Goal: Find specific page/section: Find specific page/section

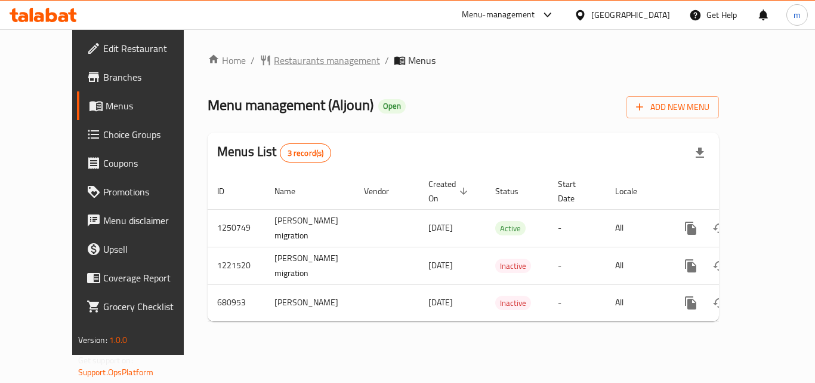
click at [293, 66] on span "Restaurants management" at bounding box center [327, 60] width 106 height 14
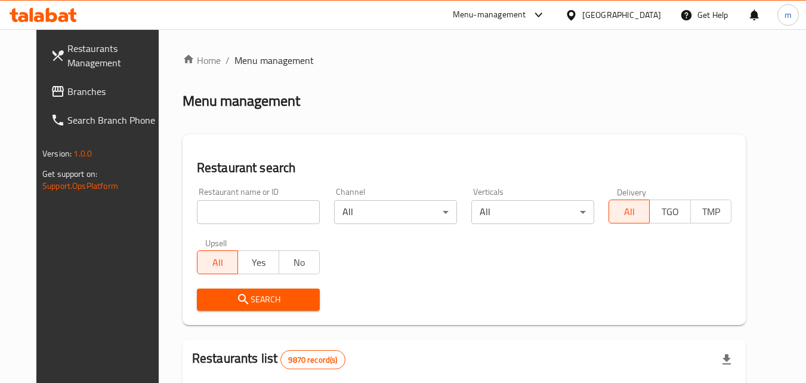
click at [251, 210] on input "search" at bounding box center [258, 212] width 123 height 24
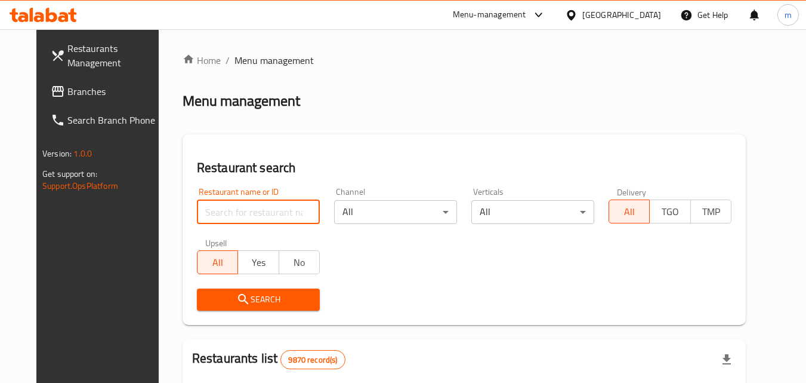
paste input "642571"
type input "642571"
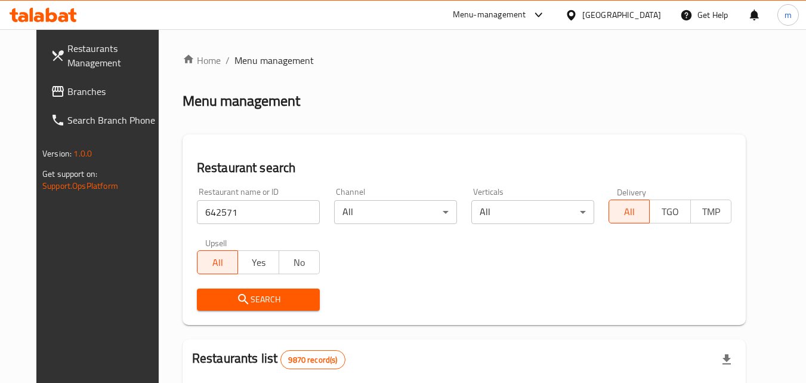
click at [260, 298] on span "Search" at bounding box center [259, 299] width 104 height 15
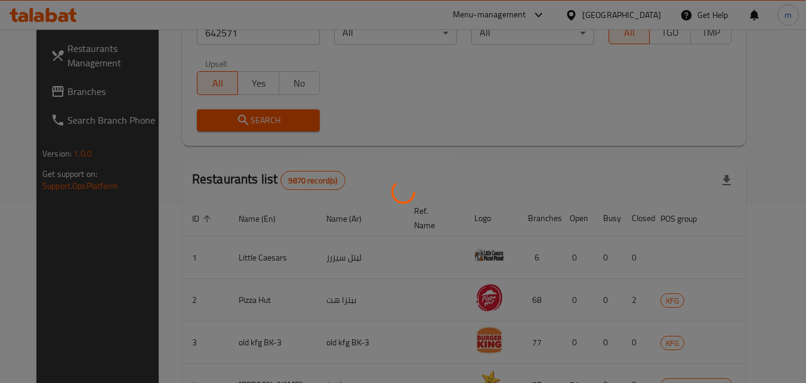
scroll to position [140, 0]
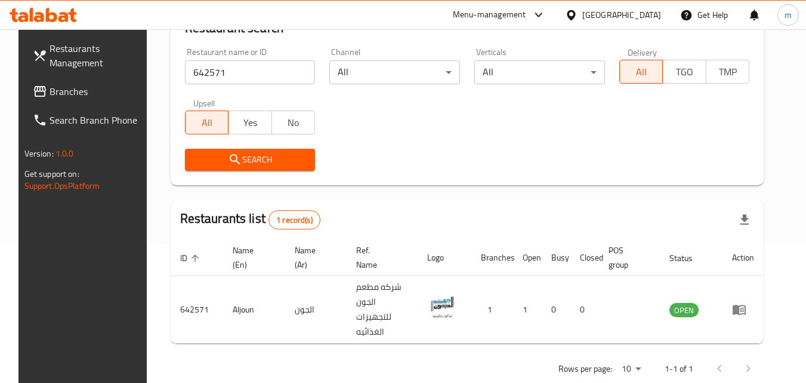
click at [578, 10] on icon at bounding box center [571, 15] width 13 height 13
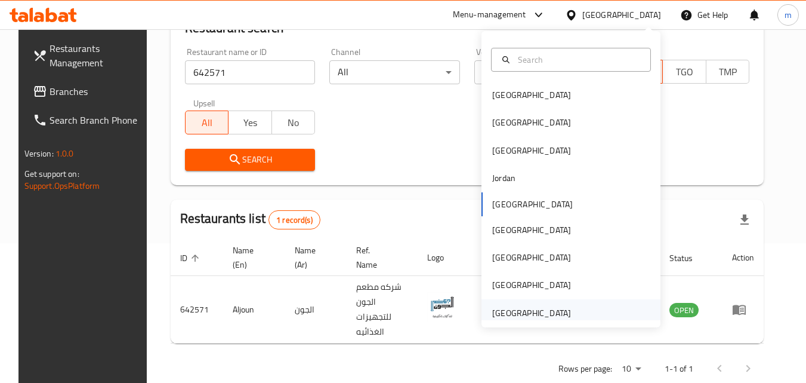
click at [501, 306] on div "[GEOGRAPHIC_DATA]" at bounding box center [531, 312] width 79 height 13
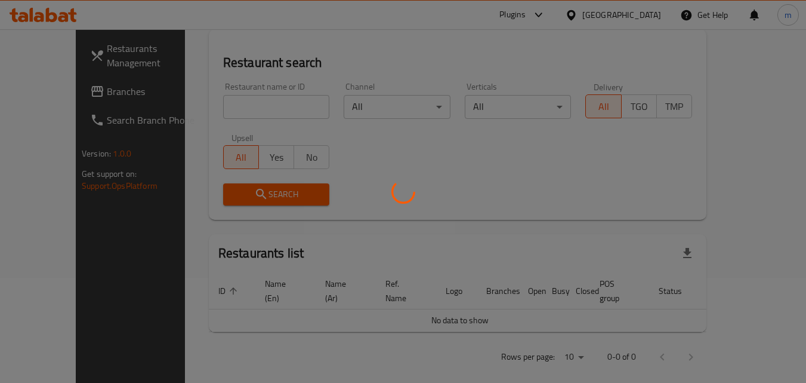
scroll to position [140, 0]
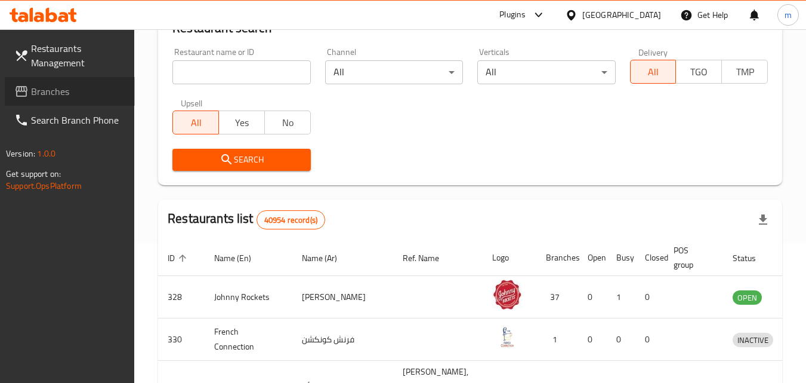
click at [46, 89] on span "Branches" at bounding box center [78, 91] width 94 height 14
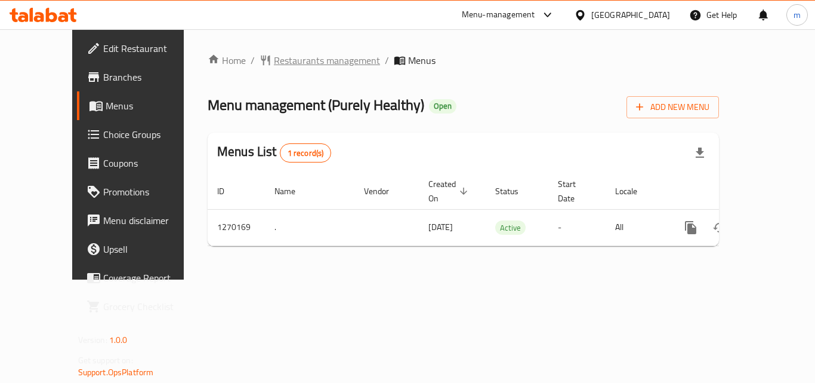
click at [298, 57] on span "Restaurants management" at bounding box center [327, 60] width 106 height 14
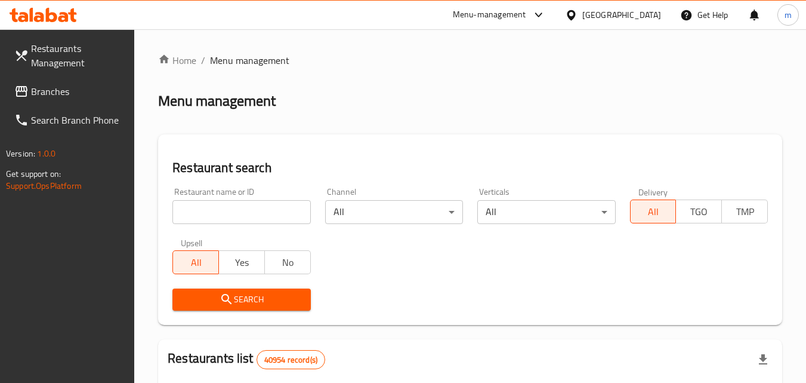
click at [260, 208] on input "search" at bounding box center [241, 212] width 138 height 24
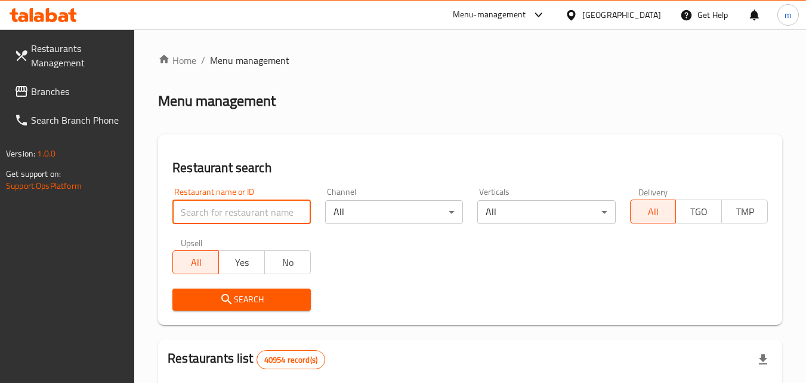
paste input "689047"
type input "689047"
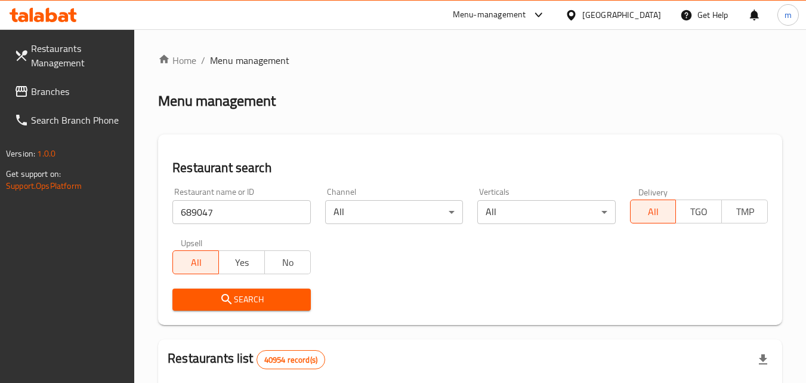
click at [249, 297] on span "Search" at bounding box center [241, 299] width 119 height 15
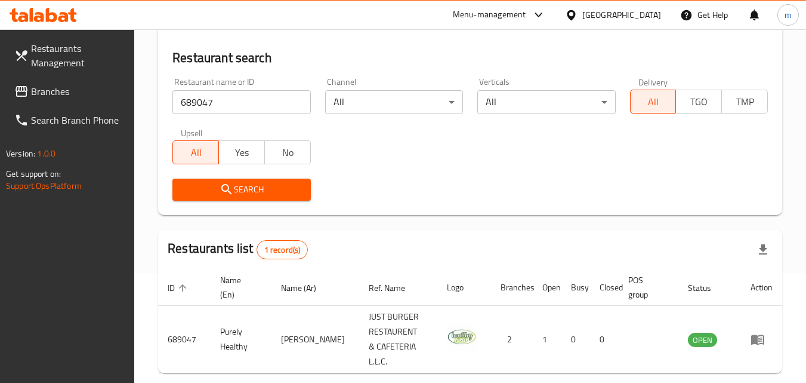
scroll to position [150, 0]
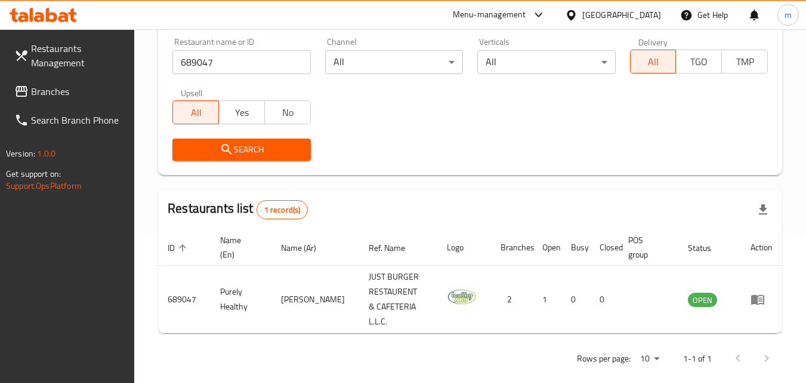
click at [57, 93] on span "Branches" at bounding box center [78, 91] width 94 height 14
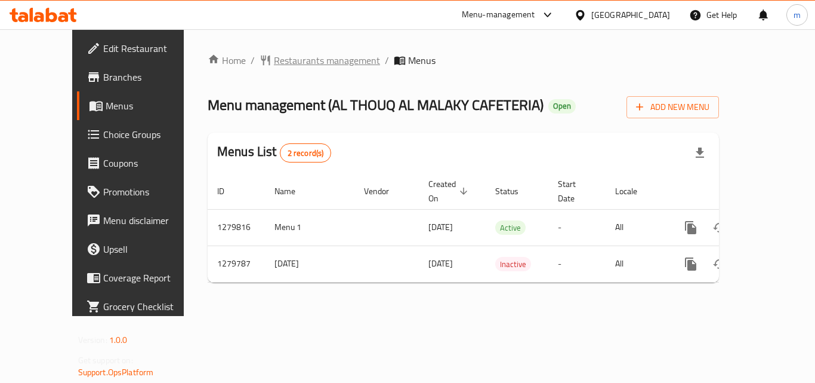
click at [304, 60] on span "Restaurants management" at bounding box center [327, 60] width 106 height 14
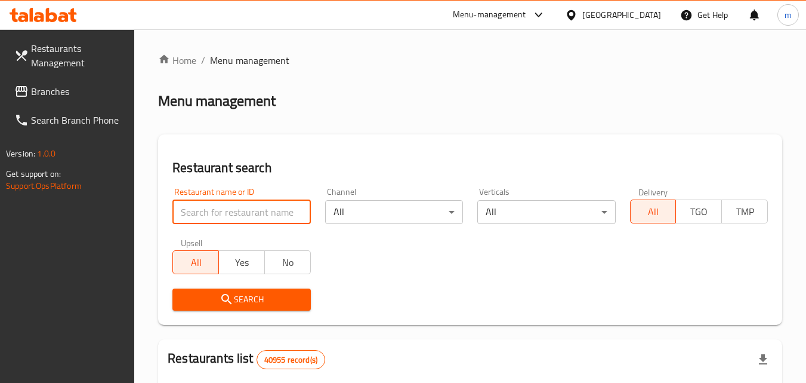
click at [216, 206] on input "search" at bounding box center [241, 212] width 138 height 24
paste input "693445"
type input "693445"
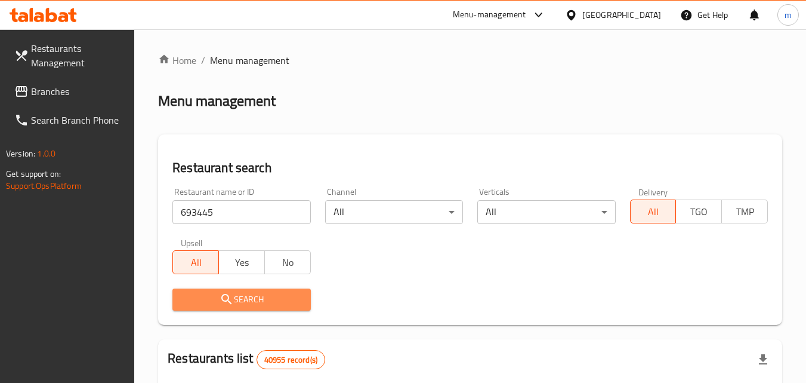
click at [220, 295] on icon "submit" at bounding box center [227, 299] width 14 height 14
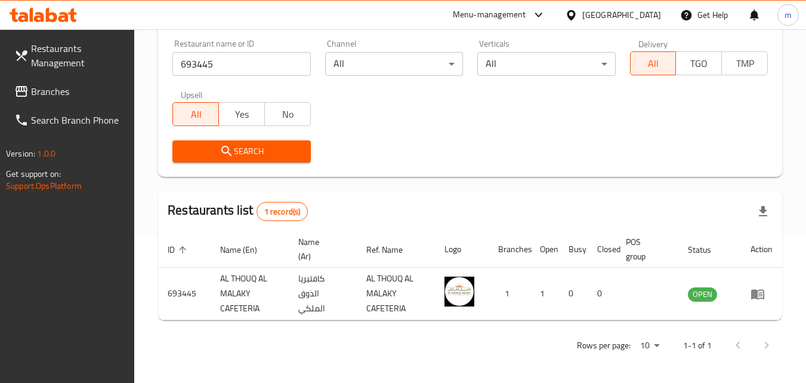
scroll to position [150, 0]
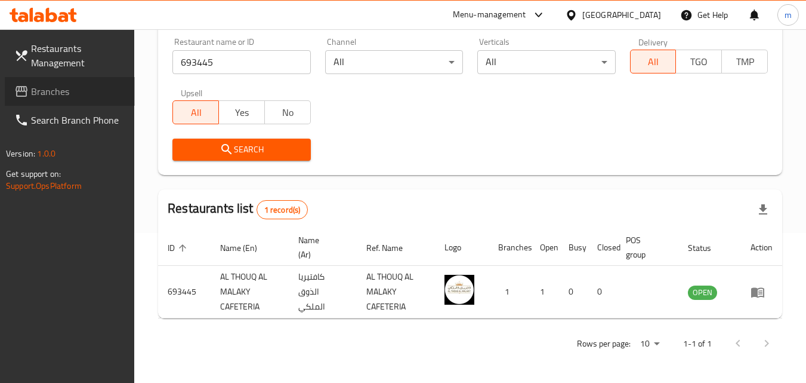
click at [73, 93] on span "Branches" at bounding box center [78, 91] width 94 height 14
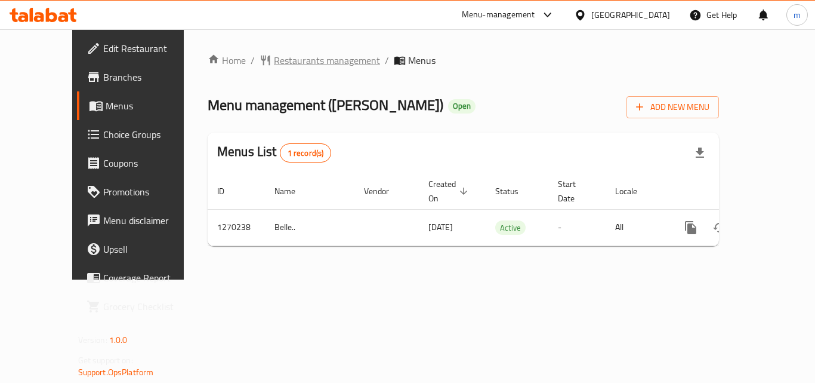
click at [325, 64] on span "Restaurants management" at bounding box center [327, 60] width 106 height 14
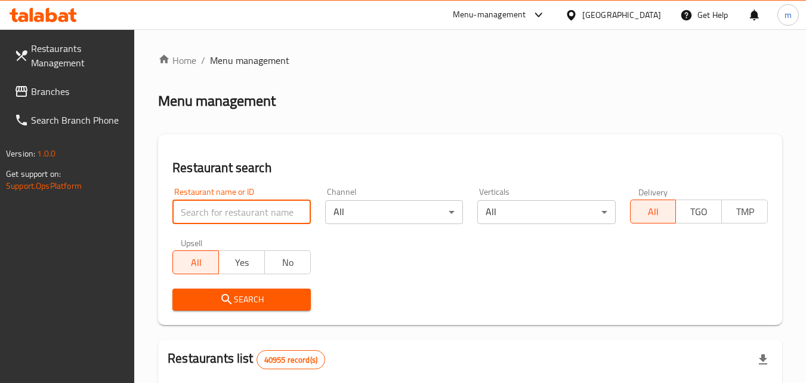
click at [230, 218] on input "search" at bounding box center [241, 212] width 138 height 24
paste input "689085"
type input "689085"
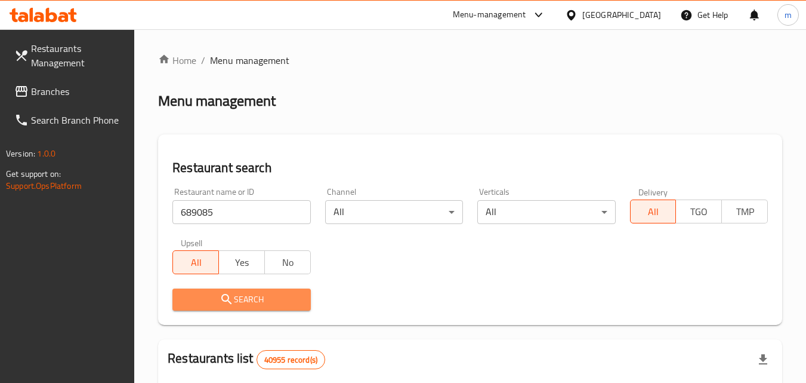
click at [210, 301] on span "Search" at bounding box center [241, 299] width 119 height 15
click at [210, 301] on div at bounding box center [403, 191] width 806 height 383
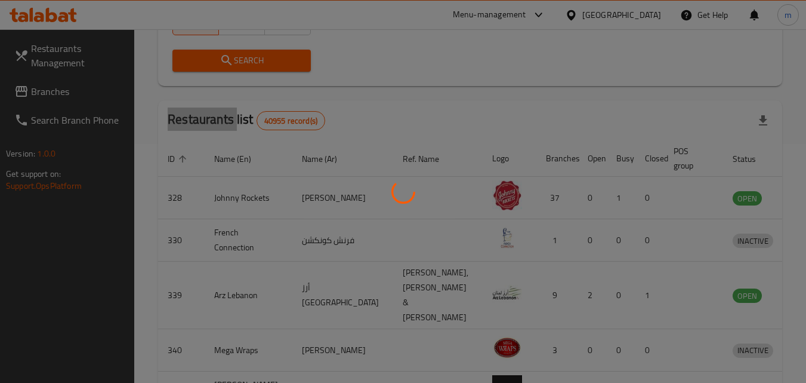
scroll to position [150, 0]
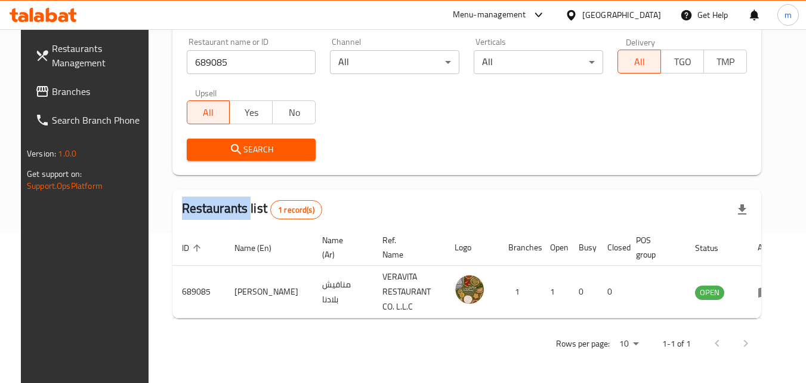
click at [58, 91] on span "Branches" at bounding box center [99, 91] width 94 height 14
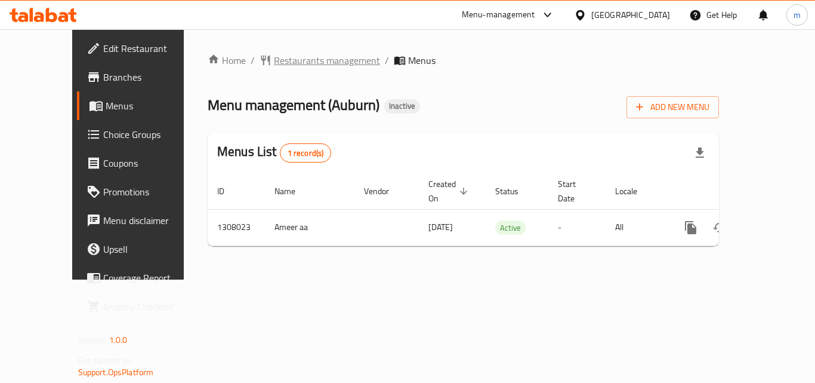
click at [274, 63] on span "Restaurants management" at bounding box center [327, 60] width 106 height 14
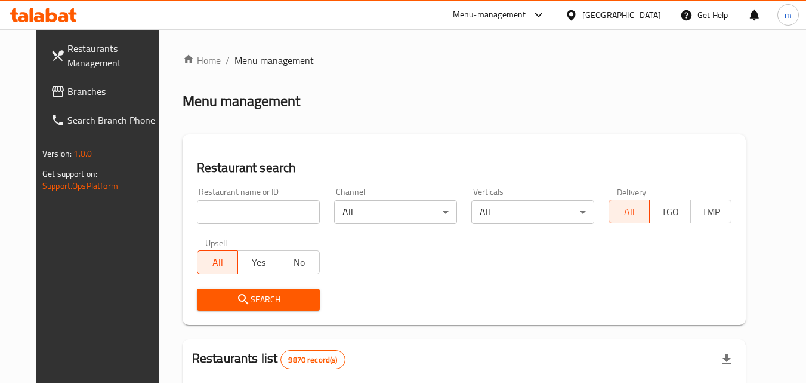
click at [255, 218] on input "search" at bounding box center [258, 212] width 123 height 24
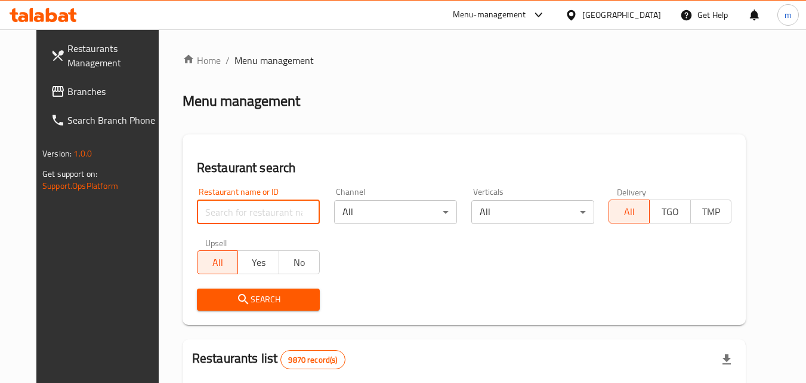
paste input "704739"
type input "704739"
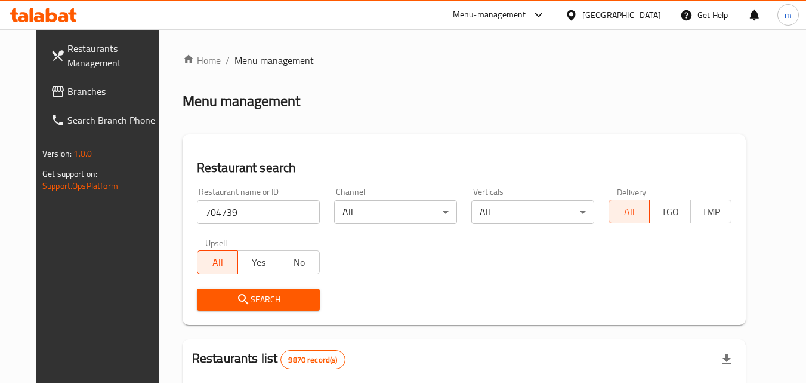
click at [240, 301] on span "Search" at bounding box center [259, 299] width 104 height 15
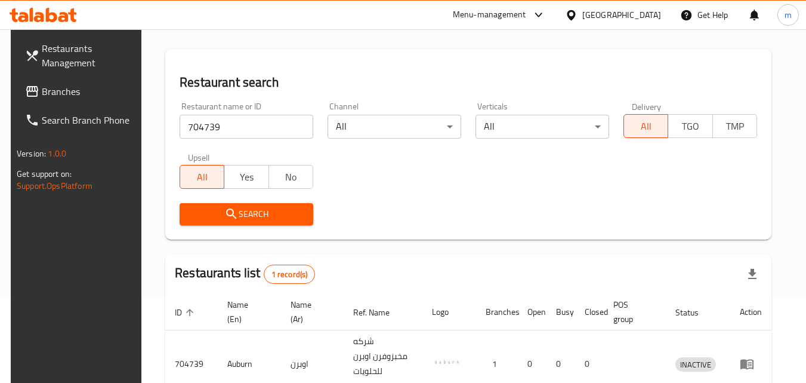
scroll to position [150, 0]
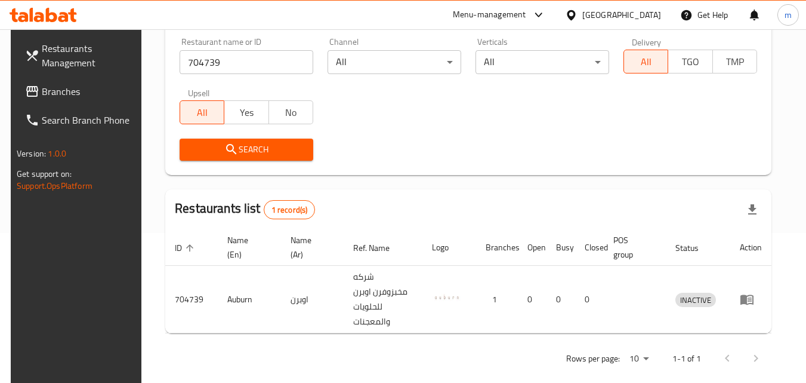
click at [640, 13] on div "[GEOGRAPHIC_DATA]" at bounding box center [622, 14] width 79 height 13
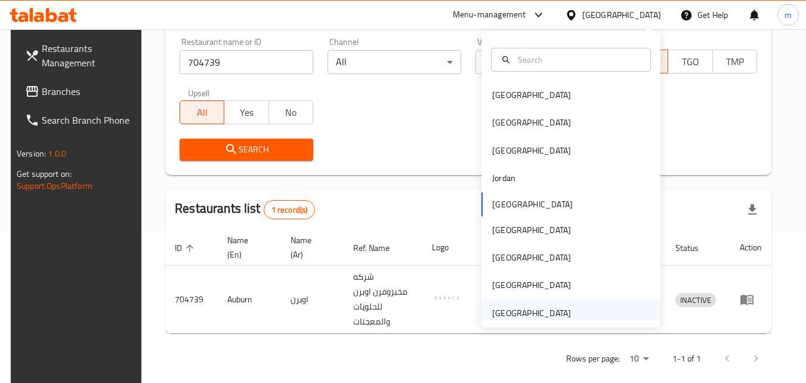
click at [546, 310] on div "[GEOGRAPHIC_DATA]" at bounding box center [531, 312] width 79 height 13
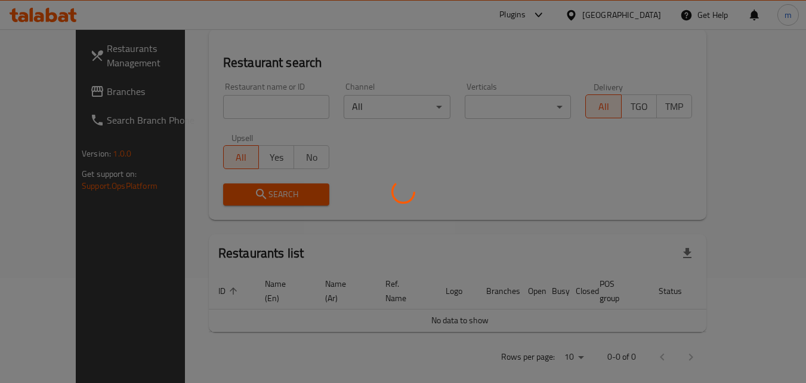
scroll to position [150, 0]
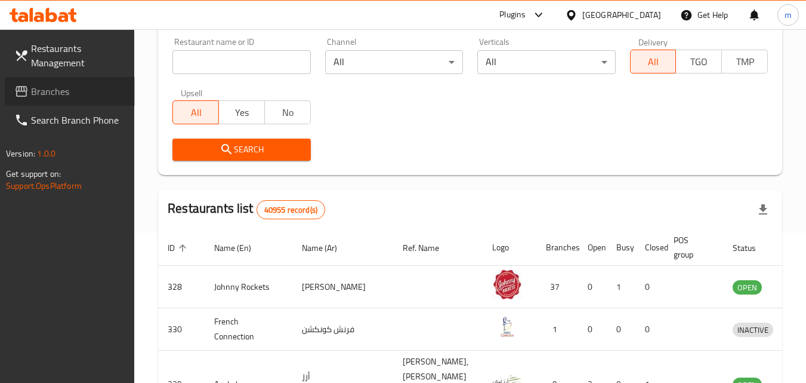
click at [63, 86] on span "Branches" at bounding box center [78, 91] width 94 height 14
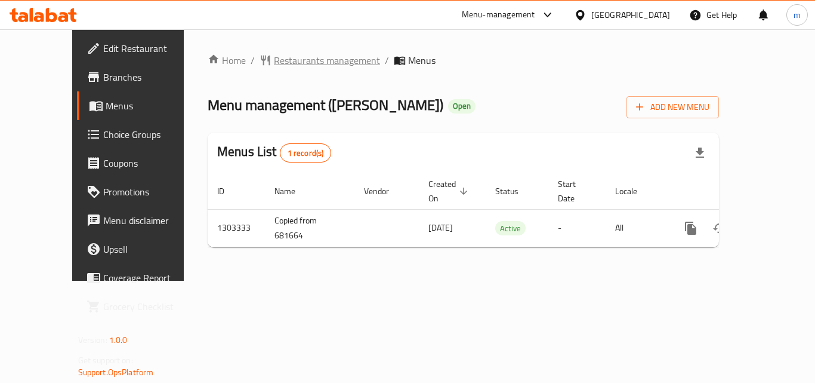
click at [297, 67] on span "Restaurants management" at bounding box center [327, 60] width 106 height 14
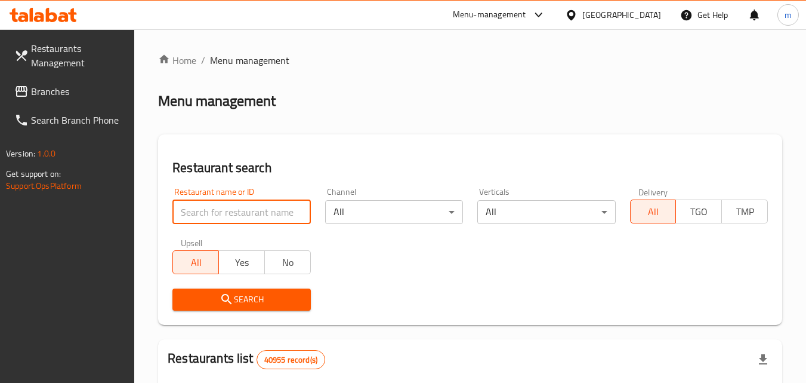
click at [269, 212] on input "search" at bounding box center [241, 212] width 138 height 24
paste input "702781/"
type input "702781"
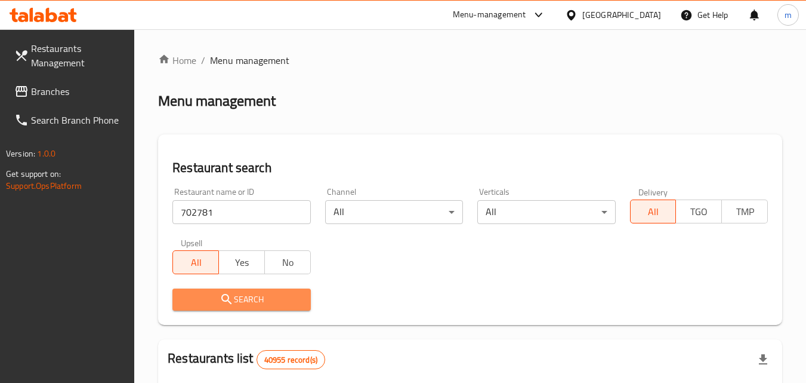
click at [275, 297] on span "Search" at bounding box center [241, 299] width 119 height 15
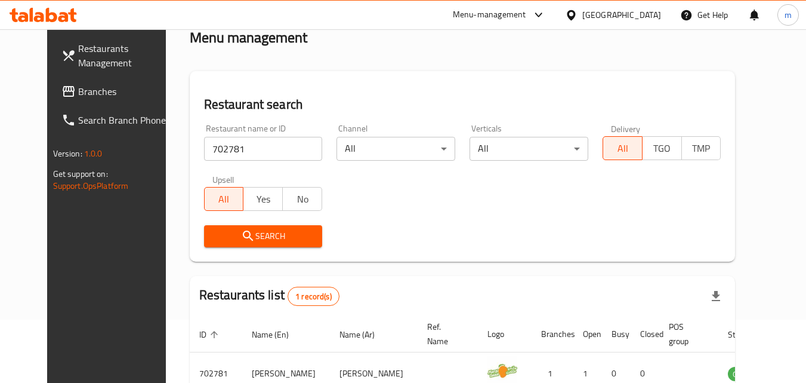
scroll to position [140, 0]
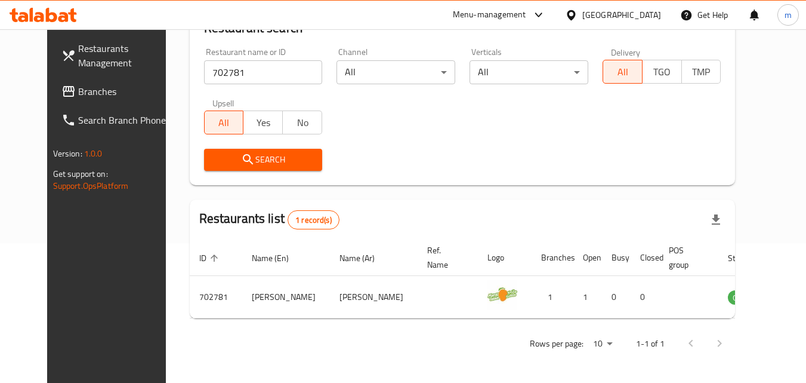
click at [624, 20] on div "[GEOGRAPHIC_DATA]" at bounding box center [622, 14] width 79 height 13
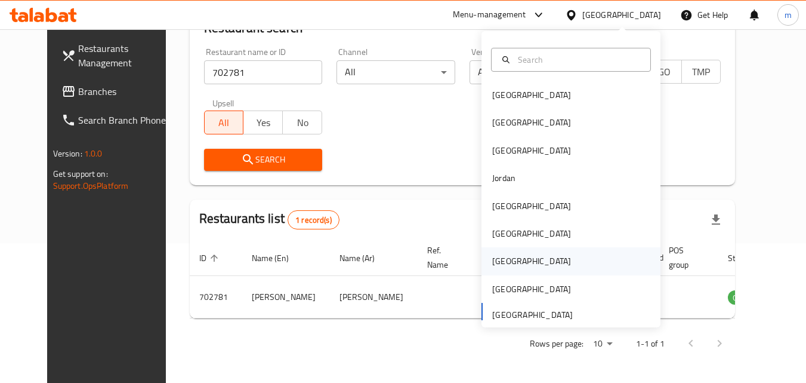
click at [498, 260] on div "[GEOGRAPHIC_DATA]" at bounding box center [531, 260] width 79 height 13
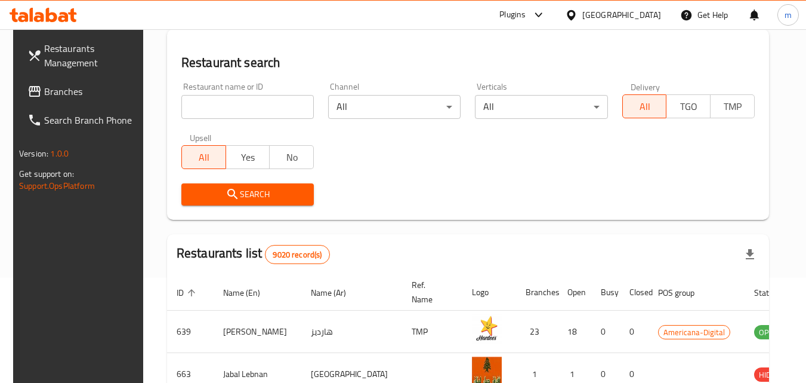
scroll to position [140, 0]
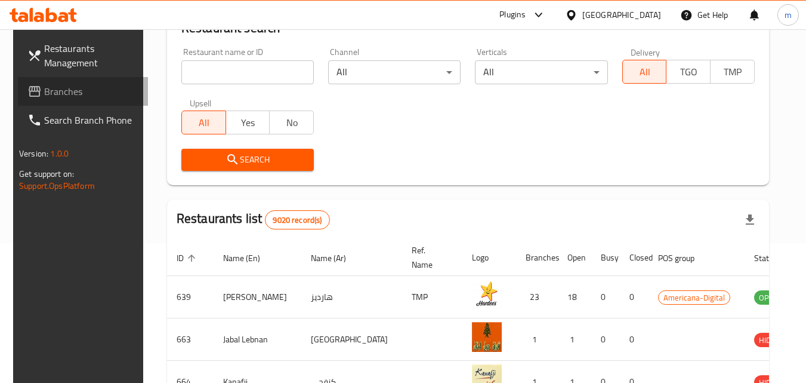
click at [49, 92] on span "Branches" at bounding box center [91, 91] width 94 height 14
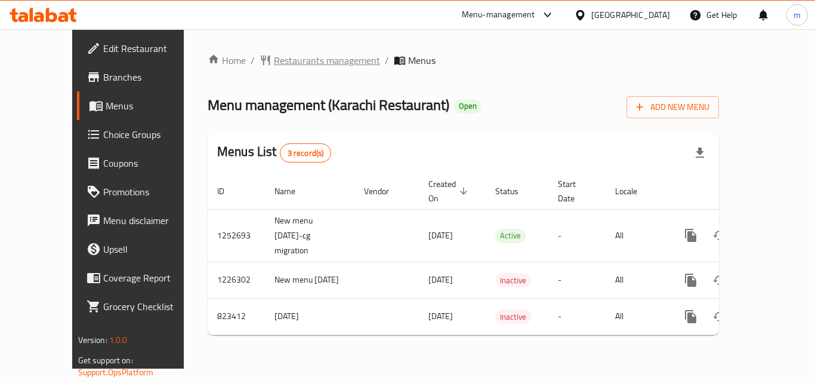
click at [274, 55] on span "Restaurants management" at bounding box center [327, 60] width 106 height 14
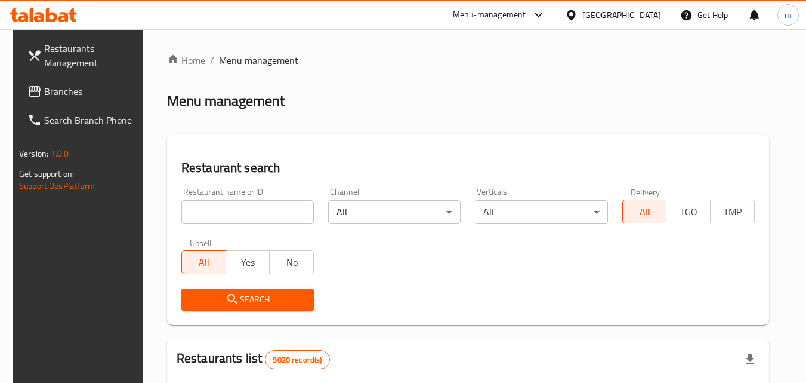
click at [244, 205] on input "search" at bounding box center [247, 212] width 133 height 24
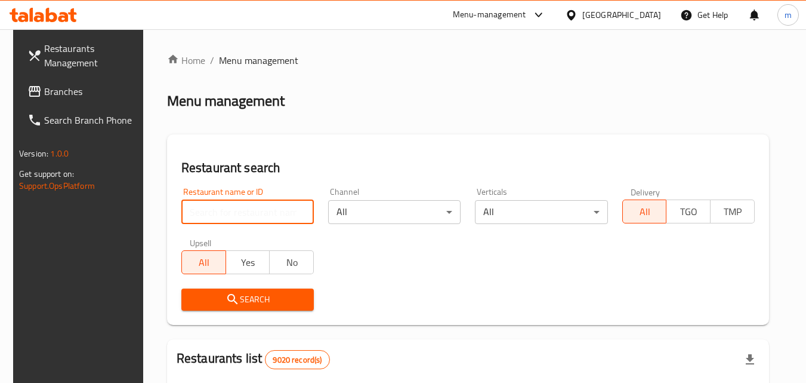
paste input "655256"
type input "655256"
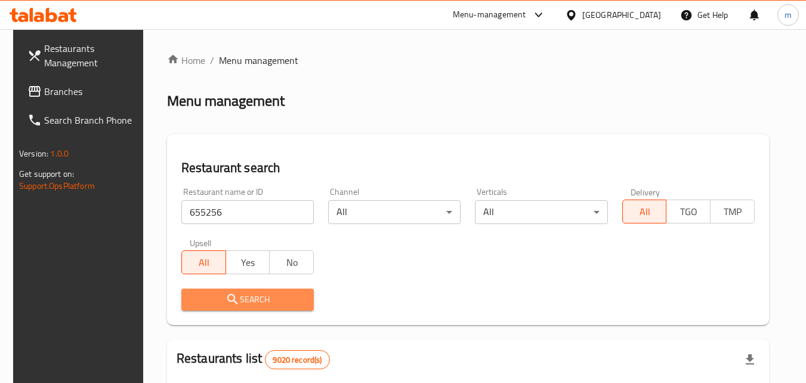
click at [238, 295] on span "Search" at bounding box center [247, 299] width 113 height 15
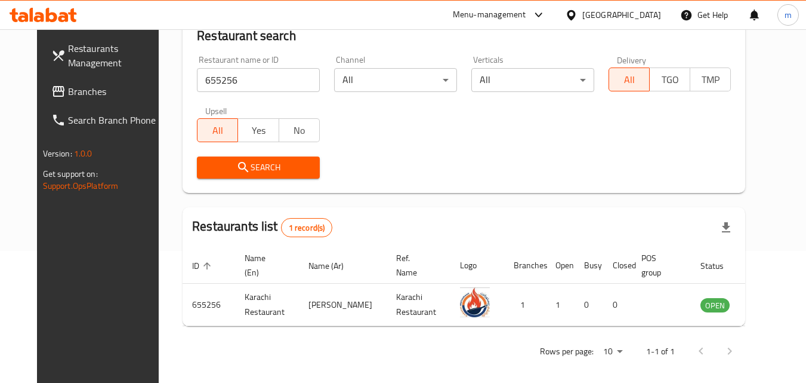
scroll to position [140, 0]
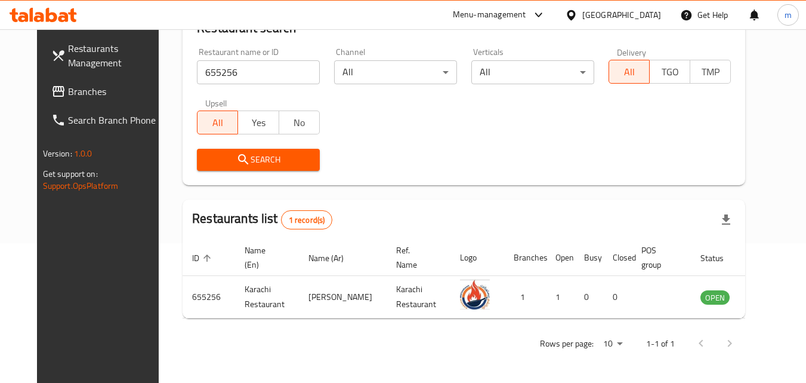
click at [645, 19] on div "[GEOGRAPHIC_DATA]" at bounding box center [622, 14] width 79 height 13
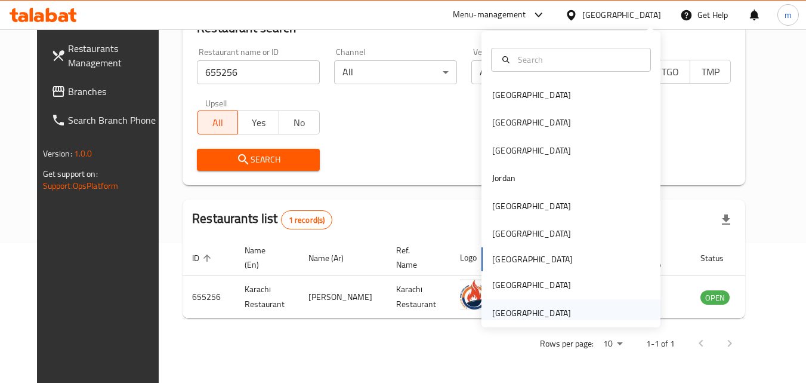
click at [536, 312] on div "[GEOGRAPHIC_DATA]" at bounding box center [531, 312] width 79 height 13
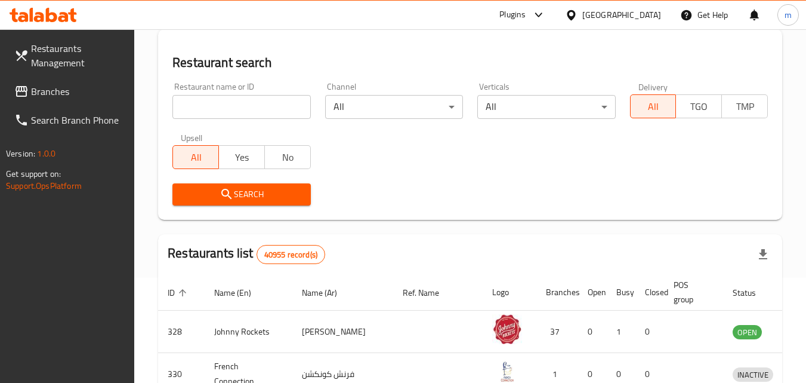
scroll to position [140, 0]
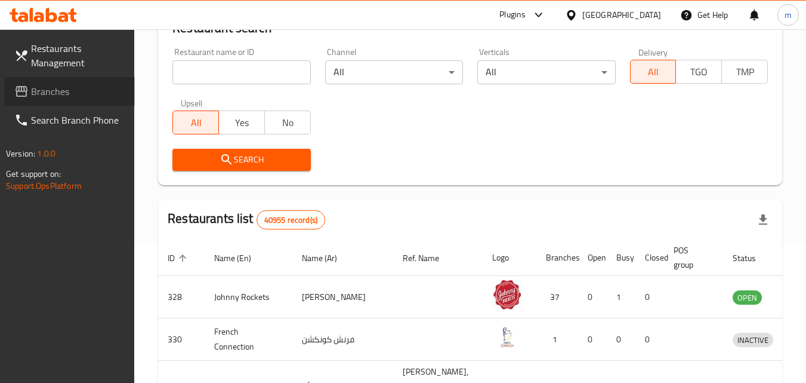
click at [57, 96] on span "Branches" at bounding box center [78, 91] width 94 height 14
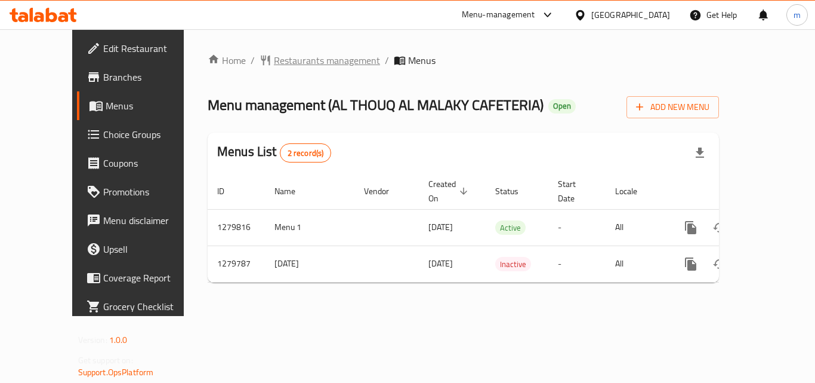
click at [279, 61] on span "Restaurants management" at bounding box center [327, 60] width 106 height 14
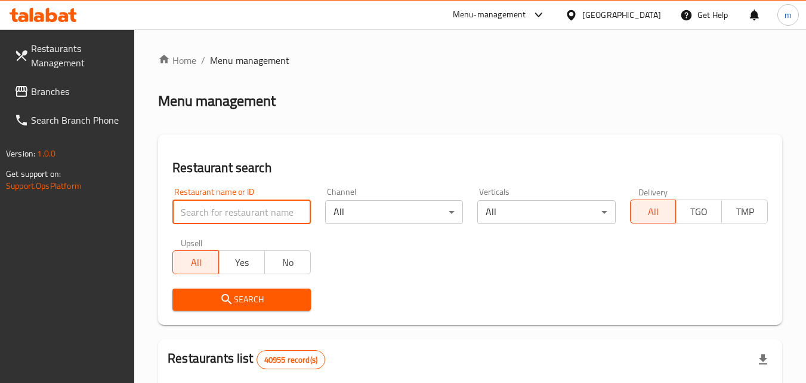
click at [283, 221] on input "search" at bounding box center [241, 212] width 138 height 24
paste input "693445"
type input "693445"
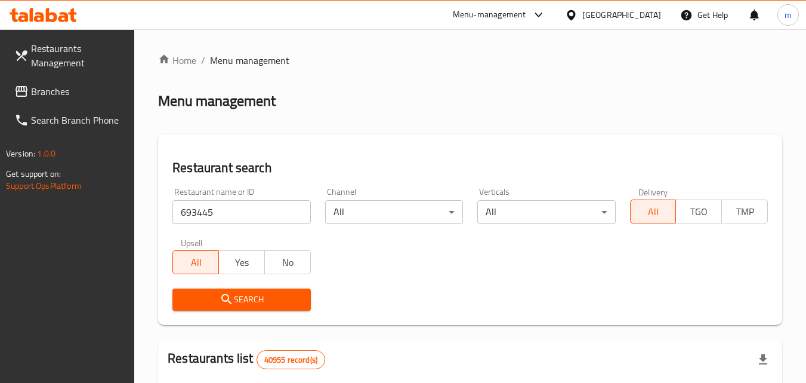
click at [237, 296] on span "Search" at bounding box center [241, 299] width 119 height 15
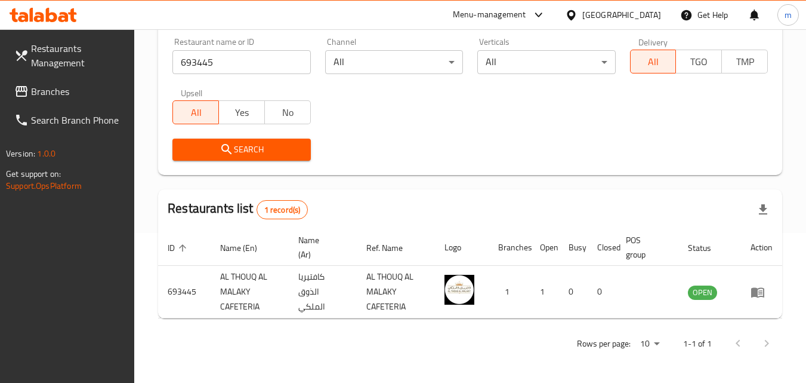
click at [568, 15] on icon at bounding box center [571, 15] width 13 height 13
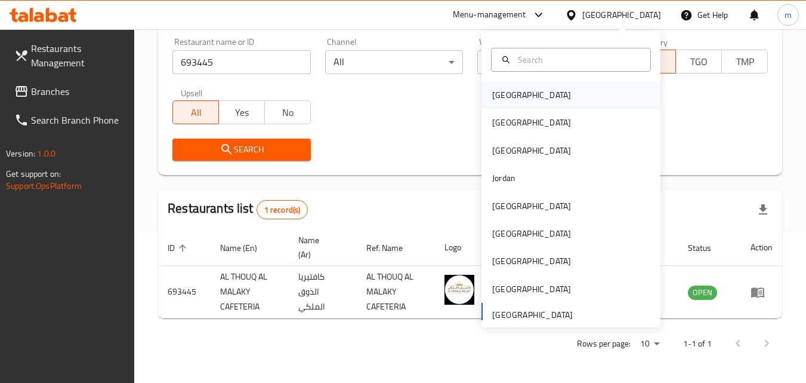
click at [492, 98] on div "[GEOGRAPHIC_DATA]" at bounding box center [531, 94] width 79 height 13
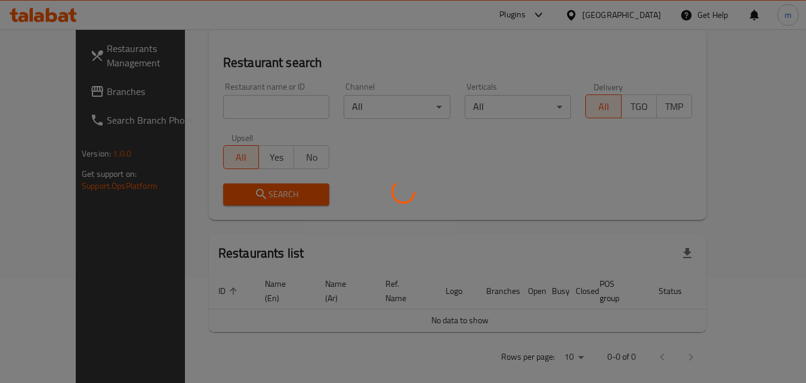
scroll to position [150, 0]
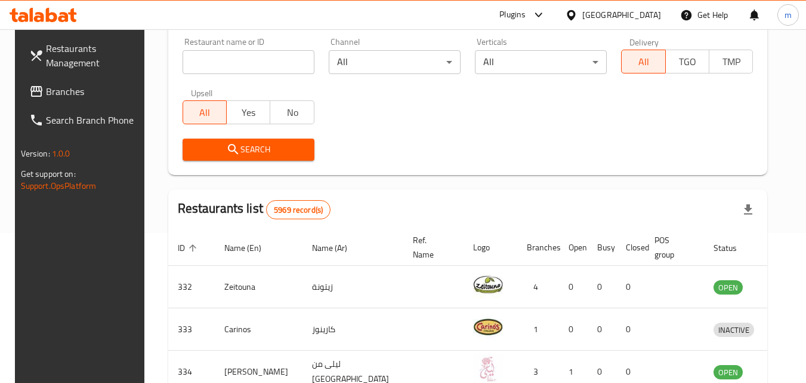
click at [49, 90] on span "Branches" at bounding box center [93, 91] width 94 height 14
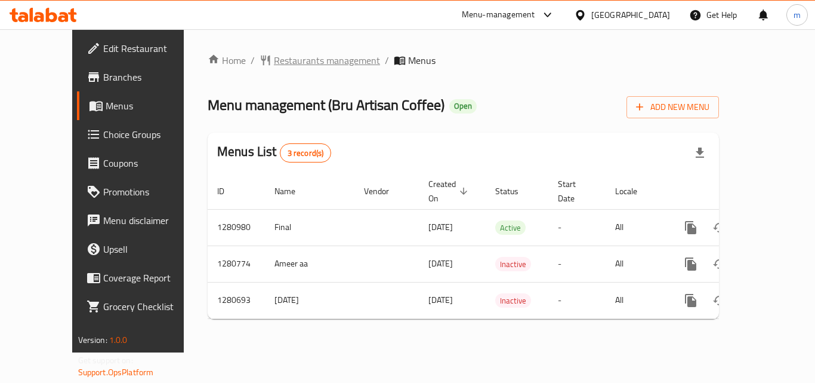
click at [274, 63] on span "Restaurants management" at bounding box center [327, 60] width 106 height 14
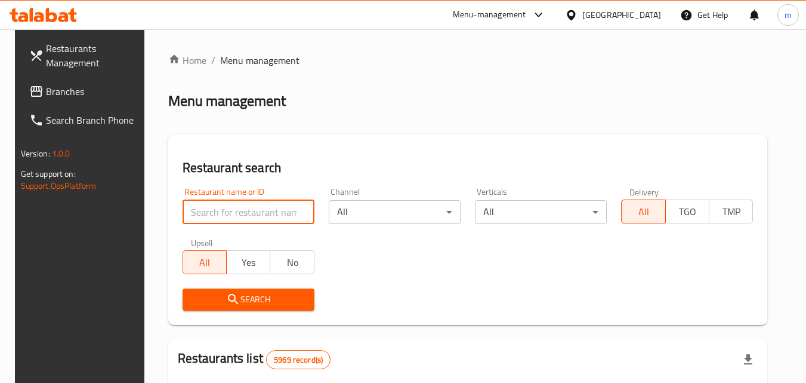
click at [237, 207] on input "search" at bounding box center [249, 212] width 132 height 24
paste input "/656383/"
click at [188, 210] on input "/656383" at bounding box center [249, 212] width 132 height 24
type input "656383"
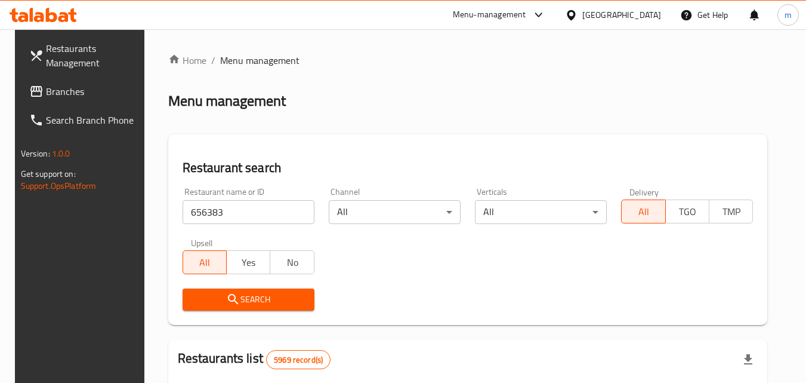
click at [278, 300] on span "Search" at bounding box center [248, 299] width 113 height 15
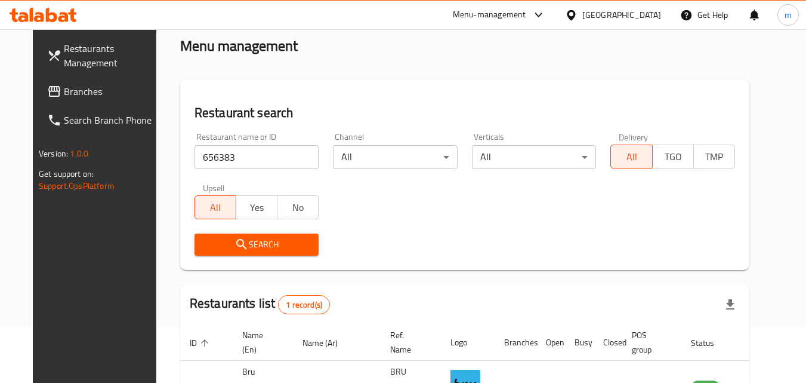
scroll to position [140, 0]
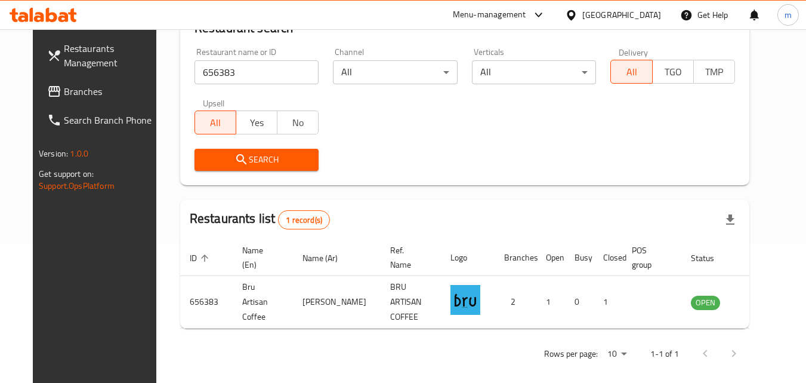
click at [578, 13] on icon at bounding box center [571, 15] width 13 height 13
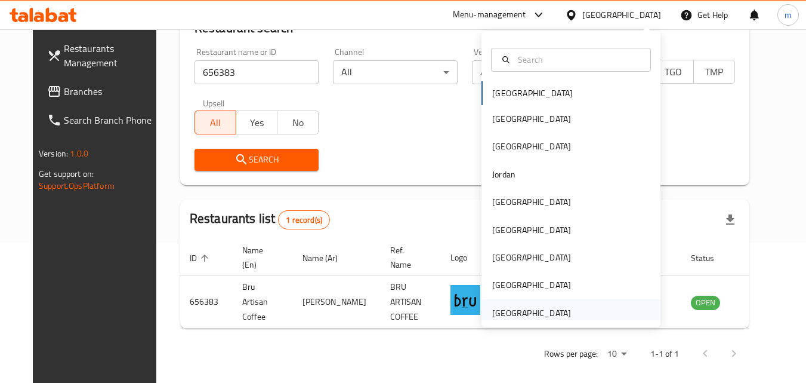
click at [519, 311] on div "[GEOGRAPHIC_DATA]" at bounding box center [531, 312] width 79 height 13
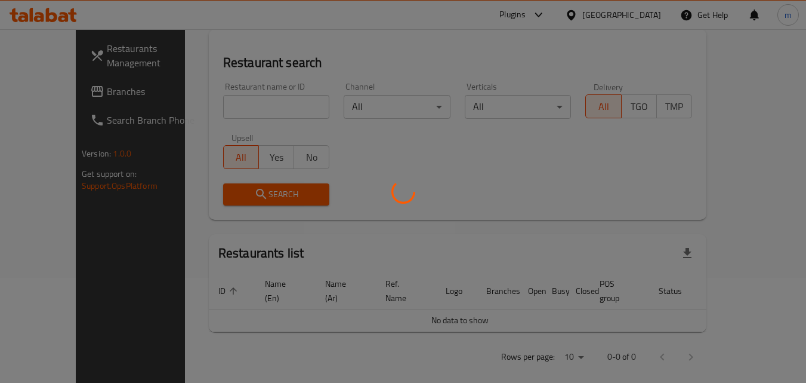
scroll to position [140, 0]
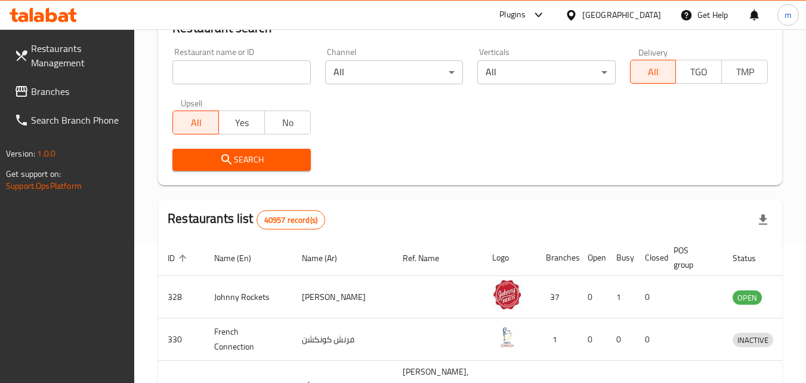
click at [90, 101] on link "Branches" at bounding box center [70, 91] width 130 height 29
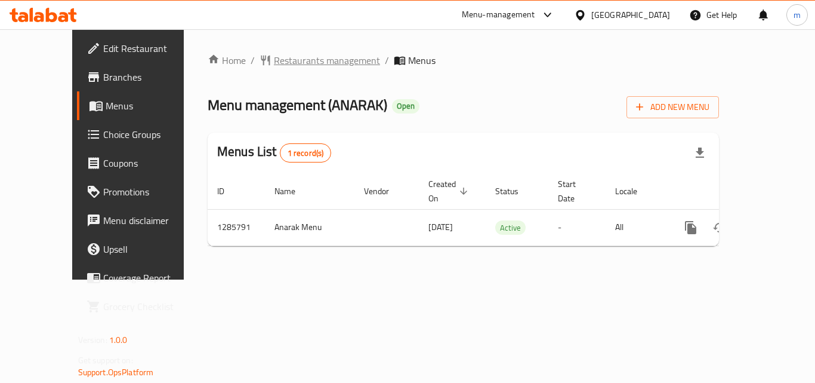
click at [286, 60] on span "Restaurants management" at bounding box center [327, 60] width 106 height 14
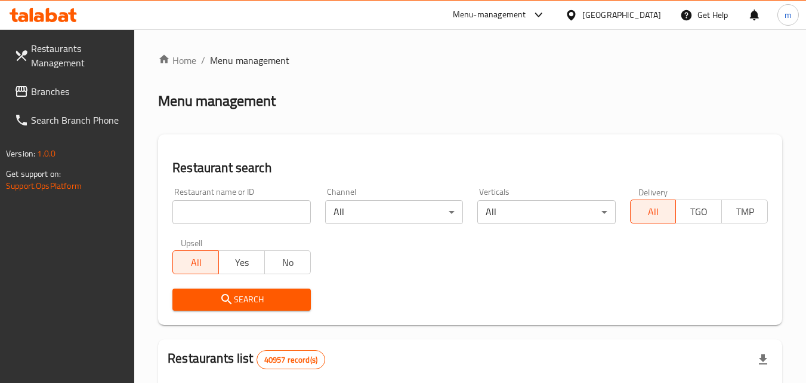
click at [269, 216] on input "search" at bounding box center [241, 212] width 138 height 24
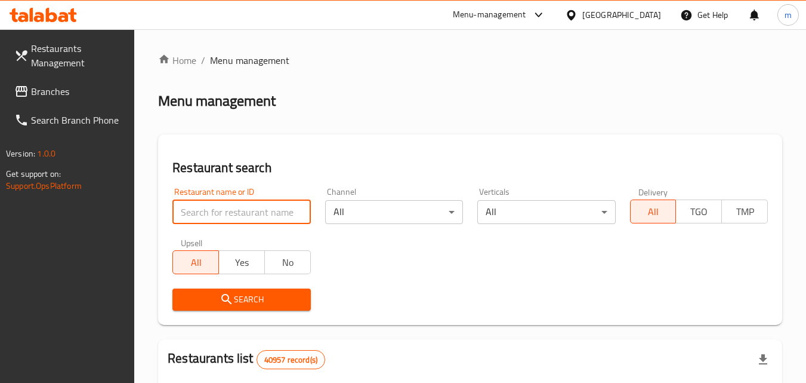
paste input "696074"
type input "696074"
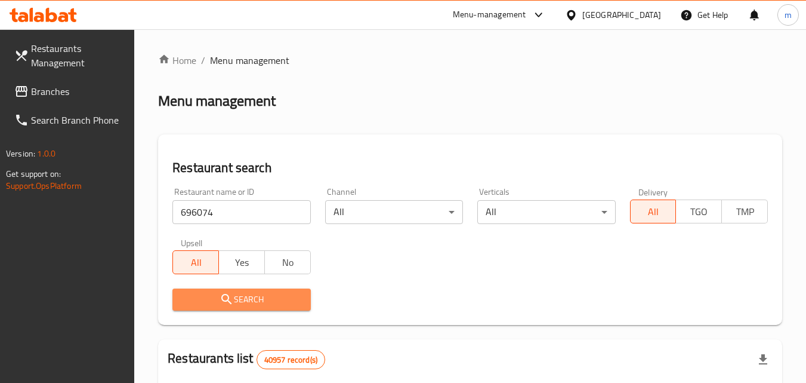
click at [258, 298] on span "Search" at bounding box center [241, 299] width 119 height 15
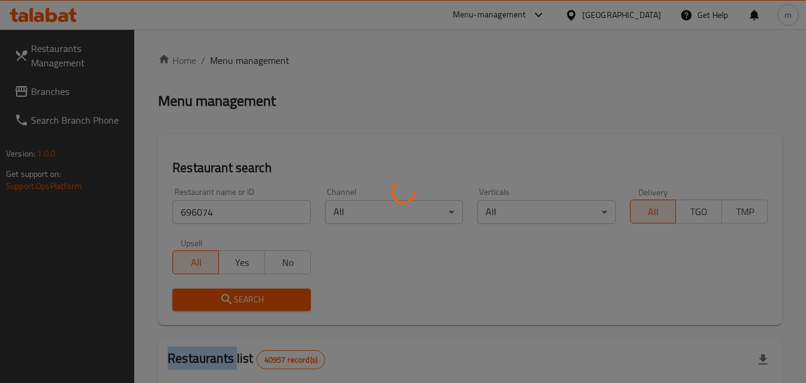
click at [258, 298] on div at bounding box center [403, 191] width 806 height 383
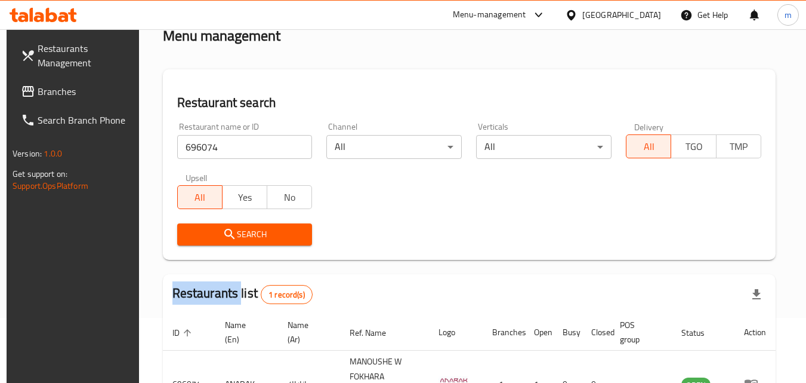
scroll to position [150, 0]
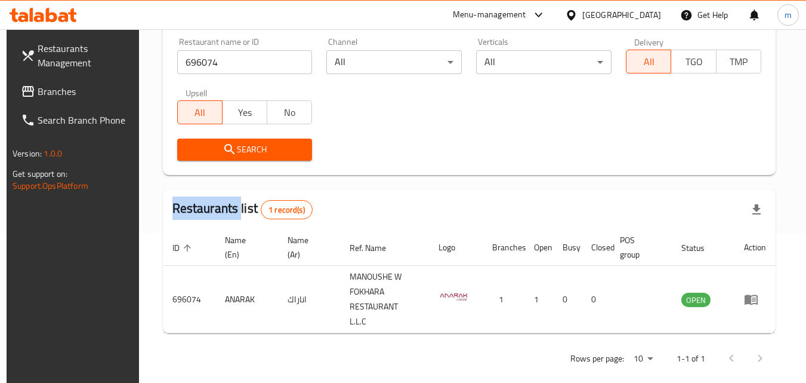
click at [575, 16] on icon at bounding box center [571, 15] width 8 height 10
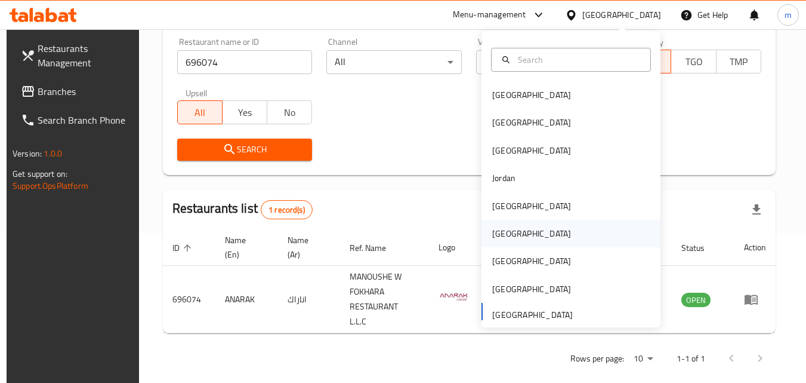
click at [503, 236] on div "[GEOGRAPHIC_DATA]" at bounding box center [531, 233] width 79 height 13
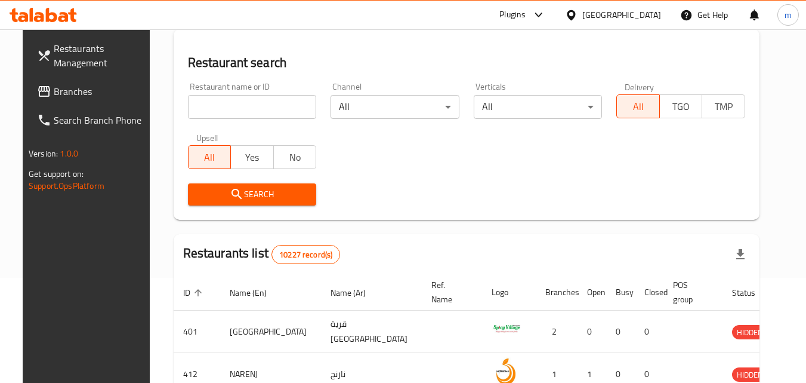
scroll to position [150, 0]
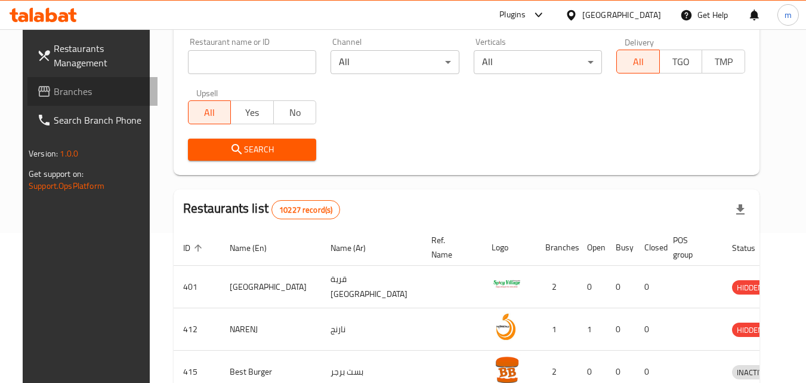
click at [66, 104] on link "Branches" at bounding box center [92, 91] width 130 height 29
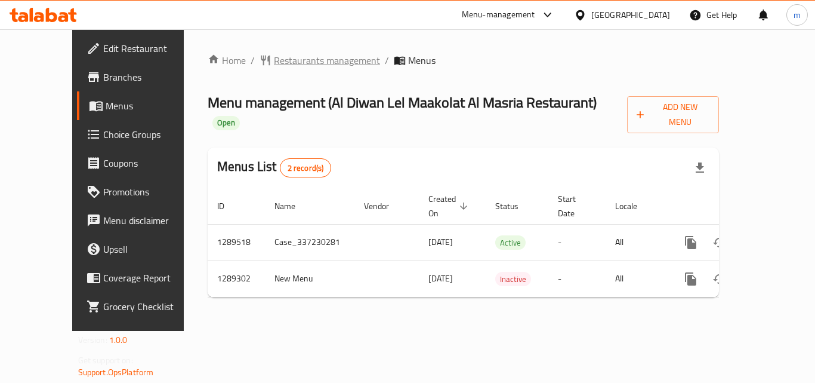
click at [311, 64] on span "Restaurants management" at bounding box center [327, 60] width 106 height 14
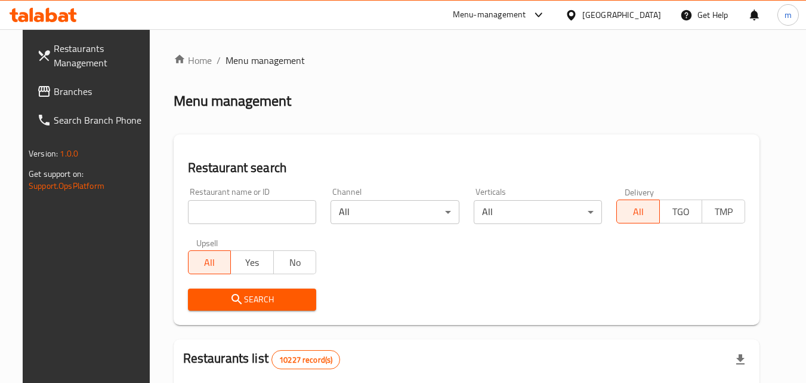
click at [276, 218] on input "search" at bounding box center [252, 212] width 129 height 24
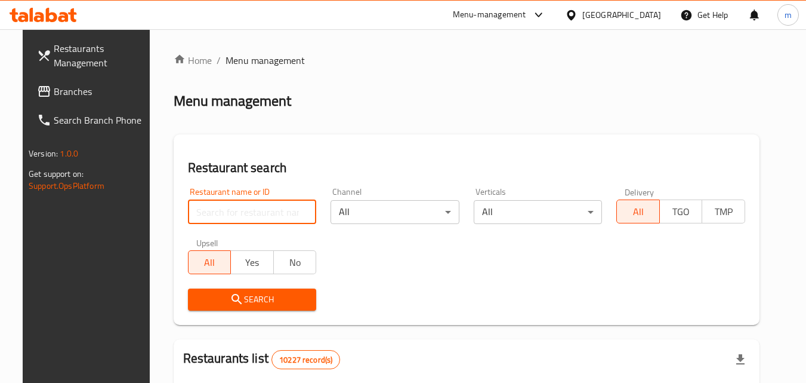
paste input "697533"
type input "697533"
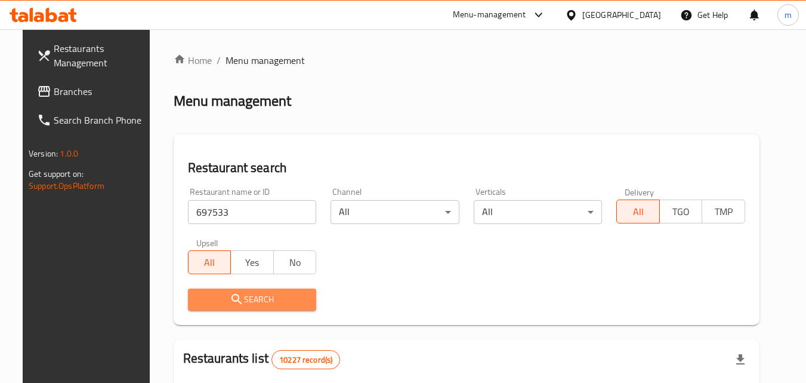
click at [238, 294] on span "Search" at bounding box center [253, 299] width 110 height 15
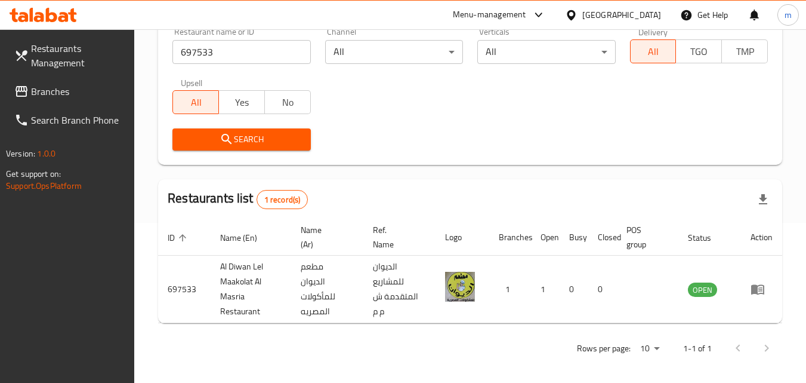
scroll to position [165, 0]
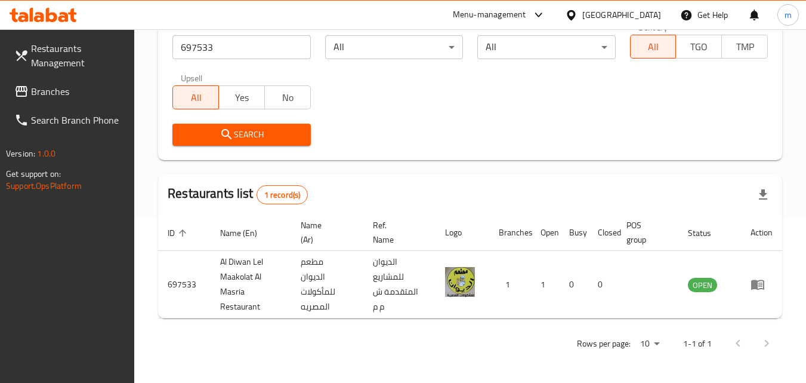
click at [578, 9] on icon at bounding box center [571, 15] width 13 height 13
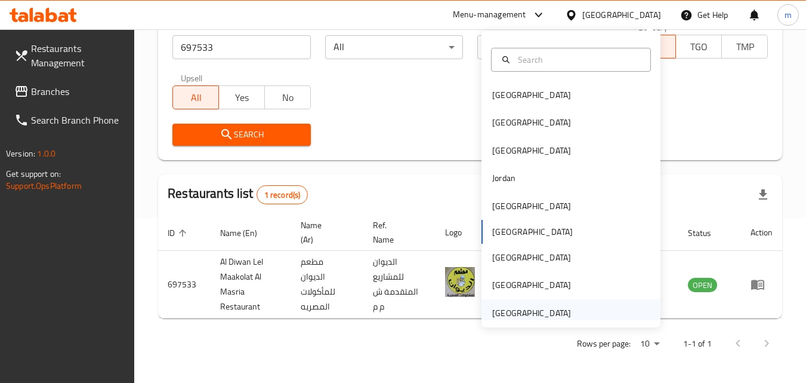
click at [547, 306] on div "[GEOGRAPHIC_DATA]" at bounding box center [531, 312] width 79 height 13
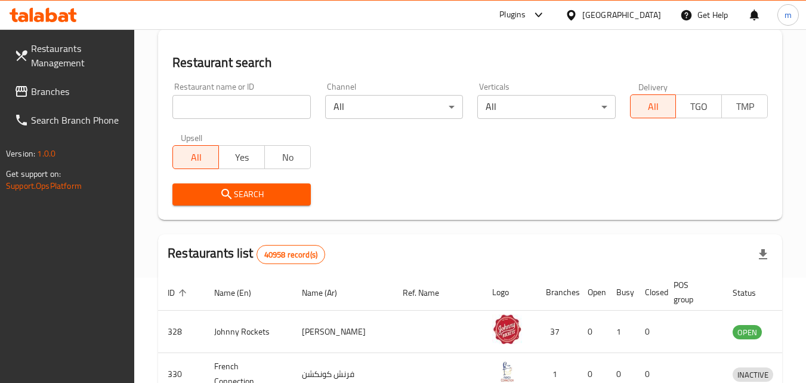
scroll to position [165, 0]
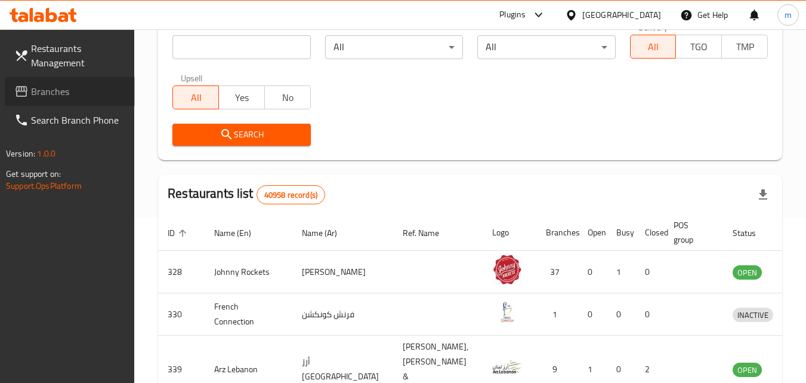
click at [82, 94] on span "Branches" at bounding box center [78, 91] width 94 height 14
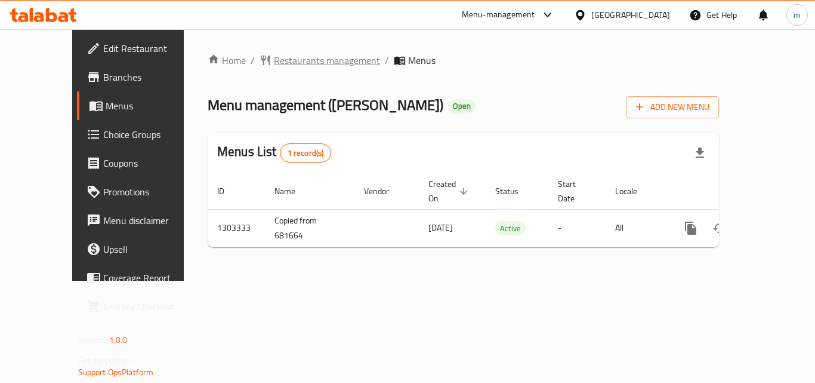
click at [303, 58] on span "Restaurants management" at bounding box center [327, 60] width 106 height 14
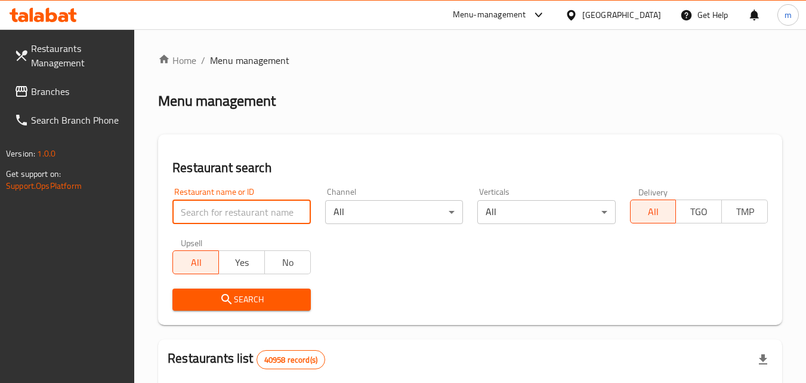
click at [258, 210] on input "search" at bounding box center [241, 212] width 138 height 24
paste input "702781"
type input "702781"
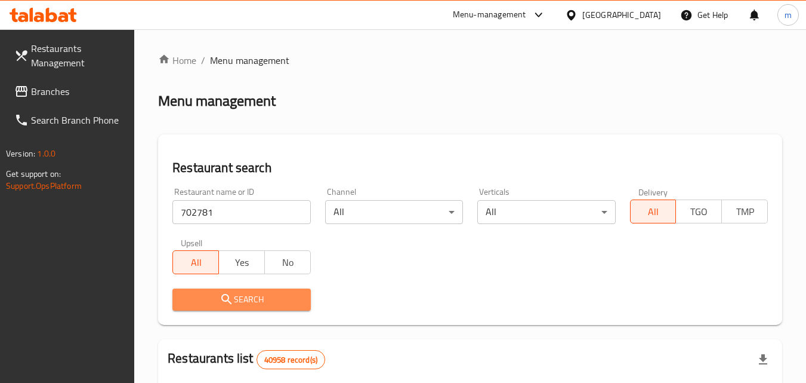
click at [261, 298] on span "Search" at bounding box center [241, 299] width 119 height 15
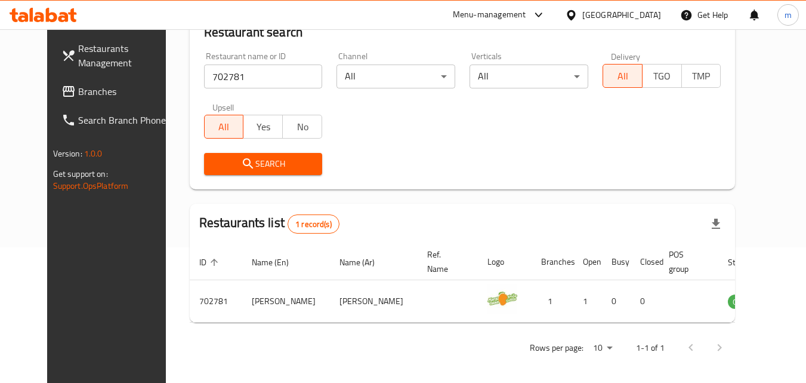
scroll to position [140, 0]
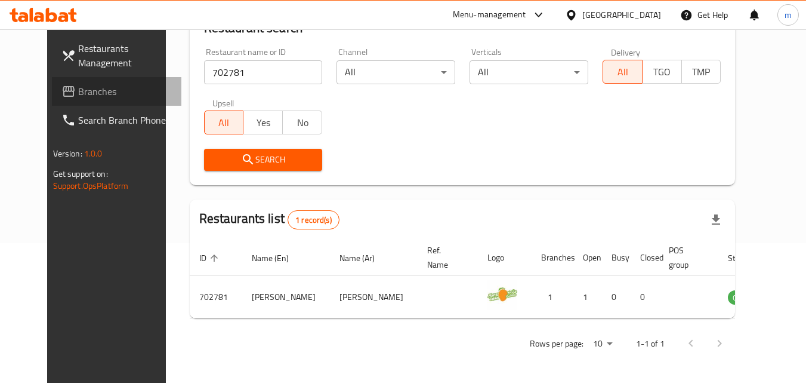
click at [78, 90] on span "Branches" at bounding box center [125, 91] width 94 height 14
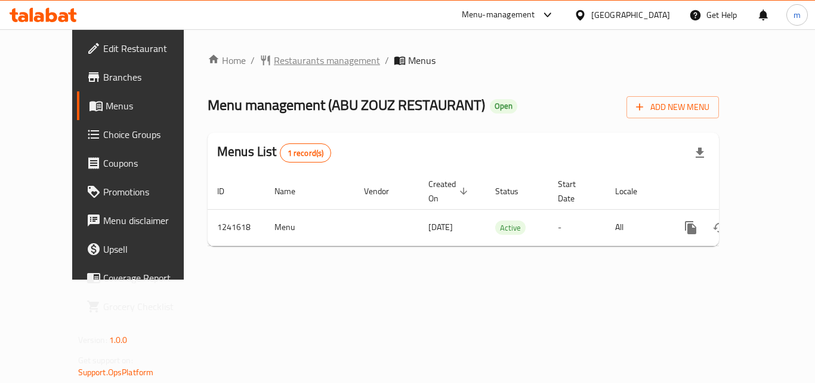
click at [288, 63] on span "Restaurants management" at bounding box center [327, 60] width 106 height 14
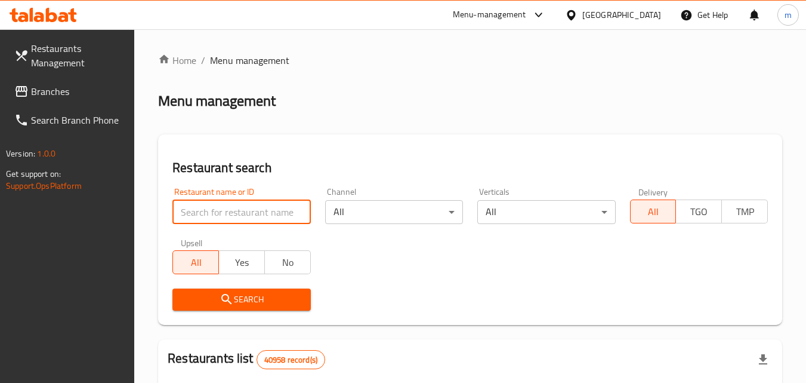
click at [212, 217] on input "search" at bounding box center [241, 212] width 138 height 24
paste input "680754"
type input "680754"
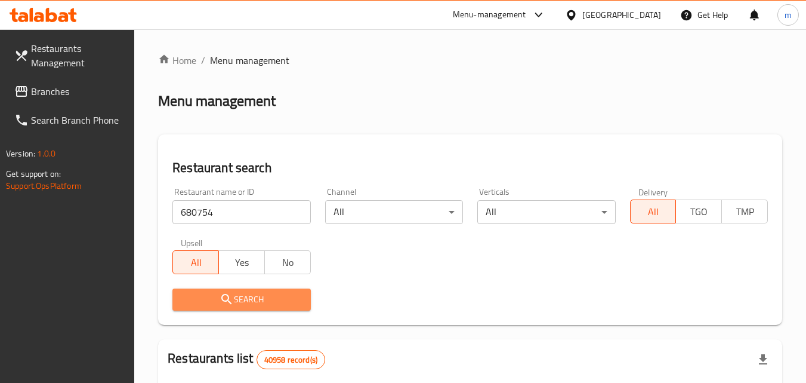
click at [206, 292] on span "Search" at bounding box center [241, 299] width 119 height 15
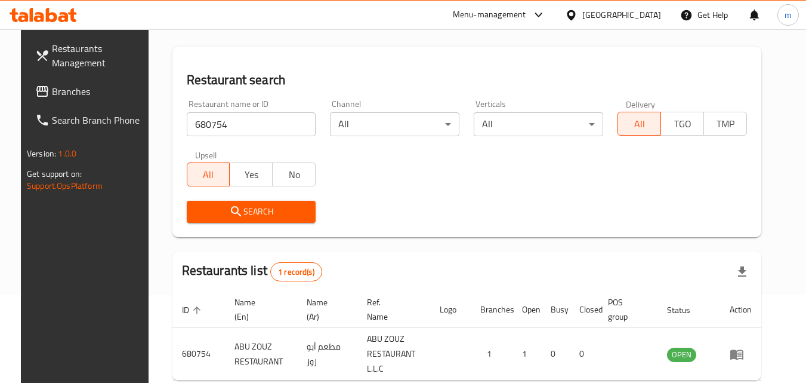
scroll to position [150, 0]
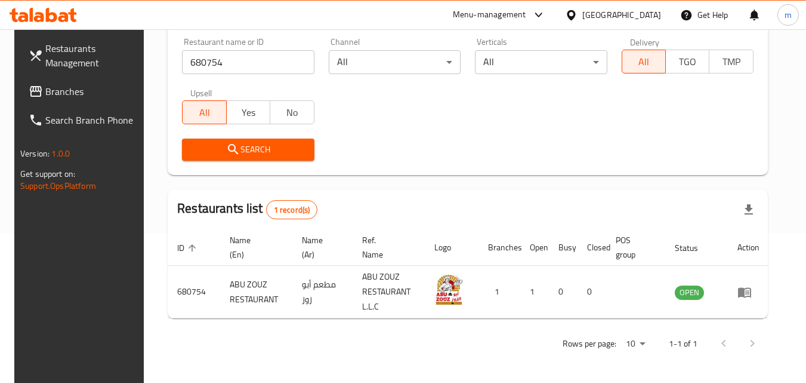
click at [591, 19] on div "[GEOGRAPHIC_DATA]" at bounding box center [622, 14] width 79 height 13
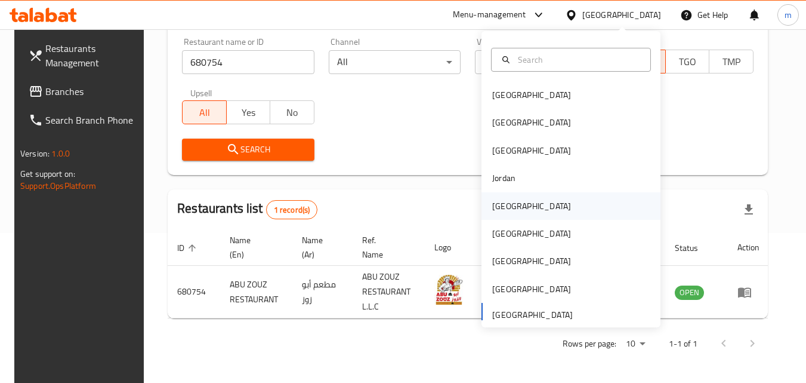
click at [511, 213] on div "[GEOGRAPHIC_DATA]" at bounding box center [532, 205] width 98 height 27
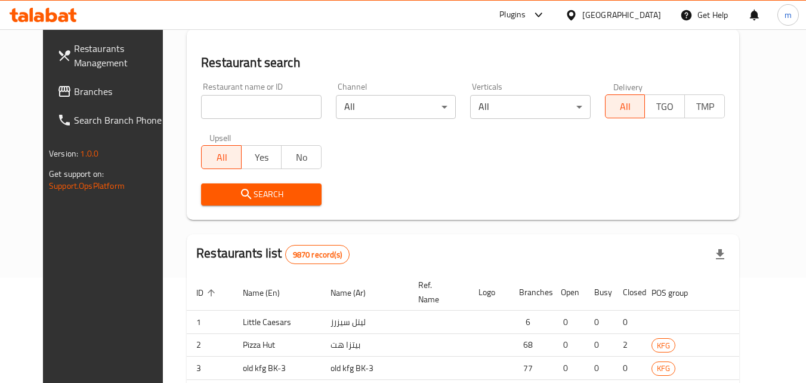
scroll to position [150, 0]
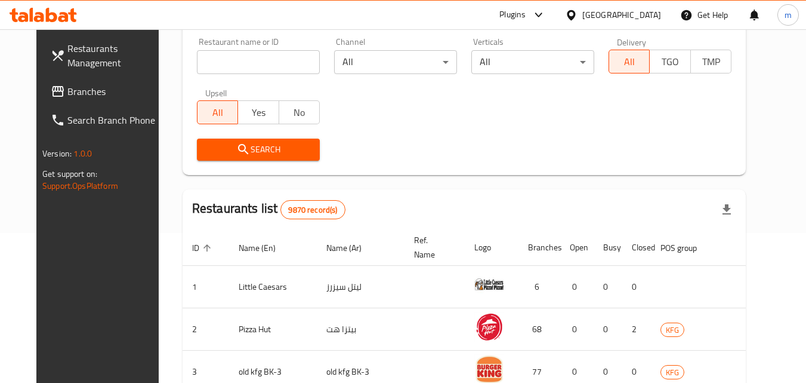
click at [67, 98] on span "Branches" at bounding box center [114, 91] width 94 height 14
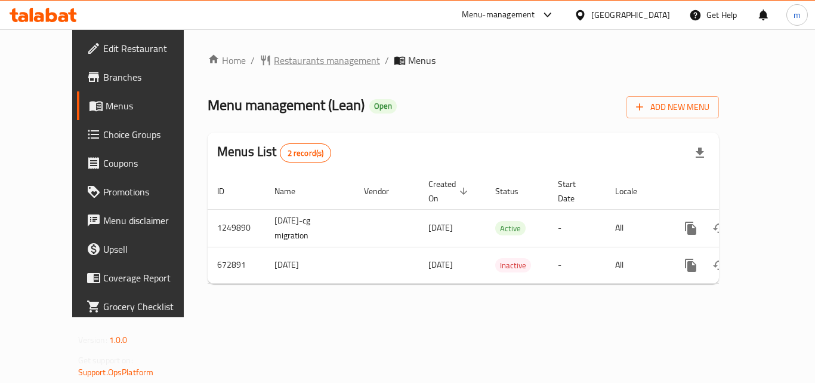
click at [298, 61] on span "Restaurants management" at bounding box center [327, 60] width 106 height 14
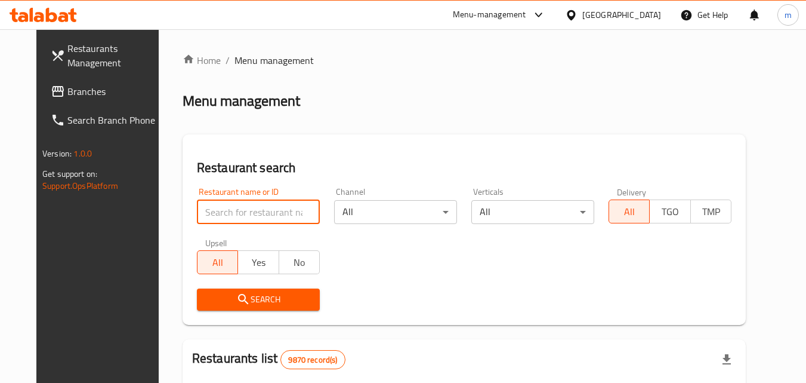
click at [232, 217] on input "search" at bounding box center [258, 212] width 123 height 24
paste input "642305"
type input "642305"
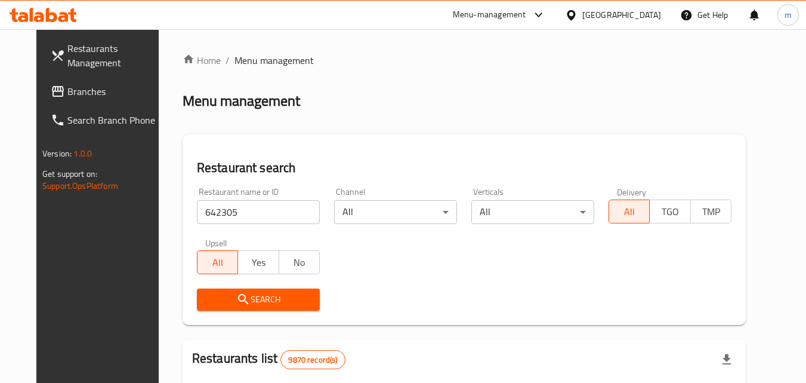
click at [237, 301] on span "Search" at bounding box center [259, 299] width 104 height 15
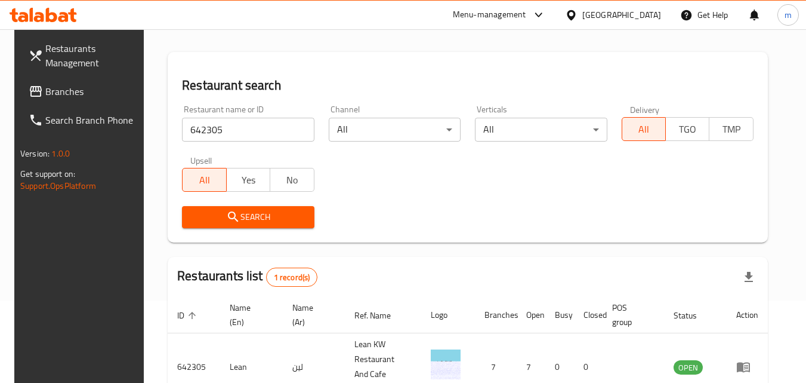
scroll to position [150, 0]
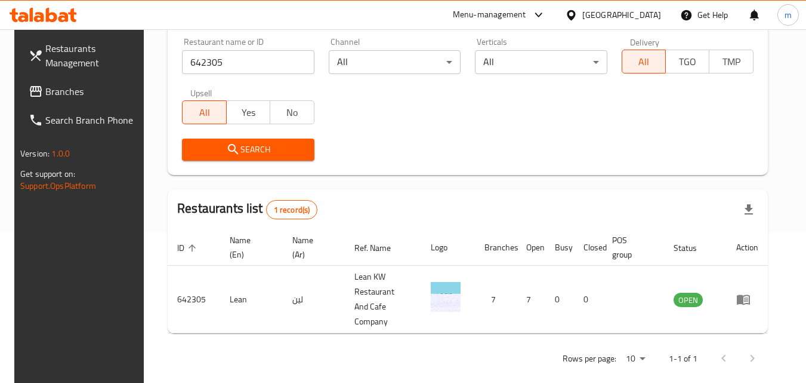
click at [628, 22] on div "[GEOGRAPHIC_DATA]" at bounding box center [613, 15] width 115 height 29
click at [575, 12] on icon at bounding box center [571, 15] width 8 height 10
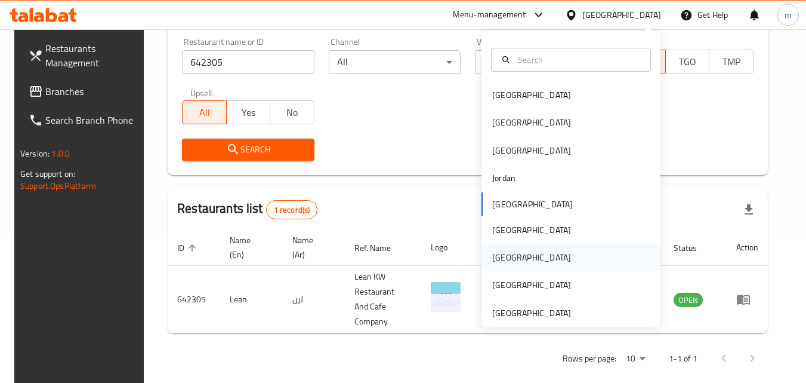
click at [499, 259] on div "[GEOGRAPHIC_DATA]" at bounding box center [531, 257] width 79 height 13
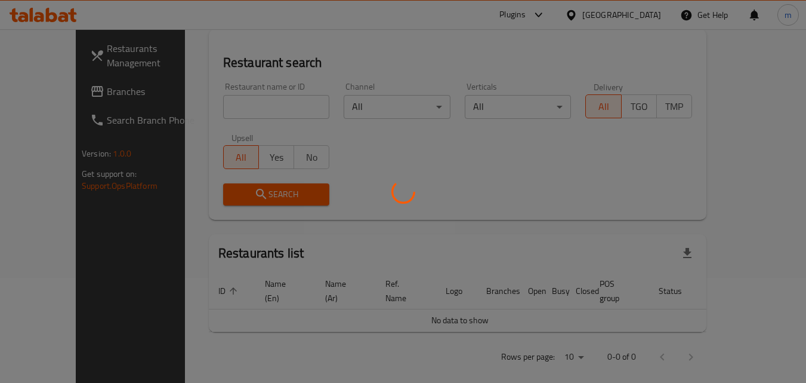
scroll to position [150, 0]
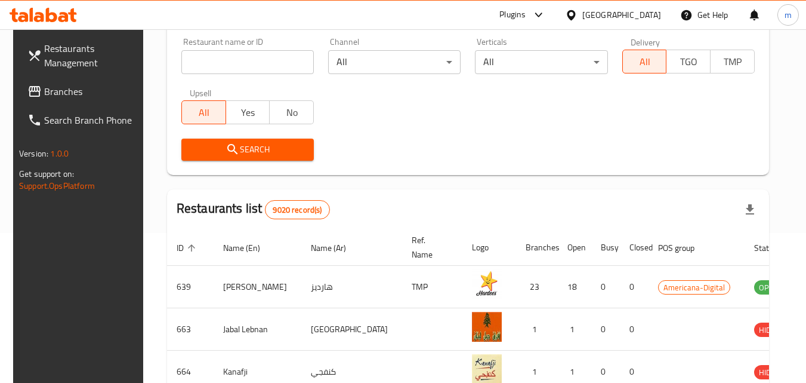
click at [54, 93] on span "Branches" at bounding box center [91, 91] width 94 height 14
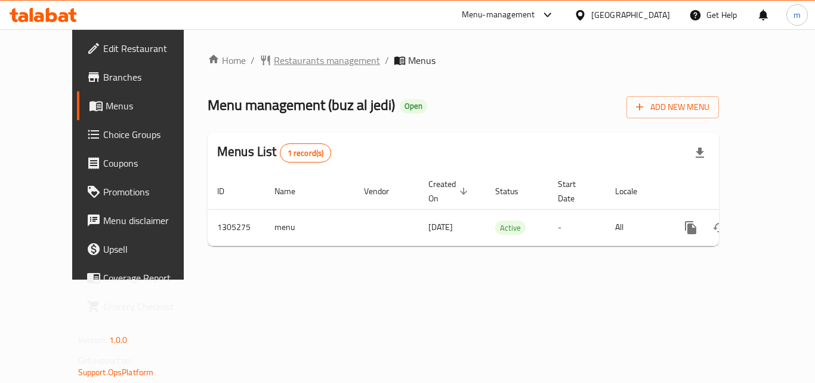
click at [298, 65] on span "Restaurants management" at bounding box center [327, 60] width 106 height 14
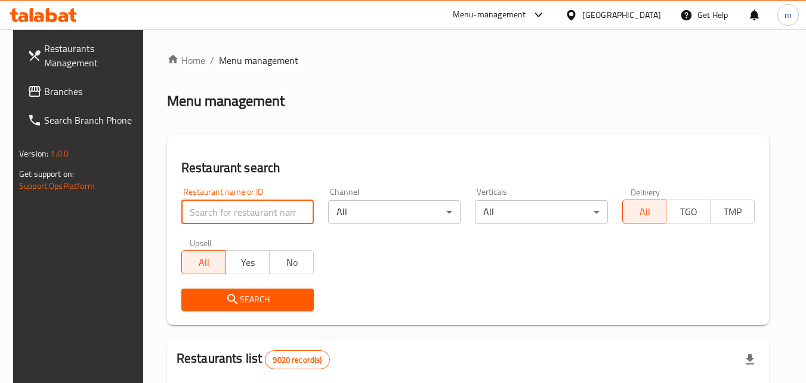
click at [286, 215] on input "search" at bounding box center [247, 212] width 133 height 24
paste input "703504"
type input "703504"
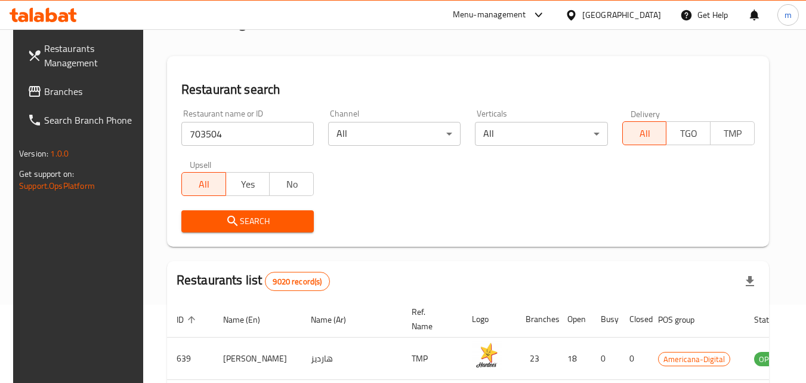
scroll to position [179, 0]
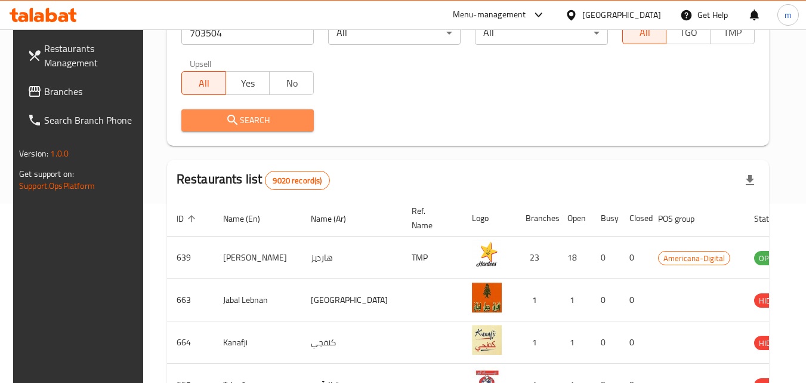
click at [267, 127] on span "Search" at bounding box center [247, 120] width 113 height 15
click at [267, 127] on div at bounding box center [403, 191] width 806 height 383
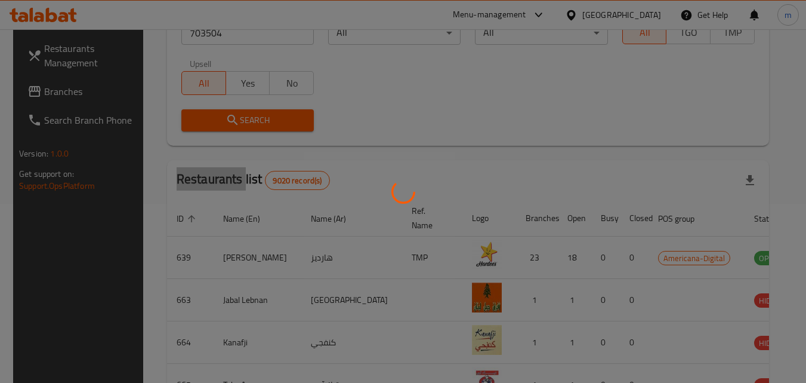
scroll to position [140, 0]
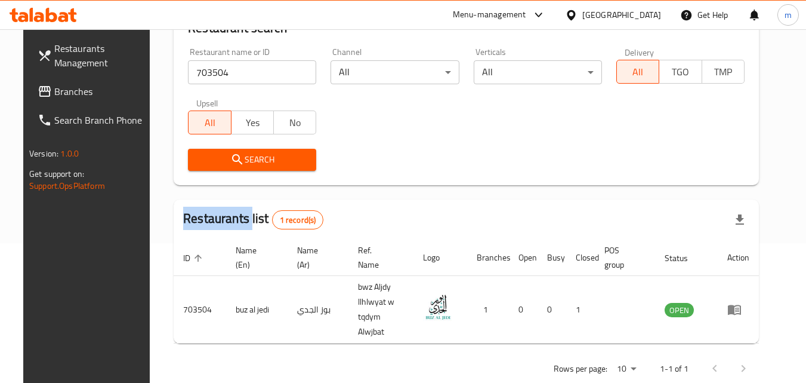
click at [578, 16] on icon at bounding box center [571, 15] width 13 height 13
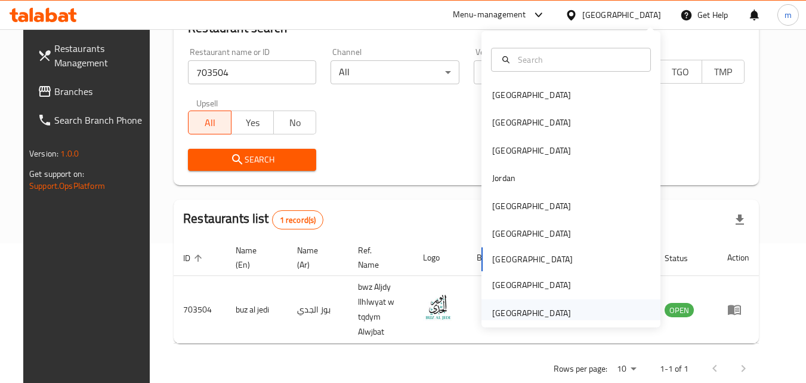
click at [530, 312] on div "[GEOGRAPHIC_DATA]" at bounding box center [531, 312] width 79 height 13
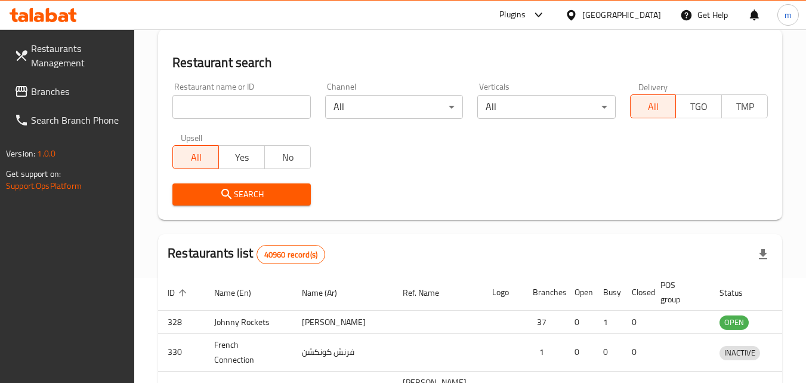
scroll to position [140, 0]
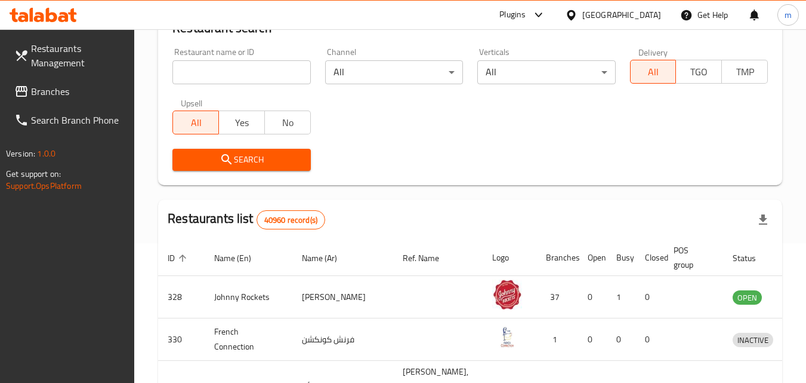
click at [93, 88] on span "Branches" at bounding box center [78, 91] width 94 height 14
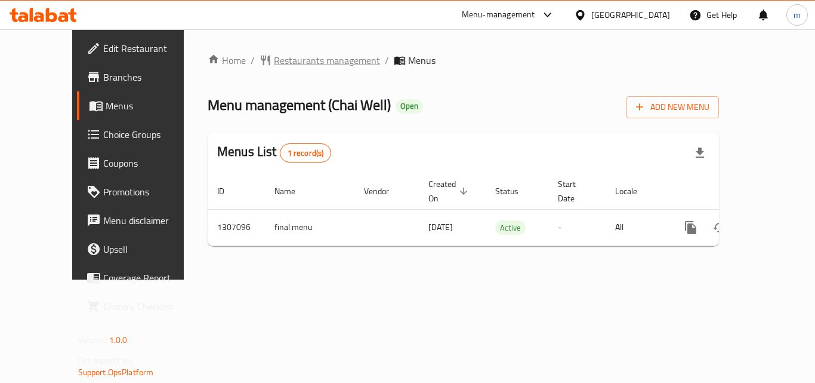
click at [303, 64] on span "Restaurants management" at bounding box center [327, 60] width 106 height 14
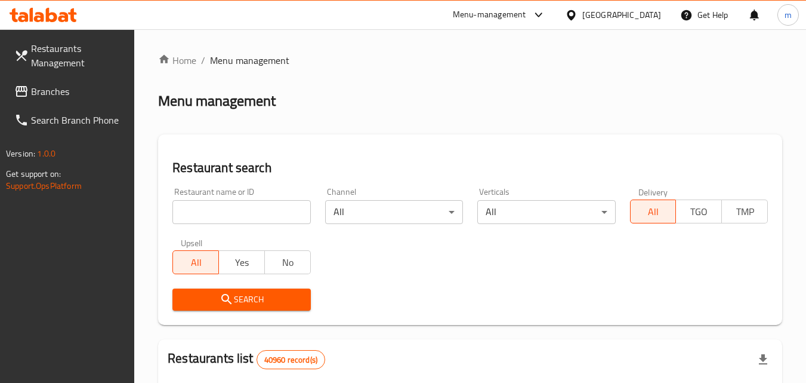
click at [226, 209] on input "search" at bounding box center [241, 212] width 138 height 24
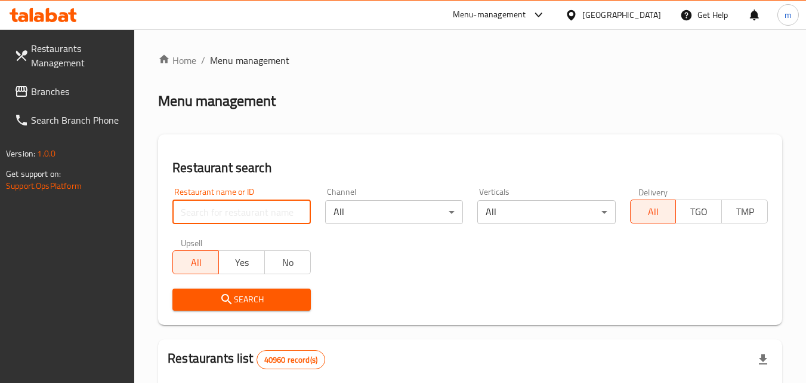
paste input "704264"
type input "704264"
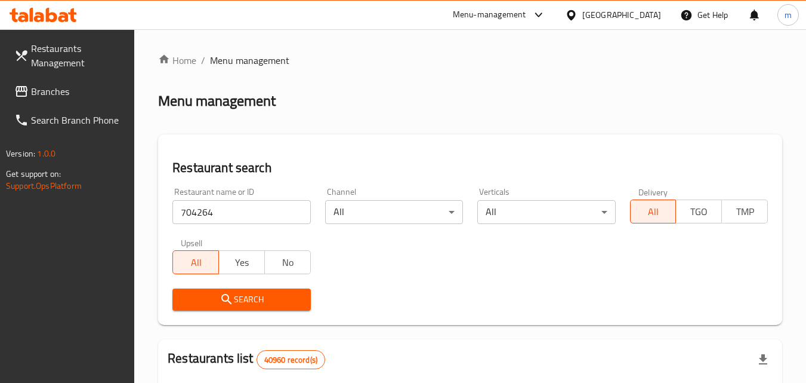
click at [253, 298] on span "Search" at bounding box center [241, 299] width 119 height 15
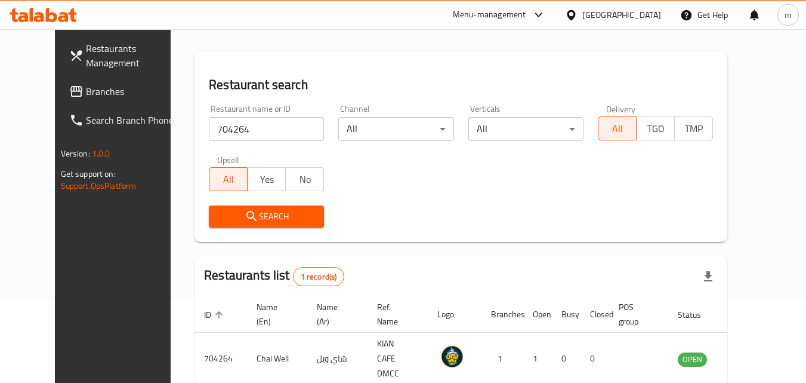
scroll to position [140, 0]
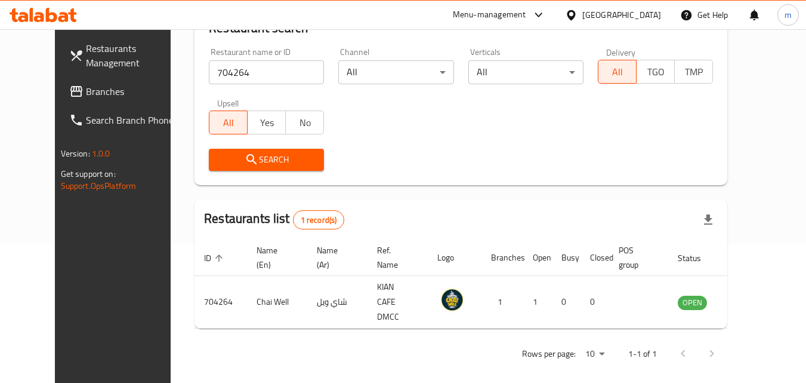
click at [627, 19] on div "[GEOGRAPHIC_DATA]" at bounding box center [622, 14] width 79 height 13
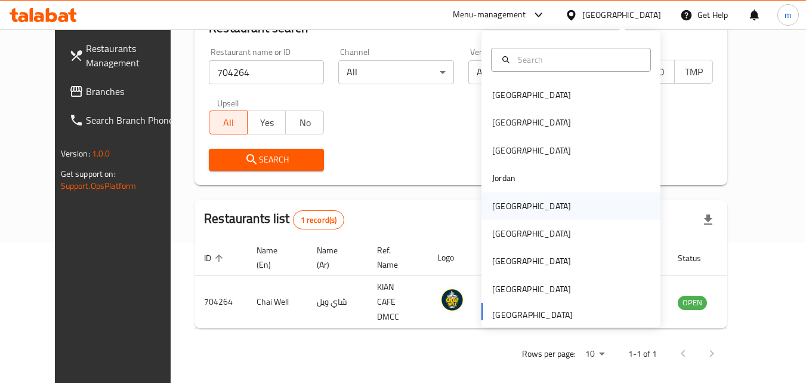
click at [504, 200] on div "[GEOGRAPHIC_DATA]" at bounding box center [531, 205] width 79 height 13
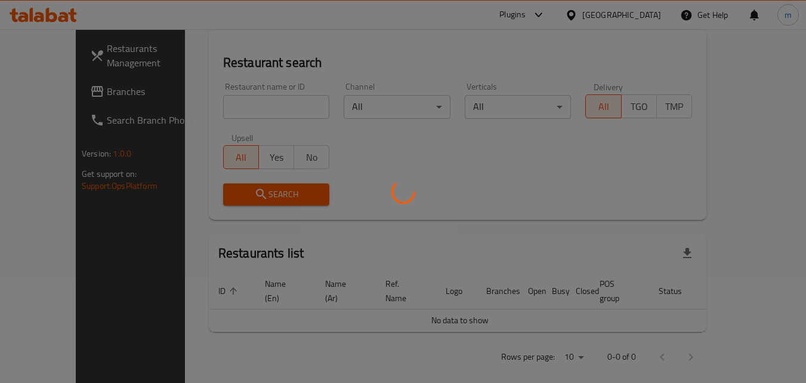
scroll to position [140, 0]
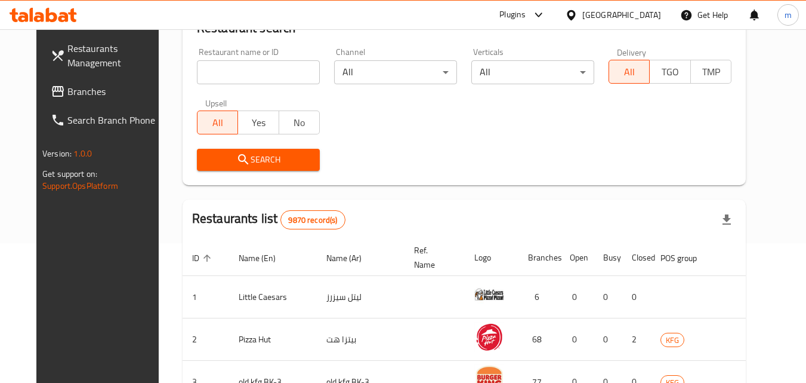
click at [67, 90] on span "Branches" at bounding box center [114, 91] width 94 height 14
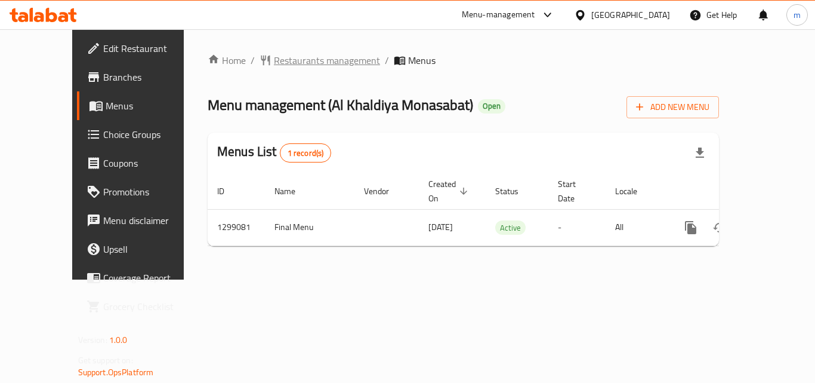
click at [298, 57] on span "Restaurants management" at bounding box center [327, 60] width 106 height 14
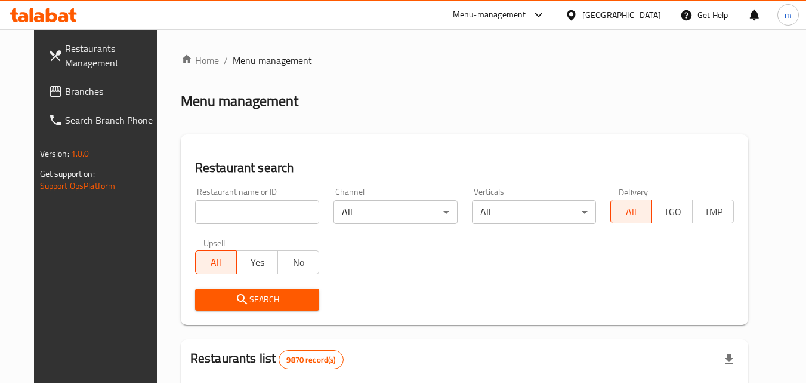
click at [227, 207] on input "search" at bounding box center [257, 212] width 124 height 24
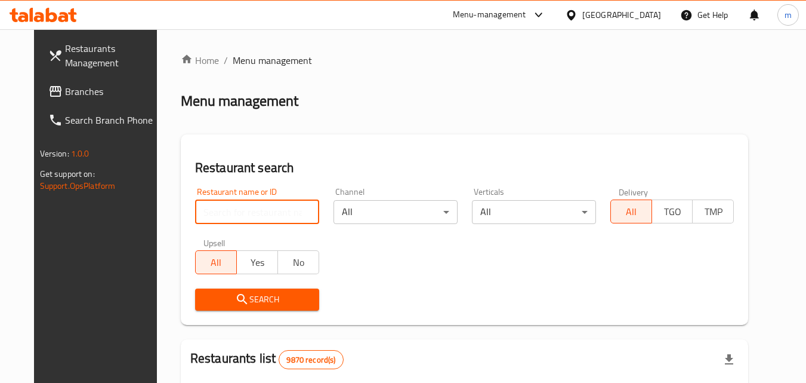
paste input "/701228/"
click at [195, 205] on input "/701228" at bounding box center [257, 212] width 124 height 24
click at [195, 212] on input "/701228" at bounding box center [257, 212] width 124 height 24
type input "701228"
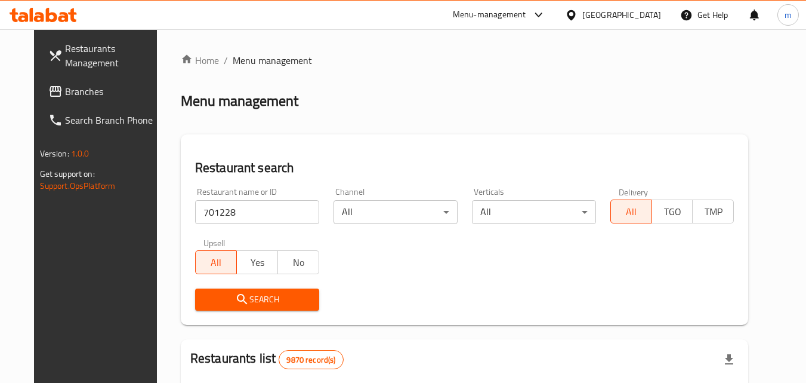
click at [235, 298] on icon "submit" at bounding box center [242, 299] width 14 height 14
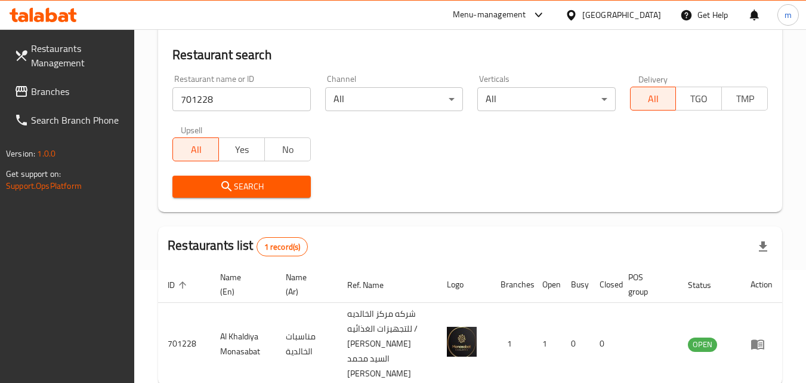
scroll to position [165, 0]
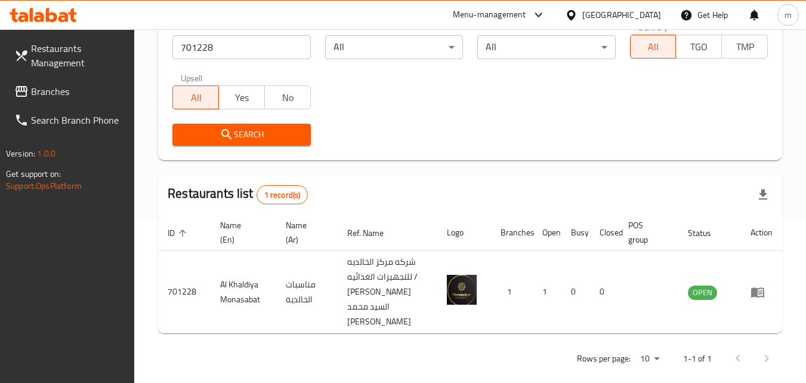
click at [647, 17] on div "[GEOGRAPHIC_DATA]" at bounding box center [622, 14] width 79 height 13
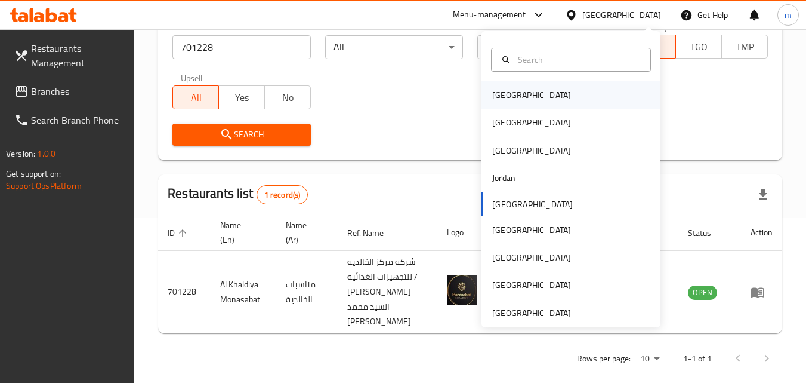
click at [519, 93] on div "[GEOGRAPHIC_DATA]" at bounding box center [532, 94] width 98 height 27
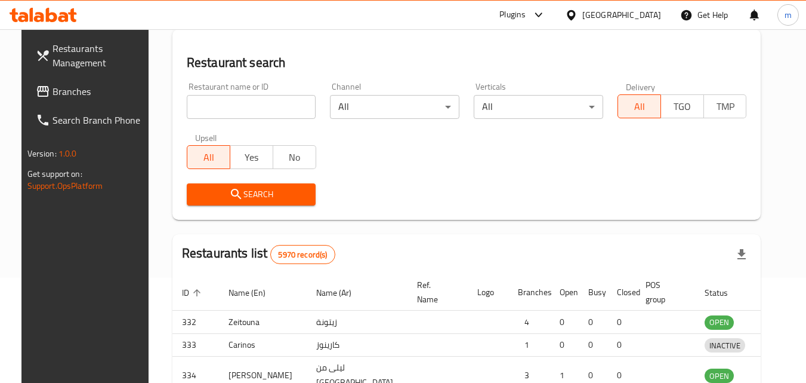
scroll to position [165, 0]
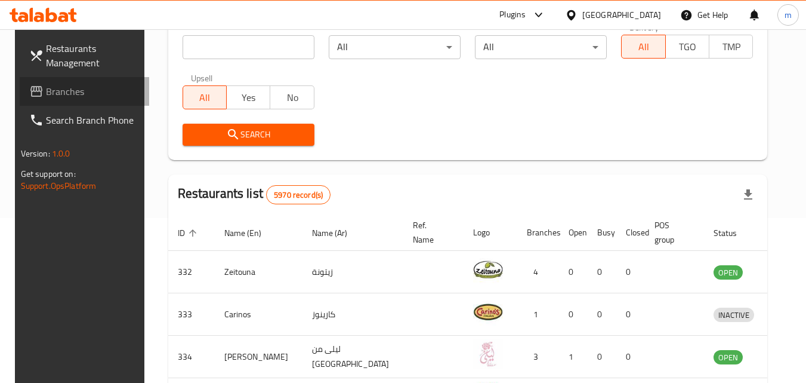
click at [46, 94] on span "Branches" at bounding box center [93, 91] width 94 height 14
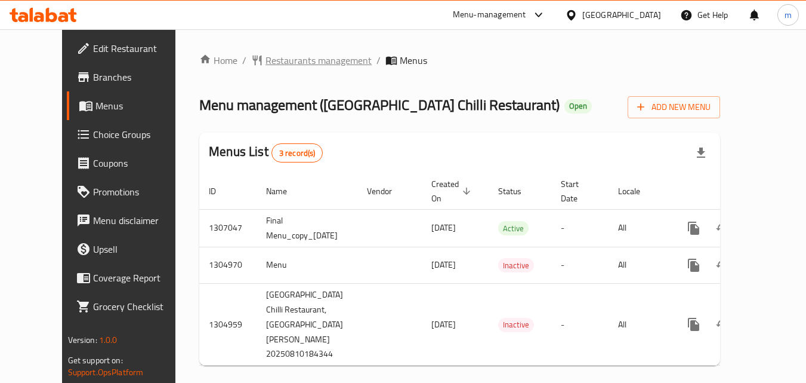
click at [289, 57] on span "Restaurants management" at bounding box center [319, 60] width 106 height 14
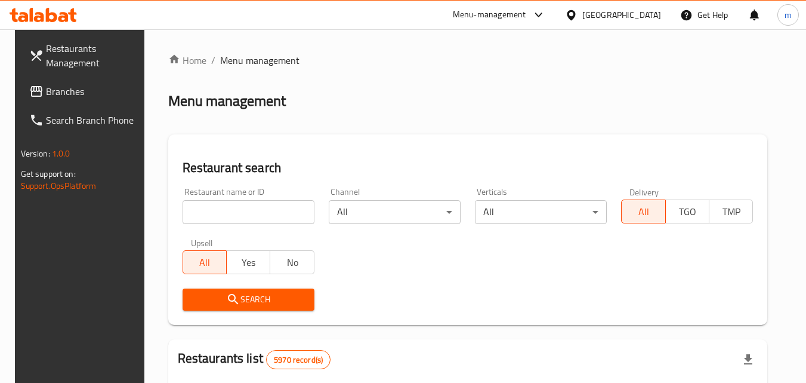
click at [269, 229] on div "Restaurant name or ID Restaurant name or ID" at bounding box center [248, 205] width 146 height 51
click at [271, 208] on input "search" at bounding box center [249, 212] width 132 height 24
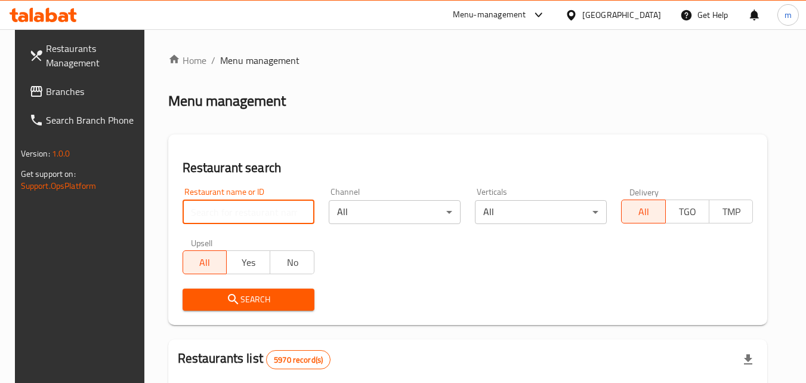
paste input "703503"
type input "703503"
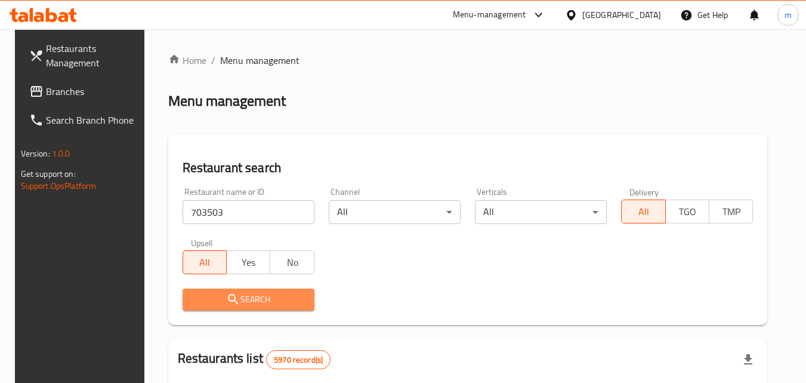
click at [267, 294] on span "Search" at bounding box center [248, 299] width 113 height 15
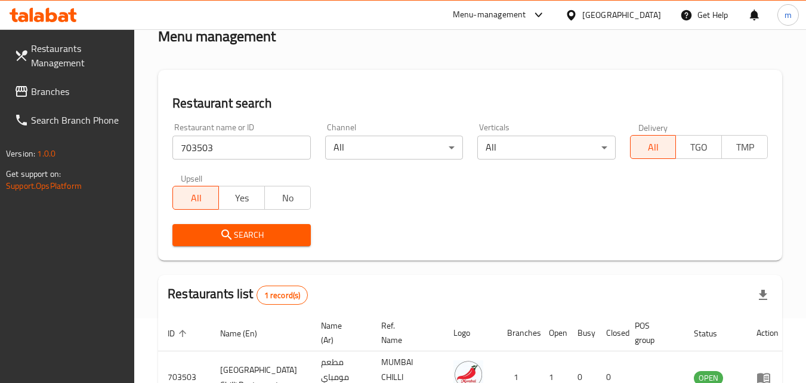
scroll to position [150, 0]
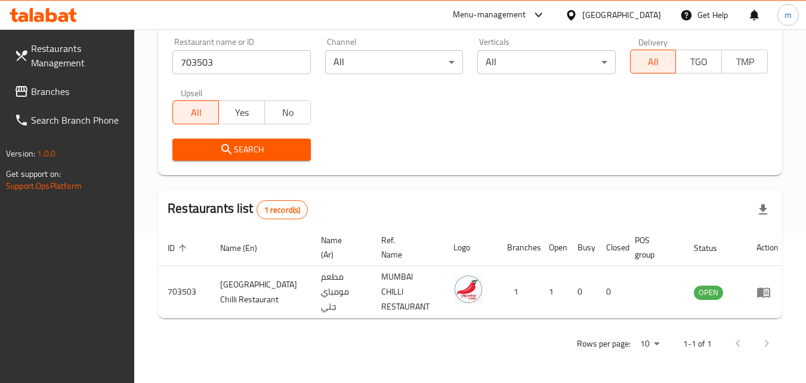
click at [583, 11] on div at bounding box center [573, 14] width 17 height 13
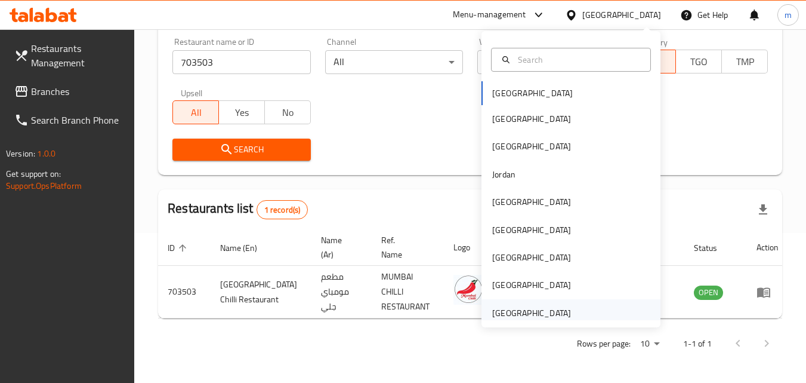
click at [525, 311] on div "[GEOGRAPHIC_DATA]" at bounding box center [531, 312] width 79 height 13
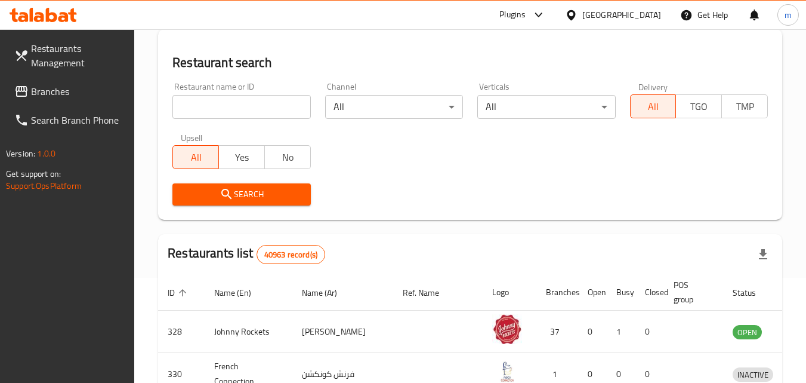
scroll to position [150, 0]
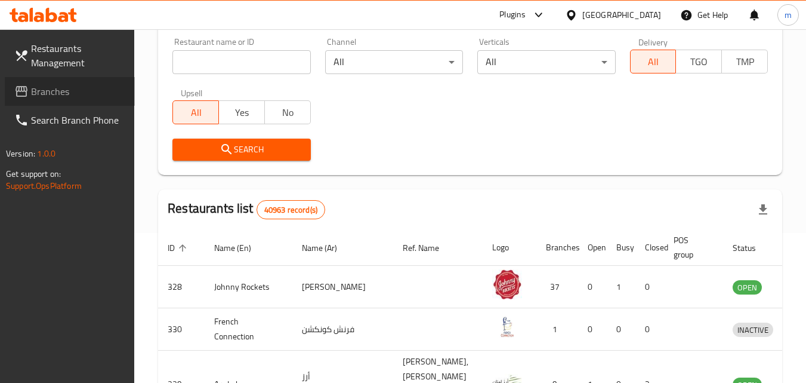
click at [53, 94] on span "Branches" at bounding box center [78, 91] width 94 height 14
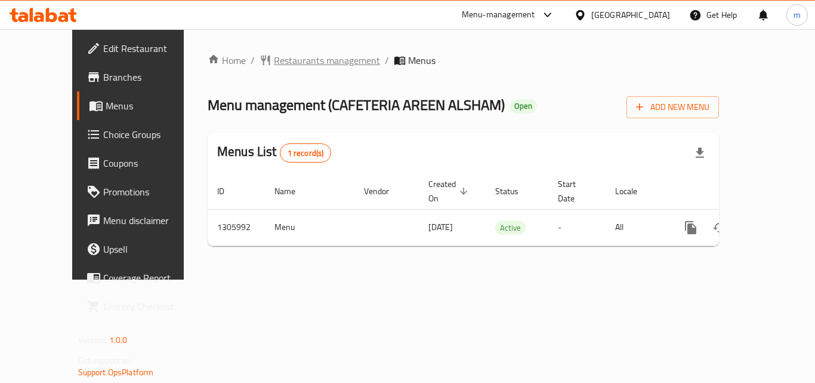
click at [321, 58] on span "Restaurants management" at bounding box center [327, 60] width 106 height 14
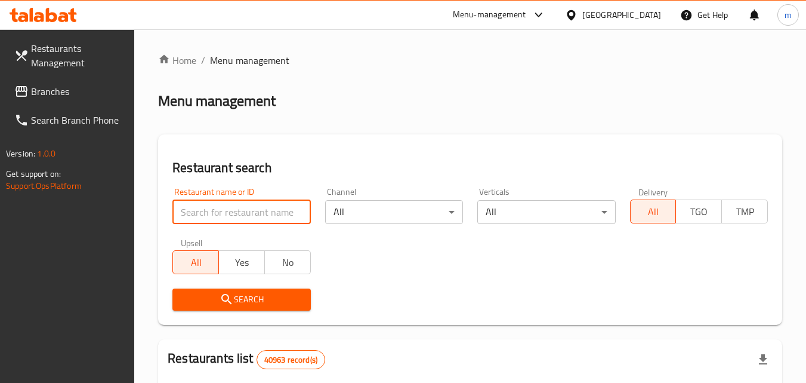
click at [245, 211] on input "search" at bounding box center [241, 212] width 138 height 24
paste input "703899"
type input "703899"
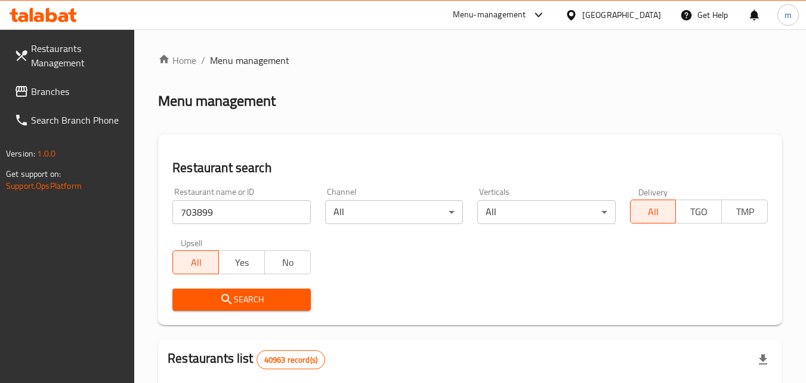
click at [254, 304] on span "Search" at bounding box center [241, 299] width 119 height 15
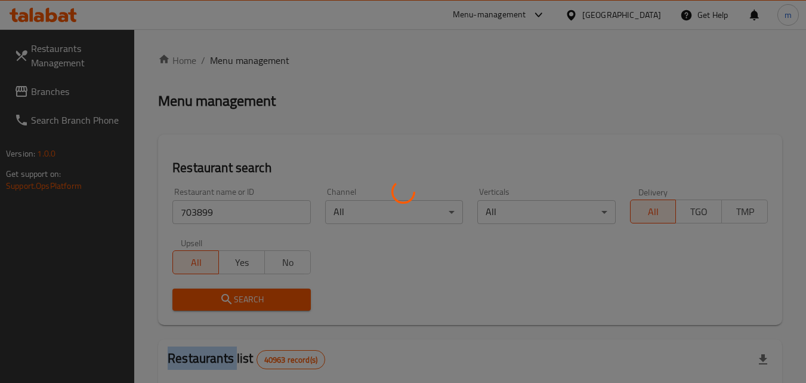
click at [254, 304] on div at bounding box center [403, 191] width 806 height 383
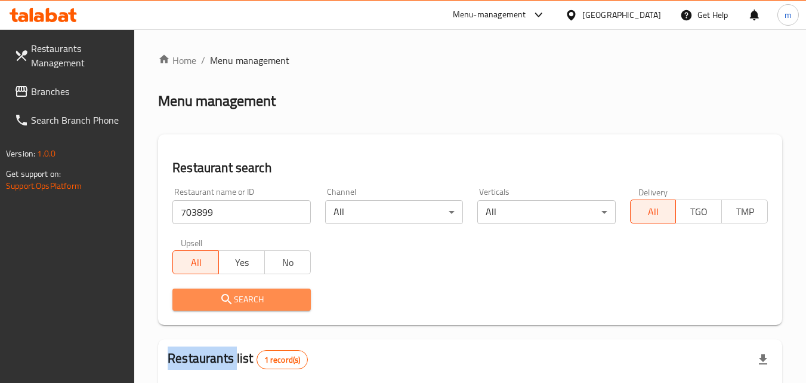
click at [248, 301] on span "Search" at bounding box center [241, 299] width 119 height 15
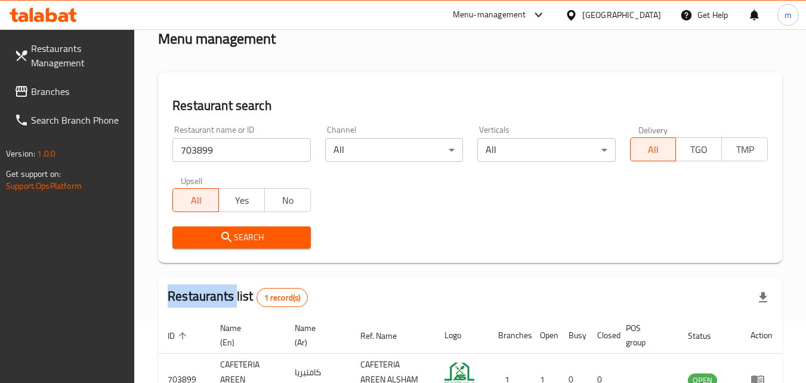
scroll to position [150, 0]
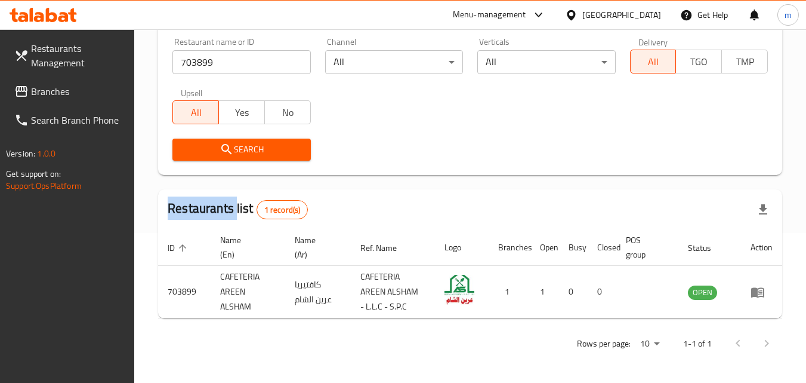
click at [53, 91] on span "Branches" at bounding box center [78, 91] width 94 height 14
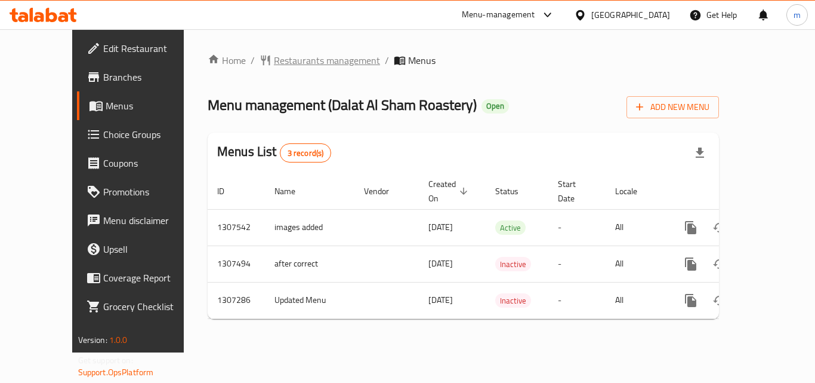
click at [290, 66] on span "Restaurants management" at bounding box center [327, 60] width 106 height 14
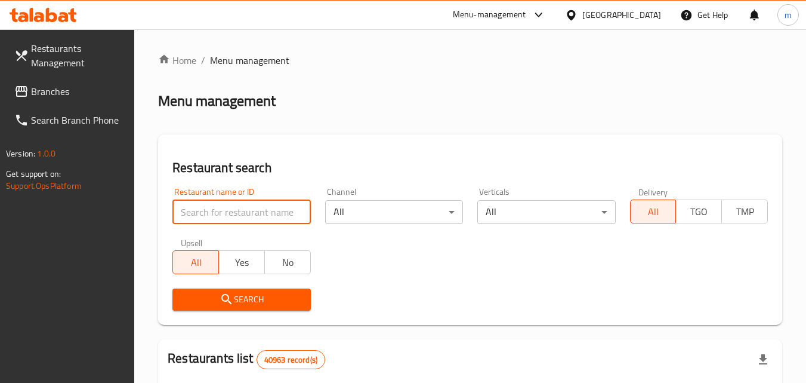
click at [251, 215] on input "search" at bounding box center [241, 212] width 138 height 24
paste input "703842"
type input "703842"
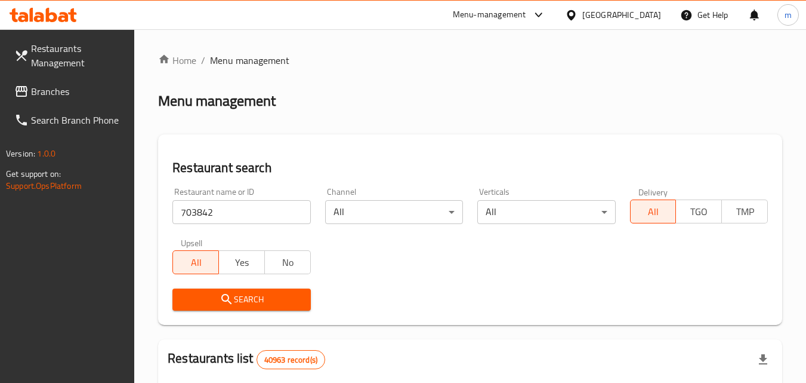
click at [238, 292] on span "Search" at bounding box center [241, 299] width 119 height 15
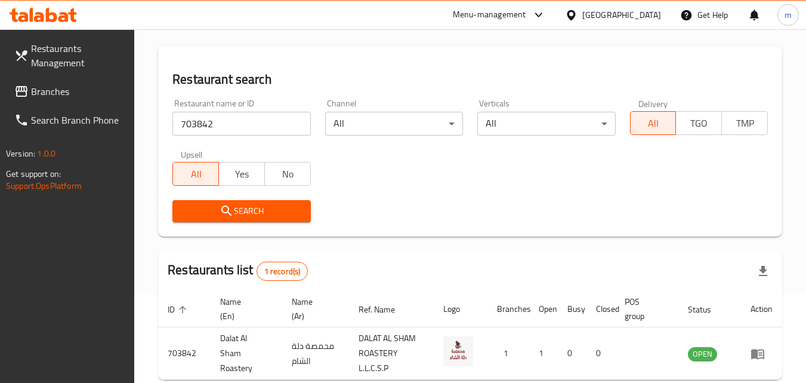
scroll to position [150, 0]
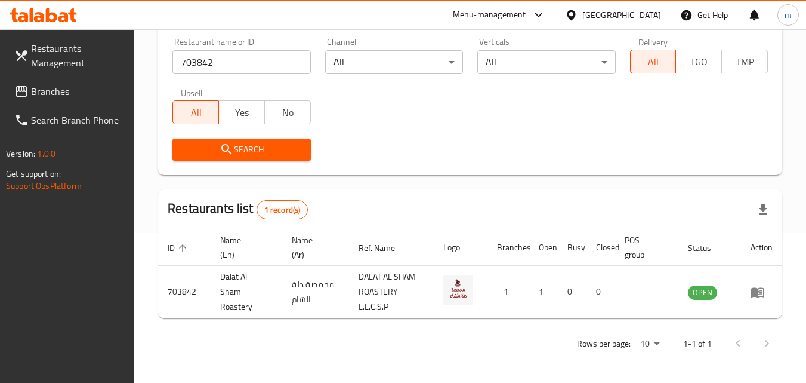
click at [42, 95] on span "Branches" at bounding box center [78, 91] width 94 height 14
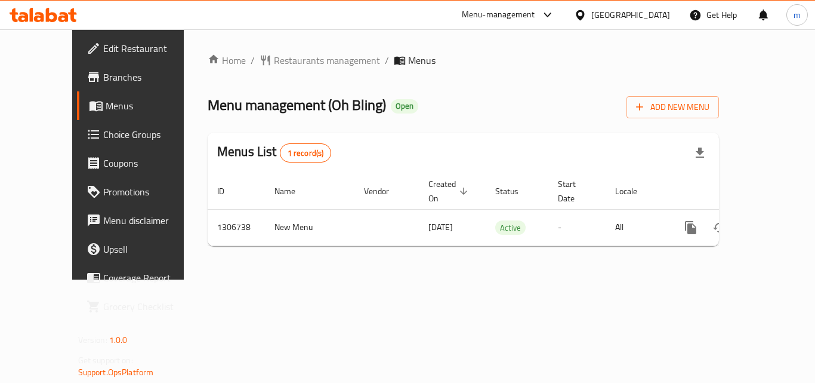
click at [289, 65] on span "Restaurants management" at bounding box center [327, 60] width 106 height 14
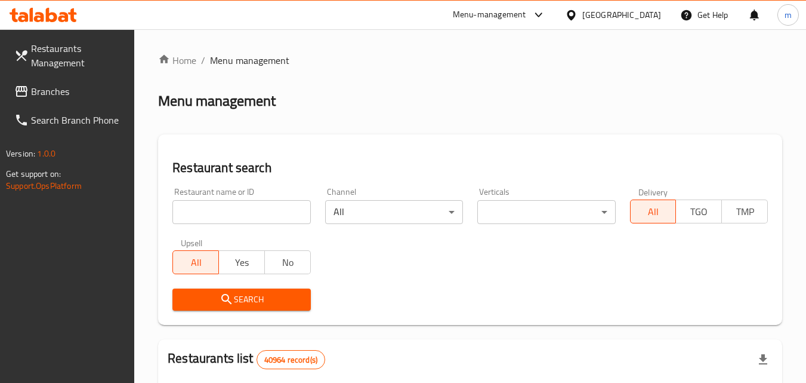
click at [251, 208] on input "search" at bounding box center [241, 212] width 138 height 24
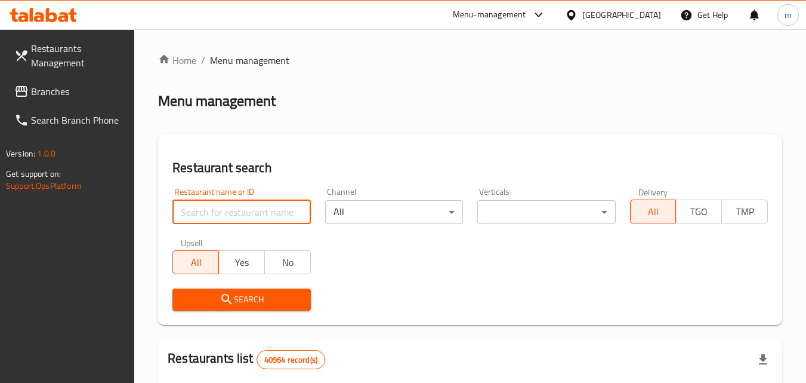
paste input "704202"
type input "704202"
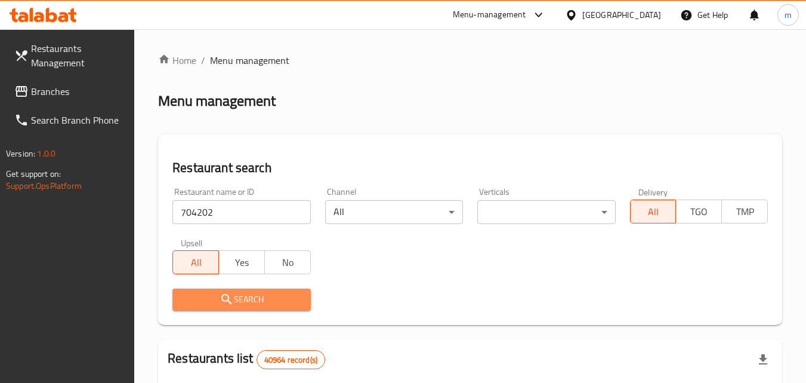
click at [255, 304] on span "Search" at bounding box center [241, 299] width 119 height 15
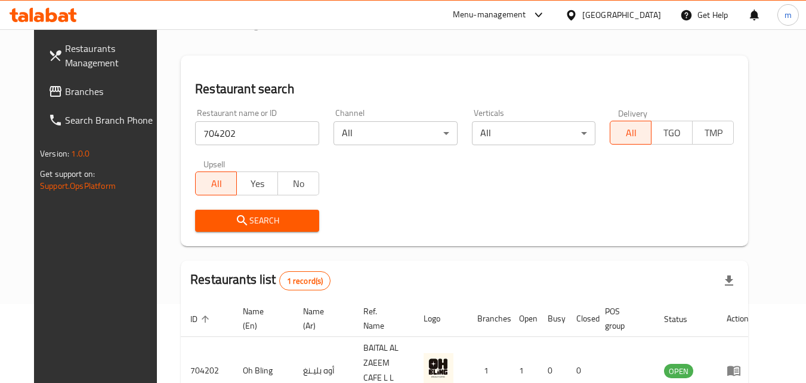
scroll to position [140, 0]
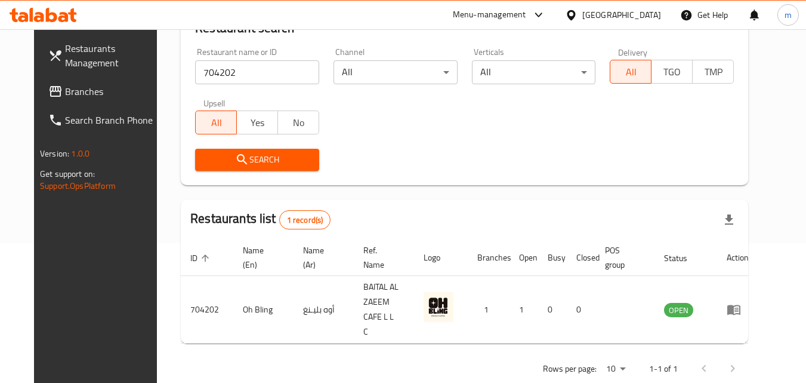
click at [587, 14] on div "[GEOGRAPHIC_DATA]" at bounding box center [622, 14] width 79 height 13
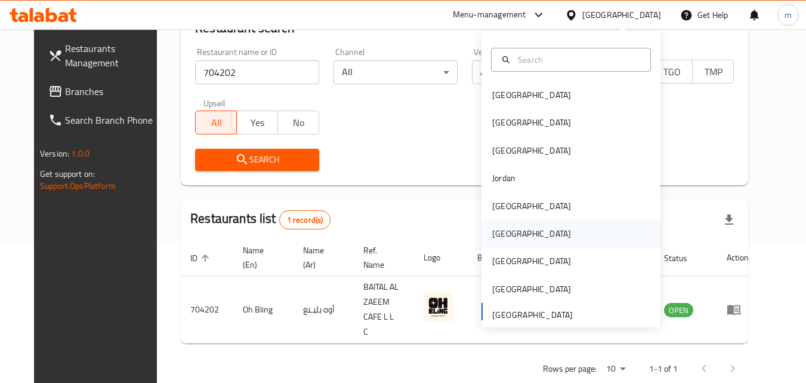
click at [496, 233] on div "[GEOGRAPHIC_DATA]" at bounding box center [531, 233] width 79 height 13
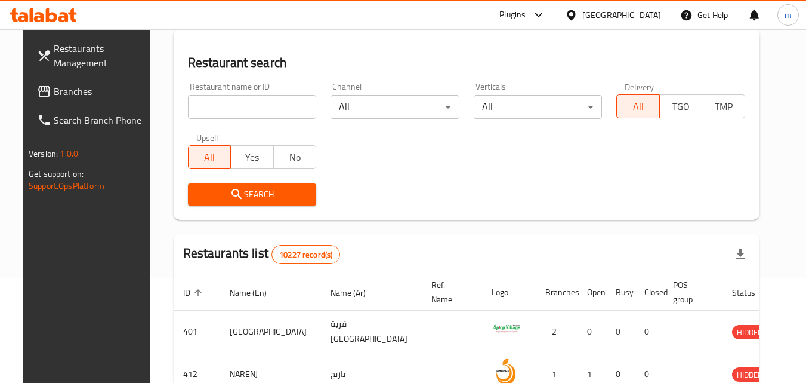
scroll to position [140, 0]
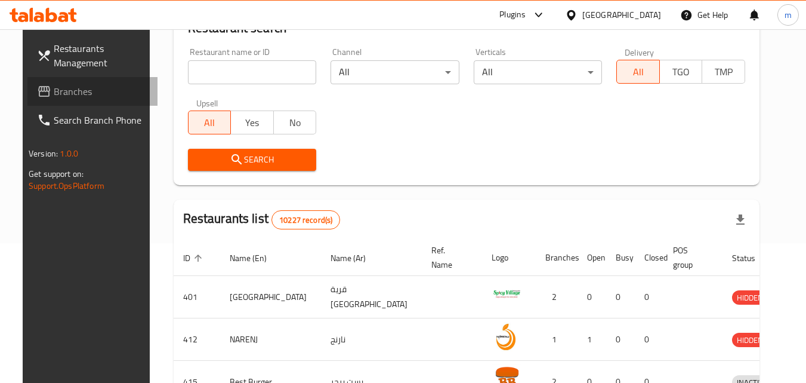
click at [54, 85] on span "Branches" at bounding box center [101, 91] width 94 height 14
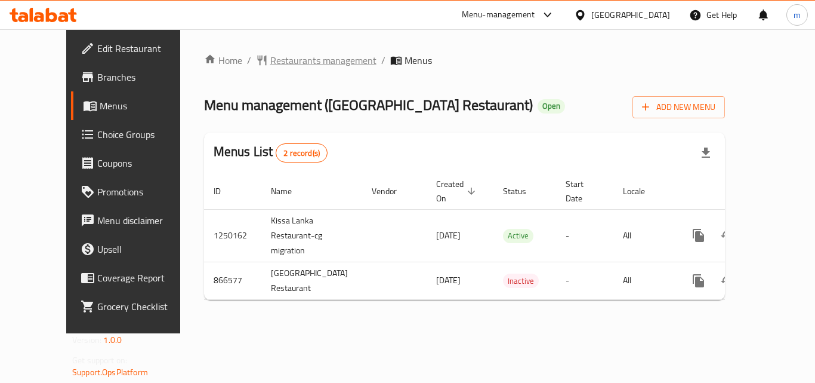
click at [296, 57] on span "Restaurants management" at bounding box center [323, 60] width 106 height 14
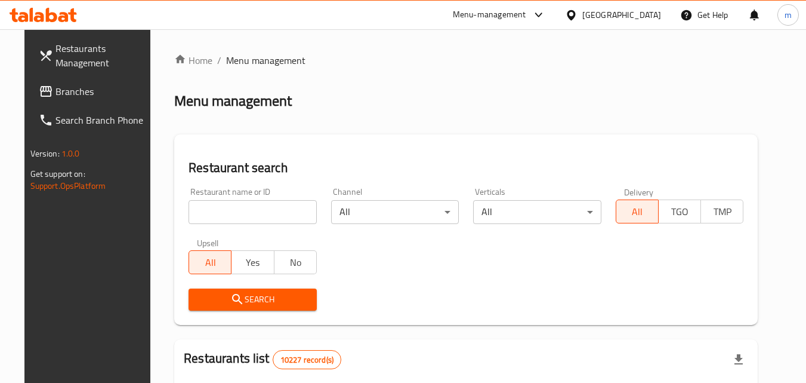
click at [266, 215] on input "search" at bounding box center [253, 212] width 128 height 24
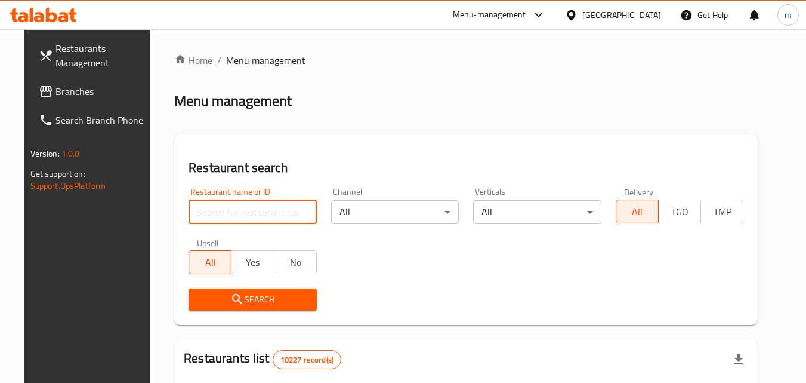
paste input "657080"
type input "657080"
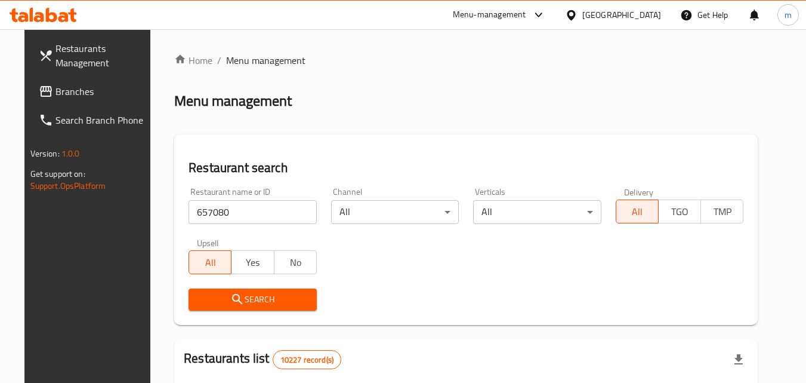
click at [261, 289] on button "Search" at bounding box center [253, 299] width 128 height 22
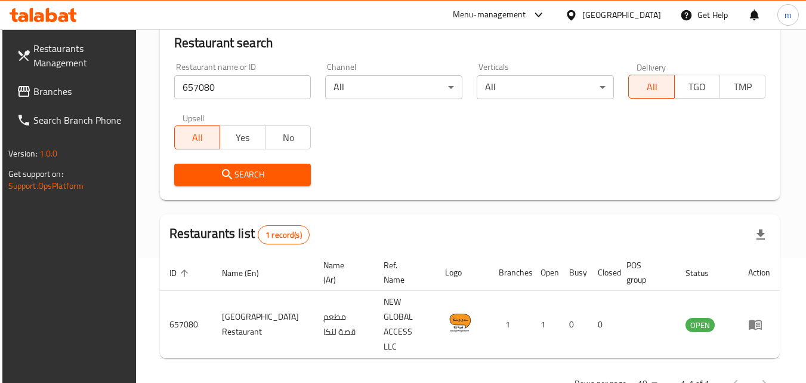
scroll to position [140, 0]
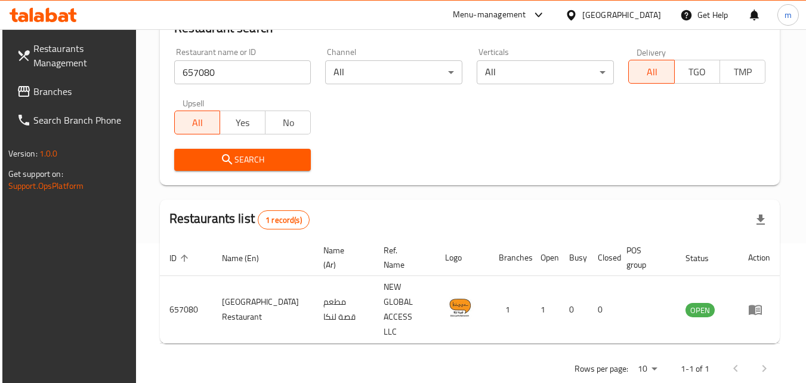
click at [645, 14] on div "[GEOGRAPHIC_DATA]" at bounding box center [622, 14] width 79 height 13
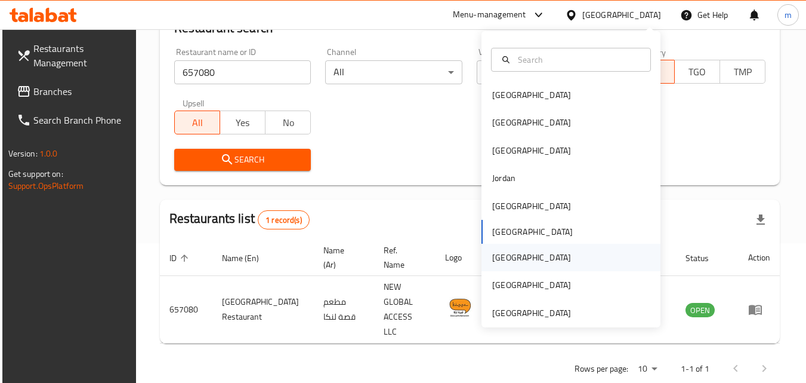
click at [492, 264] on div "[GEOGRAPHIC_DATA]" at bounding box center [531, 257] width 79 height 13
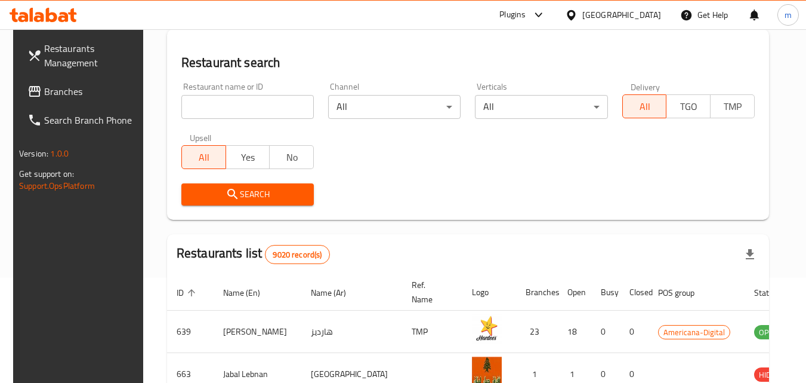
scroll to position [140, 0]
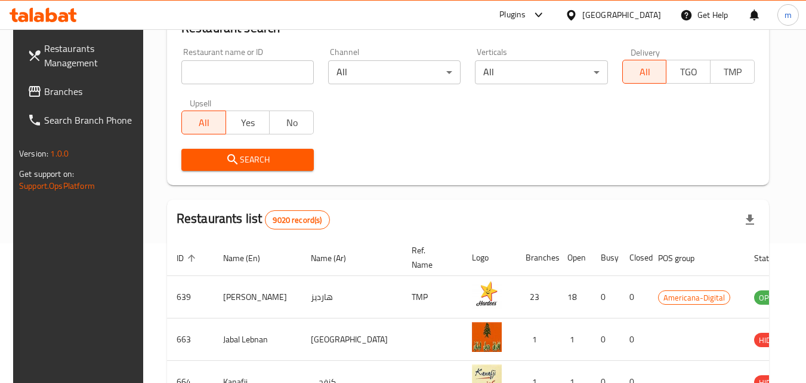
click at [67, 95] on span "Branches" at bounding box center [91, 91] width 94 height 14
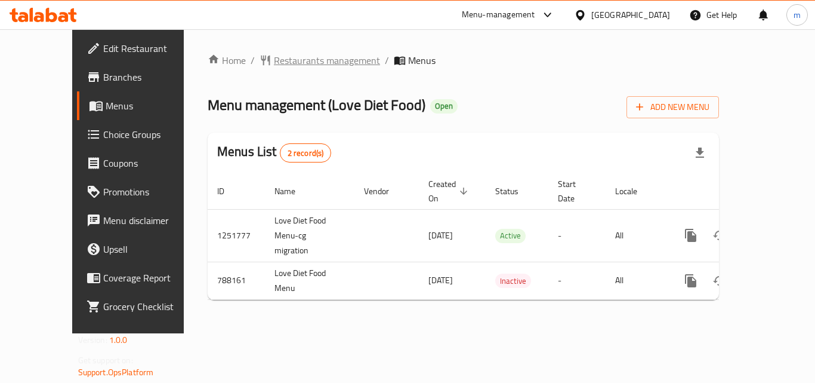
click at [290, 58] on span "Restaurants management" at bounding box center [327, 60] width 106 height 14
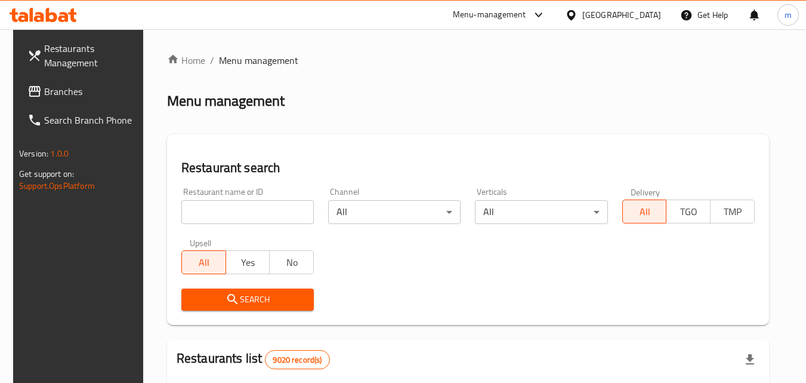
click at [234, 224] on div "Restaurant name or ID Restaurant name or ID" at bounding box center [247, 205] width 147 height 51
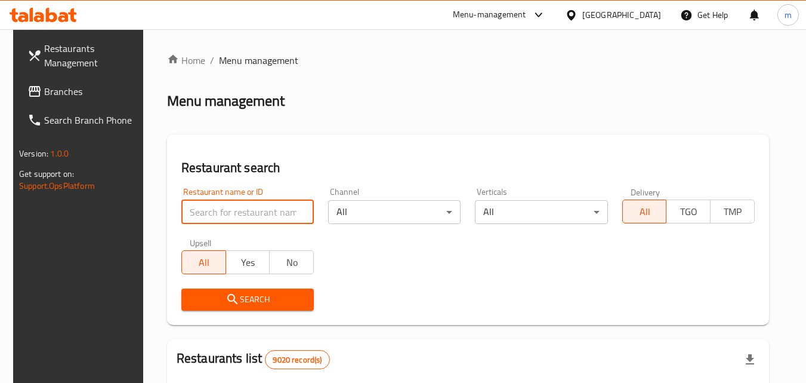
click at [238, 211] on input "search" at bounding box center [247, 212] width 133 height 24
paste input "653163"
type input "653163"
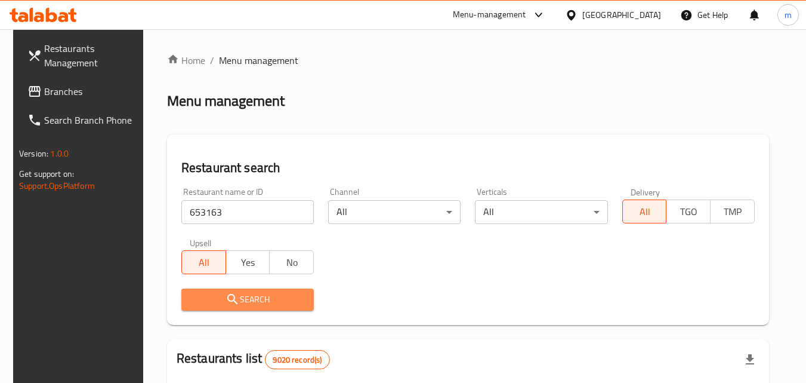
click at [211, 306] on span "Search" at bounding box center [247, 299] width 113 height 15
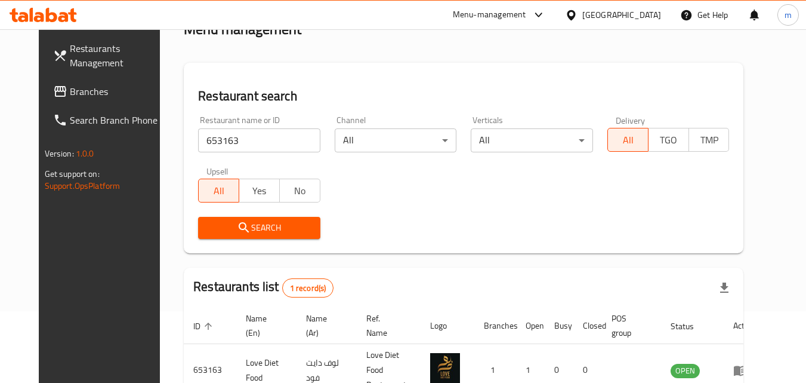
scroll to position [140, 0]
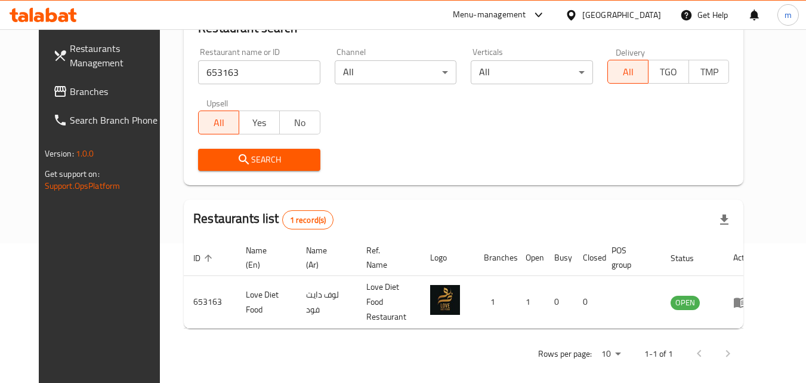
click at [578, 11] on icon at bounding box center [571, 15] width 13 height 13
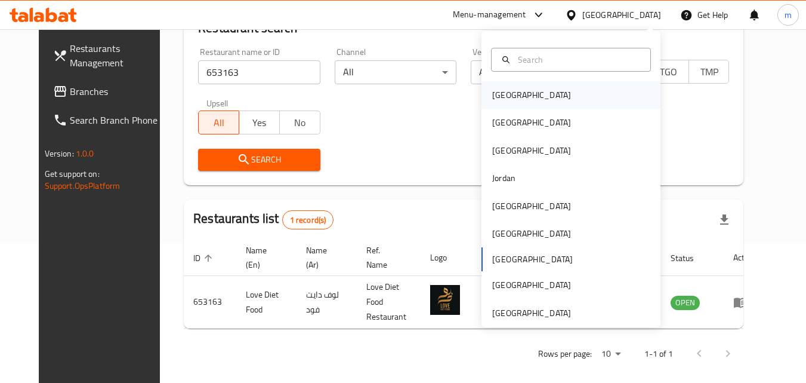
click at [506, 93] on div "[GEOGRAPHIC_DATA]" at bounding box center [531, 94] width 79 height 13
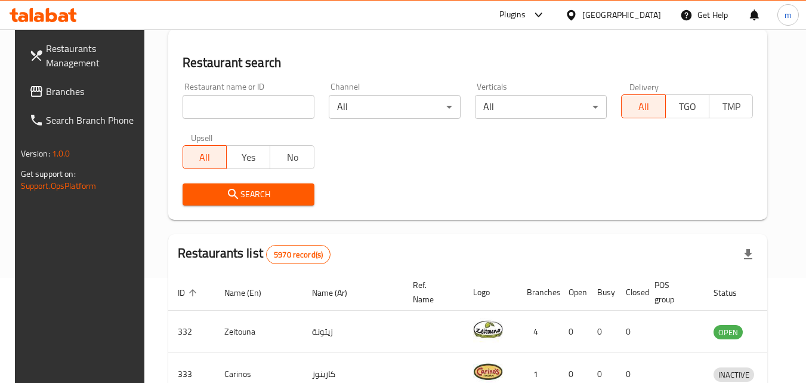
scroll to position [140, 0]
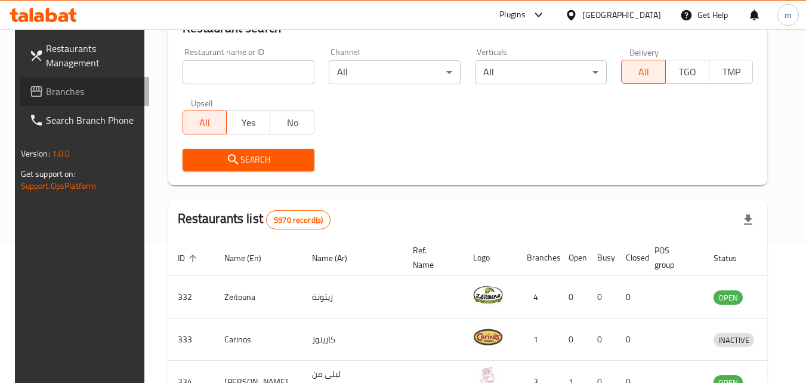
click at [51, 98] on span "Branches" at bounding box center [93, 91] width 94 height 14
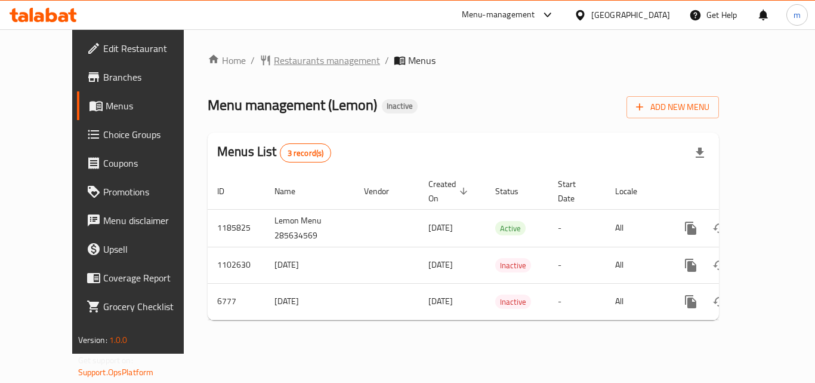
click at [274, 60] on span "Restaurants management" at bounding box center [327, 60] width 106 height 14
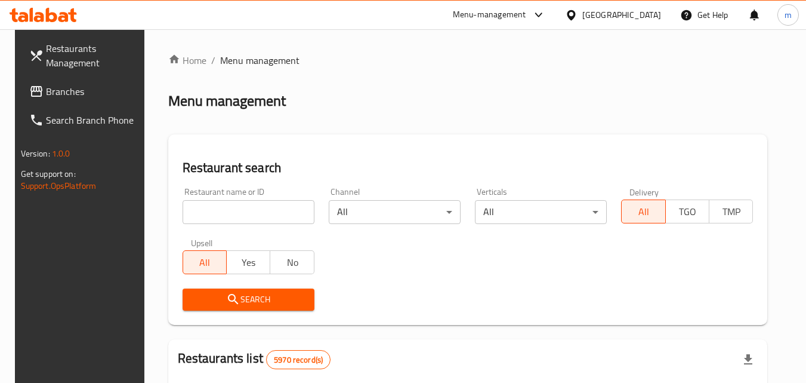
click at [236, 198] on div "Restaurant name or ID Restaurant name or ID" at bounding box center [249, 205] width 132 height 36
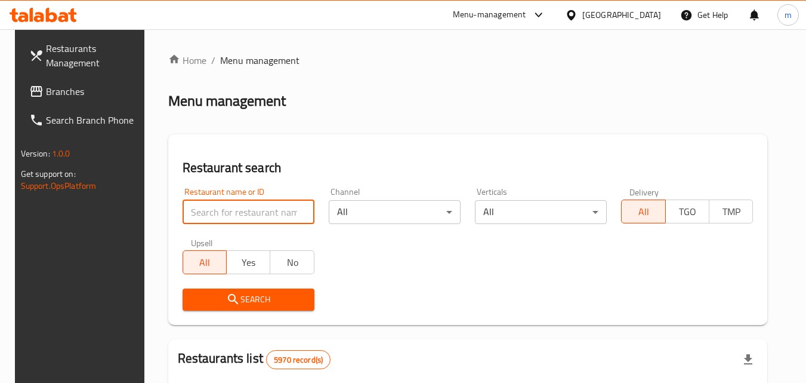
click at [236, 207] on input "search" at bounding box center [249, 212] width 132 height 24
paste input "4216"
type input "4216"
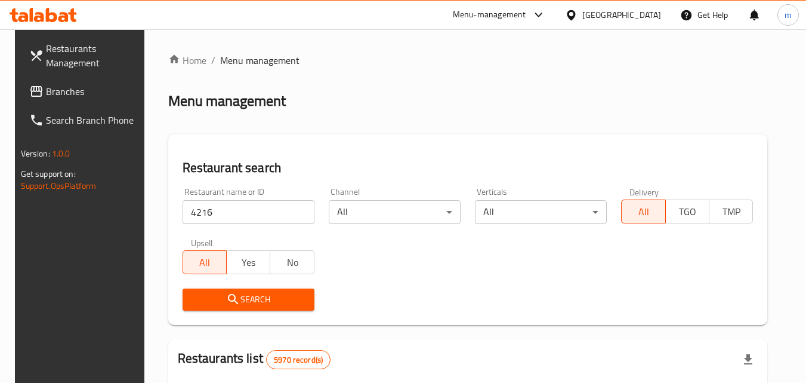
click at [248, 295] on span "Search" at bounding box center [248, 299] width 113 height 15
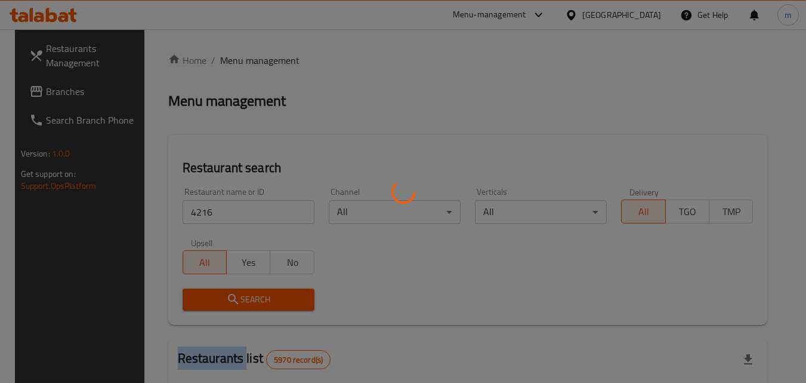
click at [248, 295] on div at bounding box center [403, 191] width 806 height 383
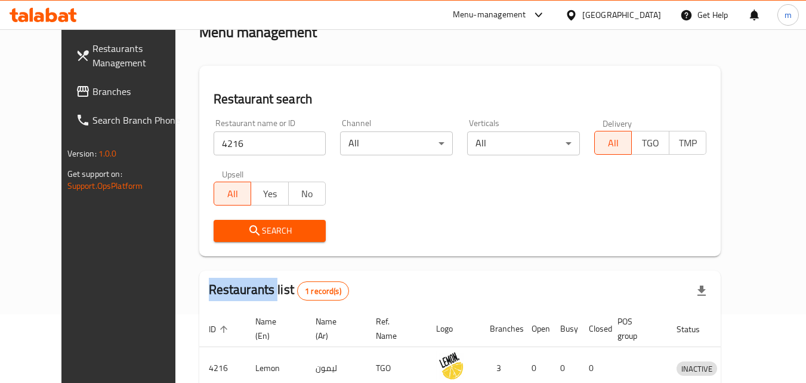
scroll to position [140, 0]
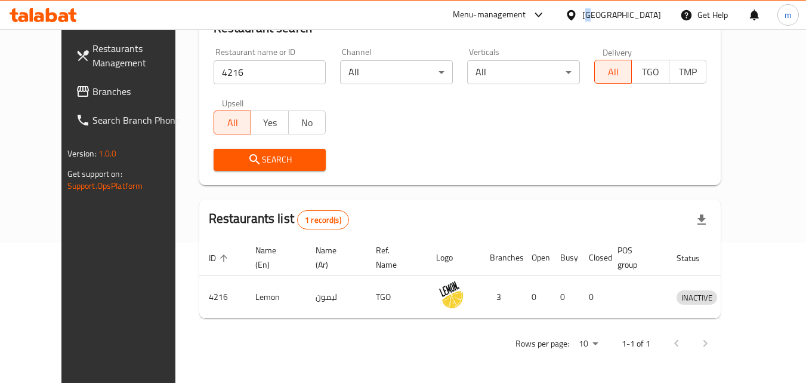
drag, startPoint x: 640, startPoint y: 9, endPoint x: 640, endPoint y: 16, distance: 7.2
click at [640, 9] on div "[GEOGRAPHIC_DATA]" at bounding box center [622, 14] width 79 height 13
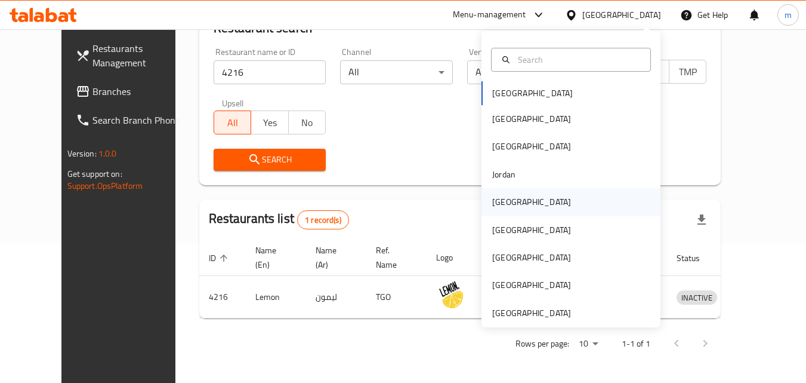
click at [494, 206] on div "[GEOGRAPHIC_DATA]" at bounding box center [531, 201] width 79 height 13
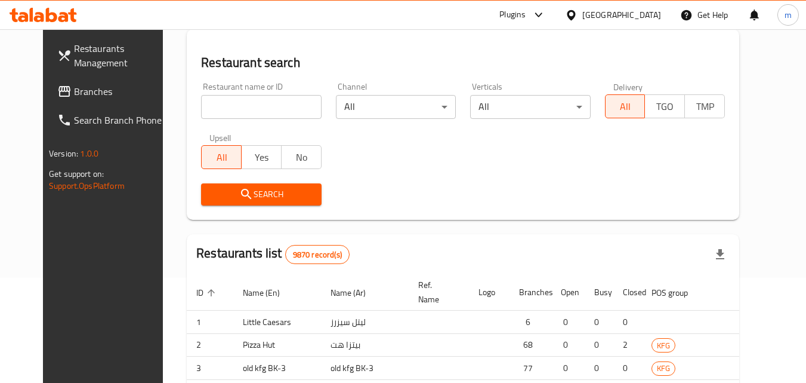
scroll to position [140, 0]
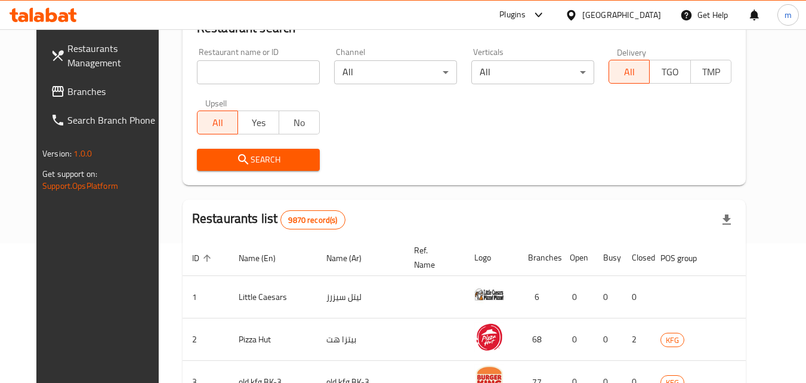
click at [68, 96] on span "Branches" at bounding box center [114, 91] width 94 height 14
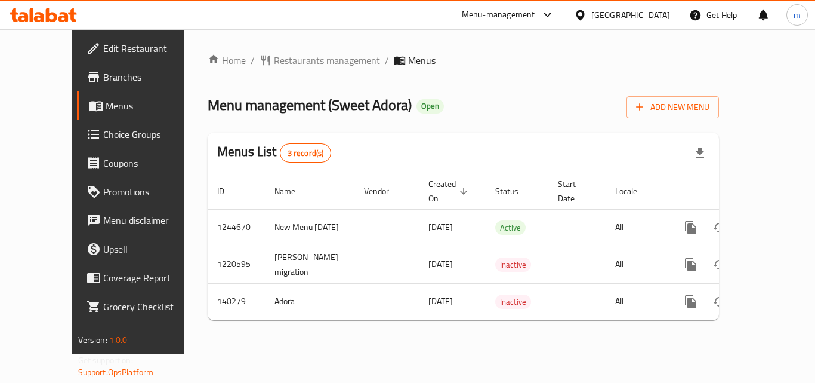
click at [318, 58] on span "Restaurants management" at bounding box center [327, 60] width 106 height 14
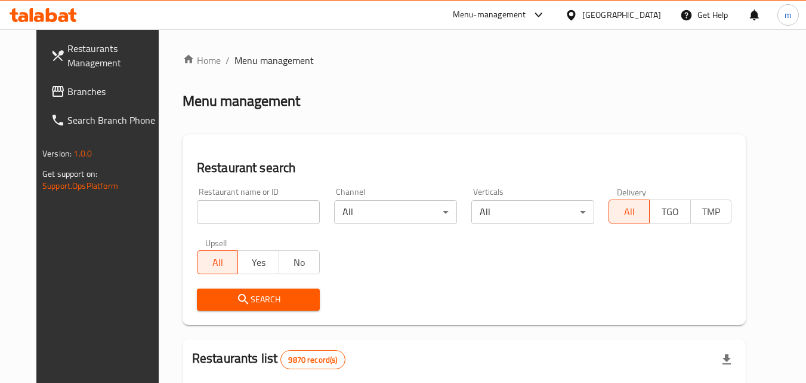
click at [224, 211] on input "search" at bounding box center [258, 212] width 123 height 24
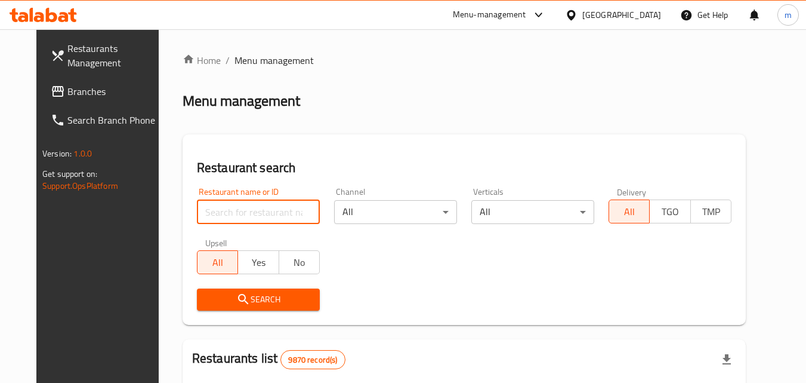
paste input "611964/"
type input "611964"
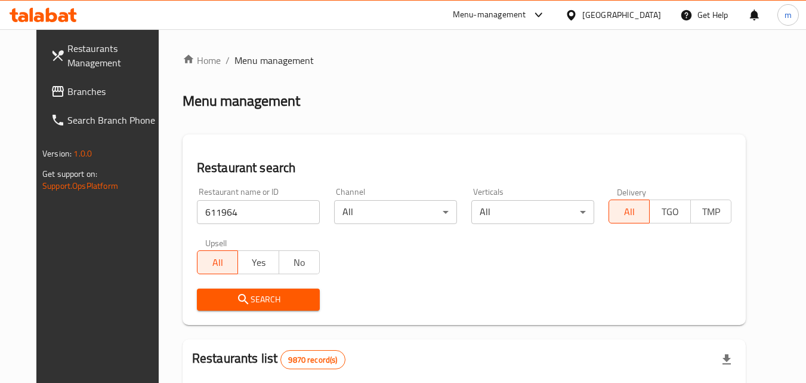
click at [245, 297] on span "Search" at bounding box center [259, 299] width 104 height 15
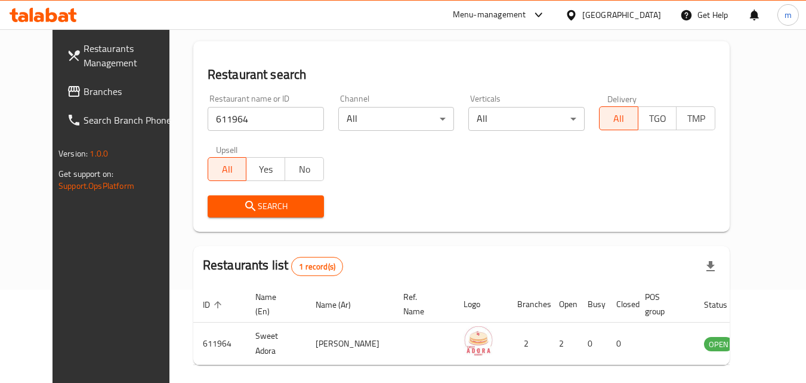
scroll to position [140, 0]
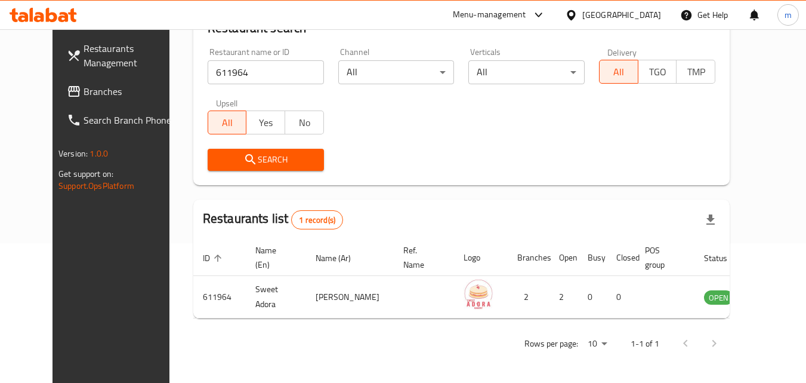
click at [578, 10] on icon at bounding box center [571, 15] width 13 height 13
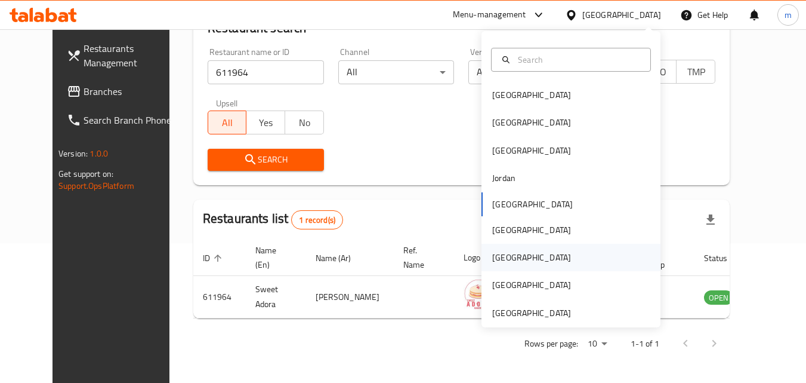
click at [518, 253] on div "[GEOGRAPHIC_DATA]" at bounding box center [571, 257] width 179 height 27
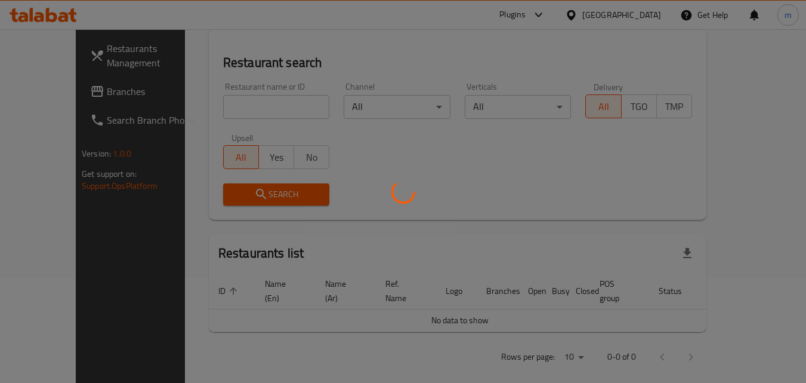
scroll to position [140, 0]
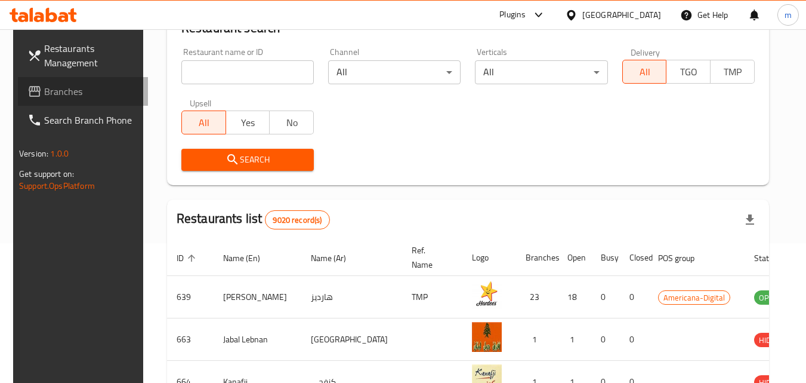
click at [56, 98] on span "Branches" at bounding box center [91, 91] width 94 height 14
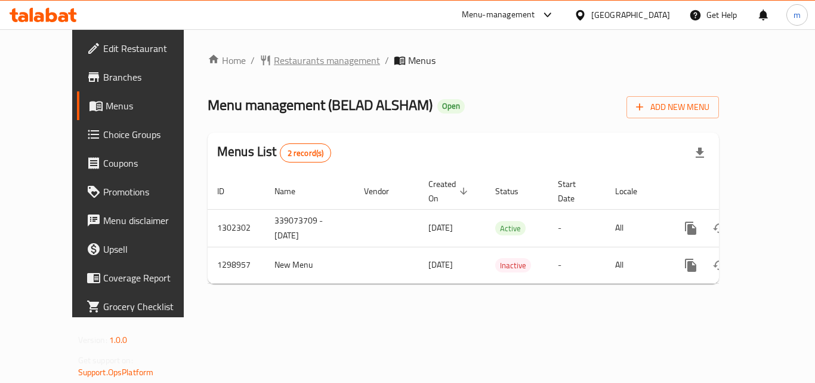
click at [302, 58] on span "Restaurants management" at bounding box center [327, 60] width 106 height 14
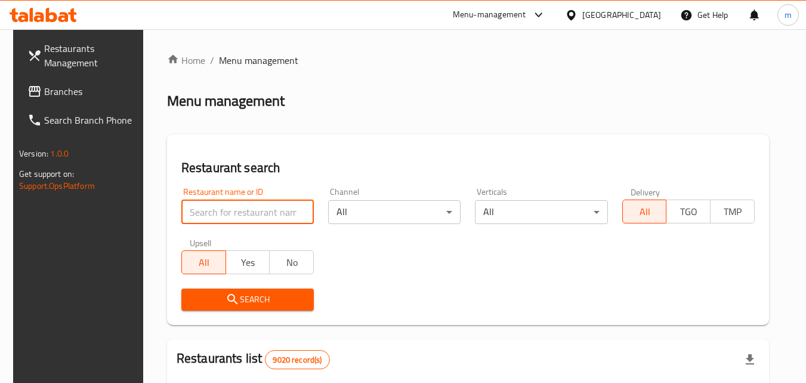
click at [267, 217] on input "search" at bounding box center [247, 212] width 133 height 24
paste input "701041"
type input "701041"
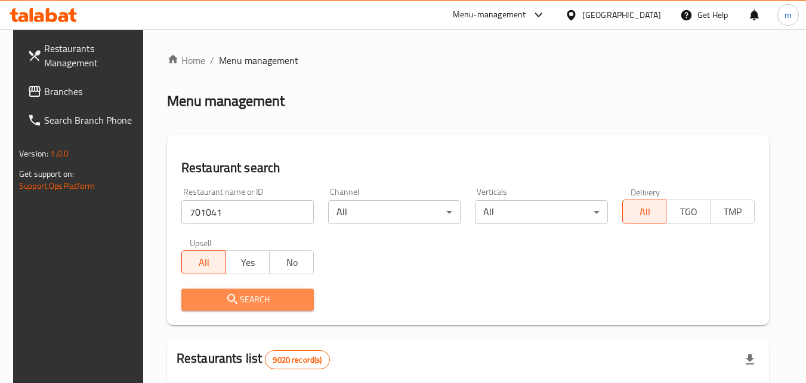
click at [264, 301] on span "Search" at bounding box center [247, 299] width 113 height 15
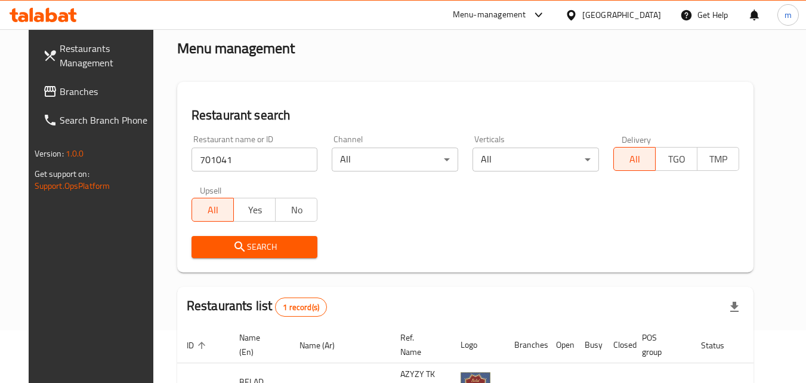
scroll to position [140, 0]
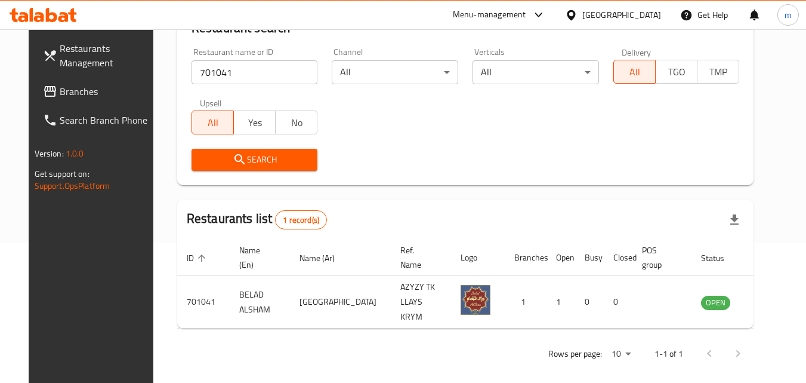
click at [583, 16] on div at bounding box center [573, 14] width 17 height 13
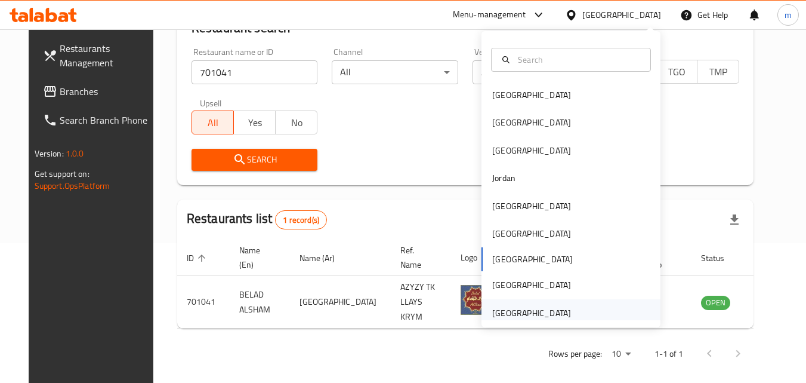
click at [559, 312] on div "[GEOGRAPHIC_DATA]" at bounding box center [531, 312] width 79 height 13
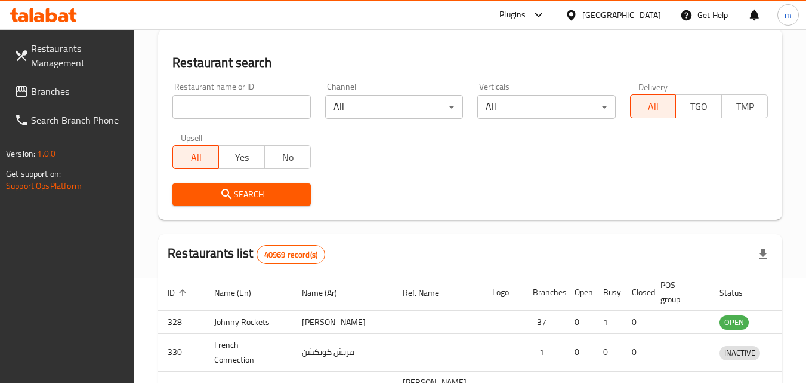
scroll to position [140, 0]
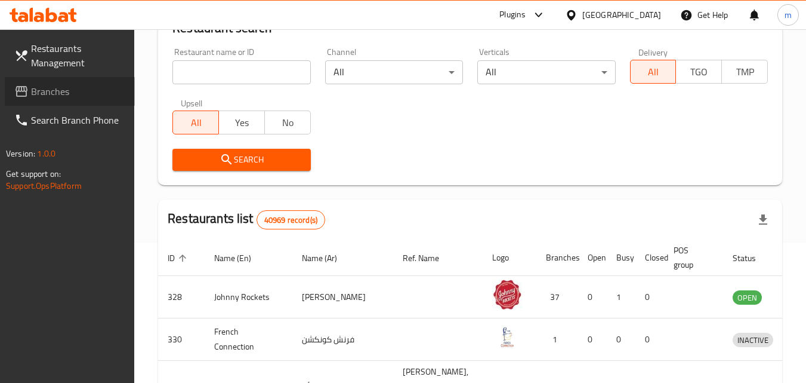
click at [77, 93] on span "Branches" at bounding box center [78, 91] width 94 height 14
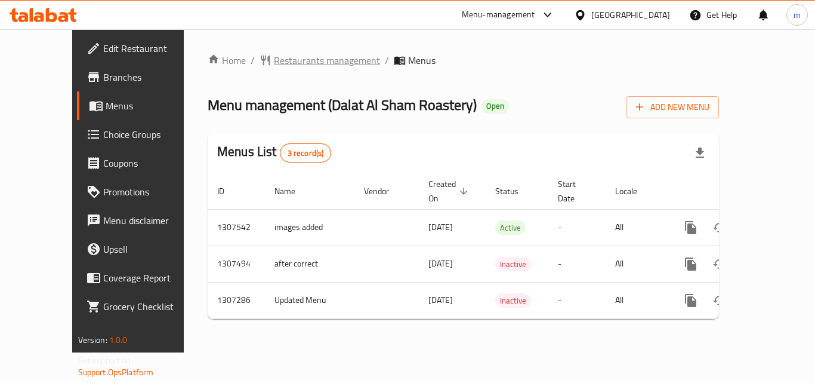
click at [291, 67] on span "Restaurants management" at bounding box center [327, 60] width 106 height 14
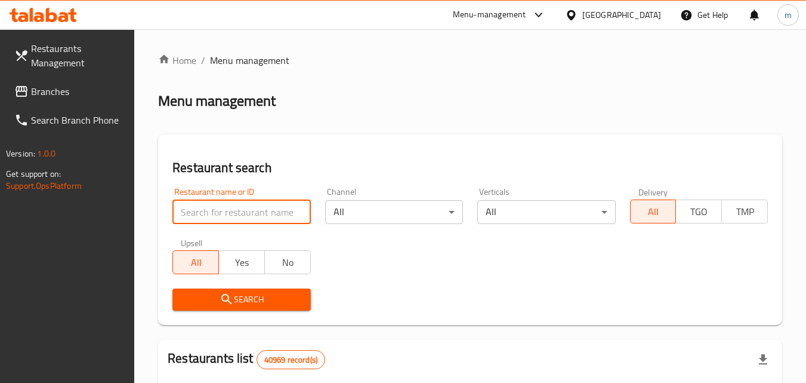
click at [262, 215] on input "search" at bounding box center [241, 212] width 138 height 24
paste input "/703842"
click at [189, 212] on input "/703842" at bounding box center [241, 212] width 138 height 24
type input "703842"
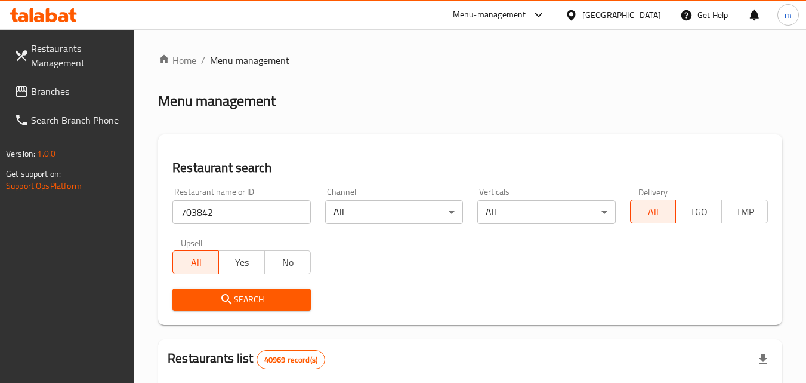
click at [234, 295] on span "Search" at bounding box center [241, 299] width 119 height 15
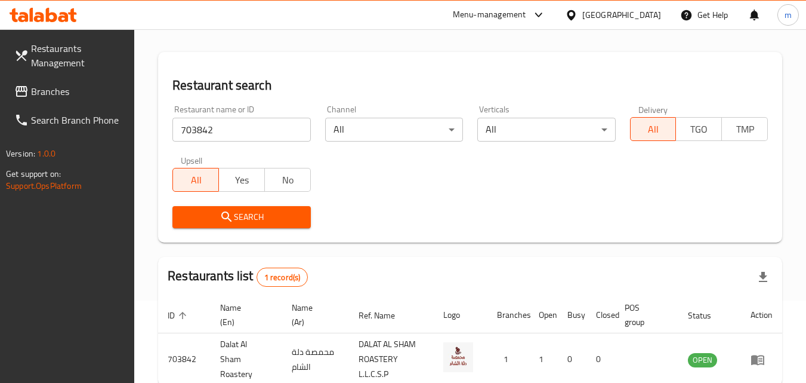
scroll to position [150, 0]
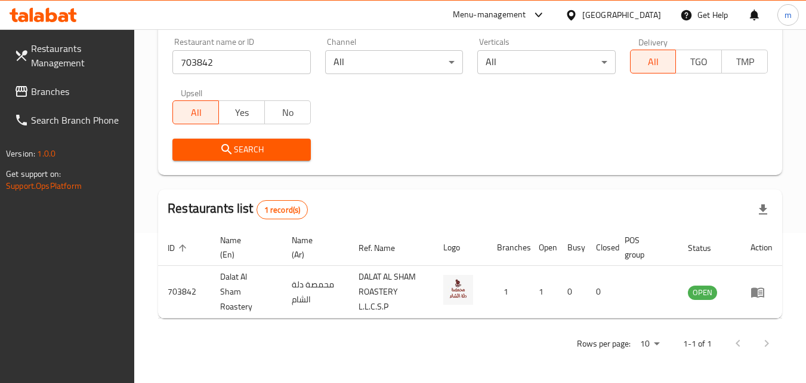
click at [571, 15] on icon at bounding box center [571, 15] width 13 height 13
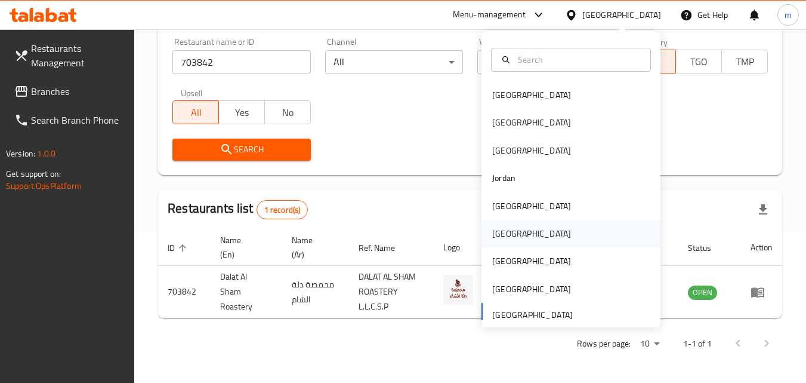
click at [506, 229] on div "[GEOGRAPHIC_DATA]" at bounding box center [532, 233] width 98 height 27
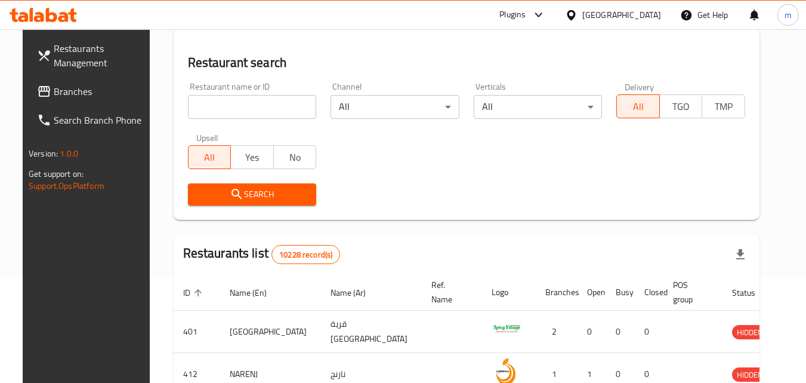
scroll to position [150, 0]
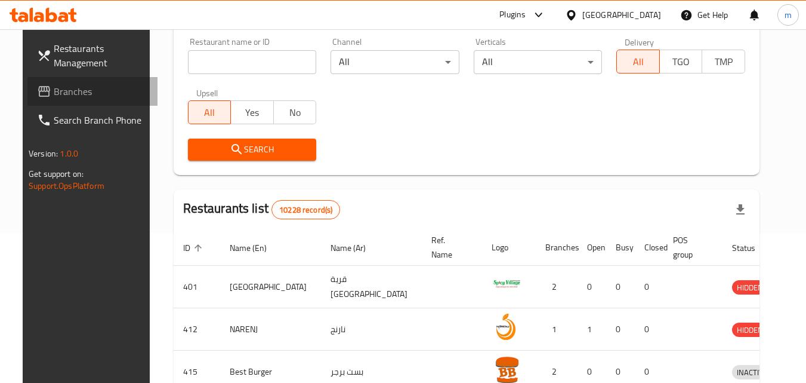
click at [60, 90] on span "Branches" at bounding box center [101, 91] width 94 height 14
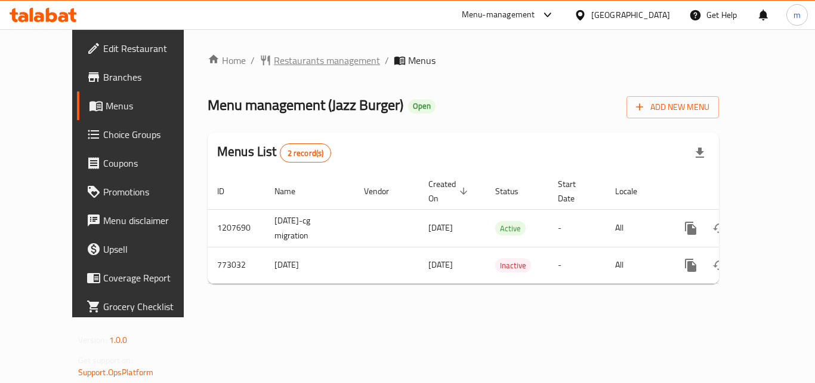
click at [297, 67] on span "Restaurants management" at bounding box center [327, 60] width 106 height 14
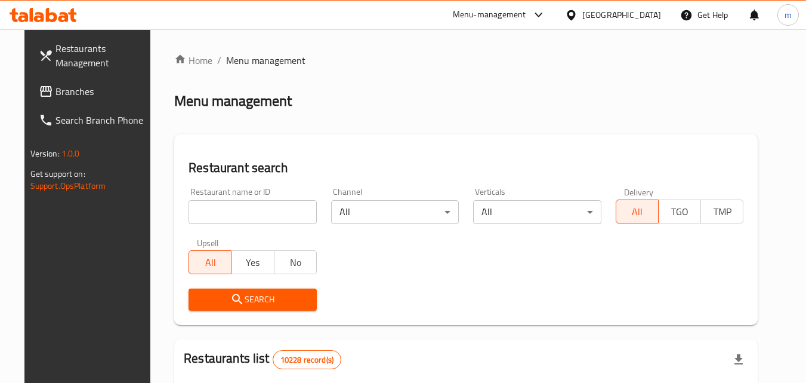
click at [235, 212] on input "search" at bounding box center [253, 212] width 128 height 24
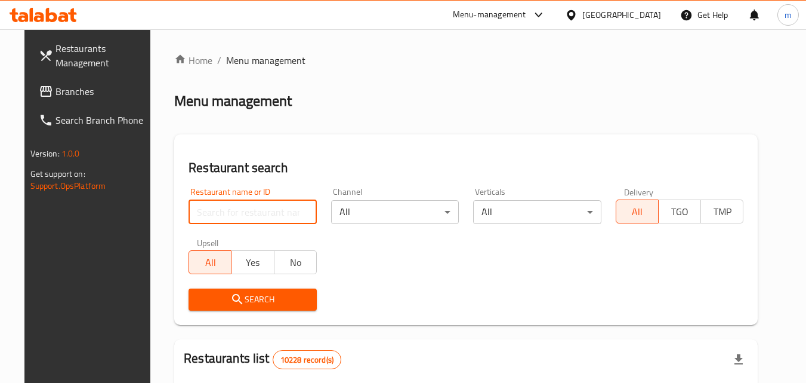
paste input "/651833"
click at [189, 210] on input "/651833" at bounding box center [253, 212] width 128 height 24
type input "651833"
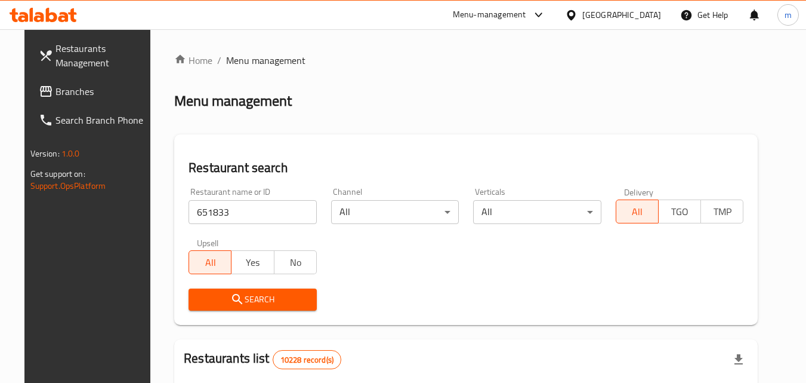
click at [207, 298] on span "Search" at bounding box center [252, 299] width 109 height 15
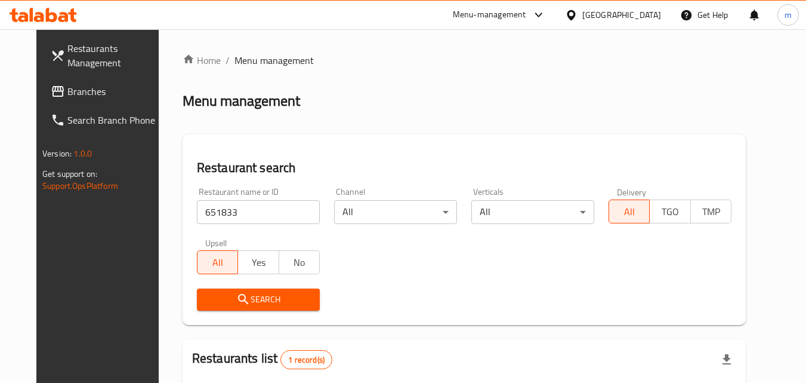
scroll to position [140, 0]
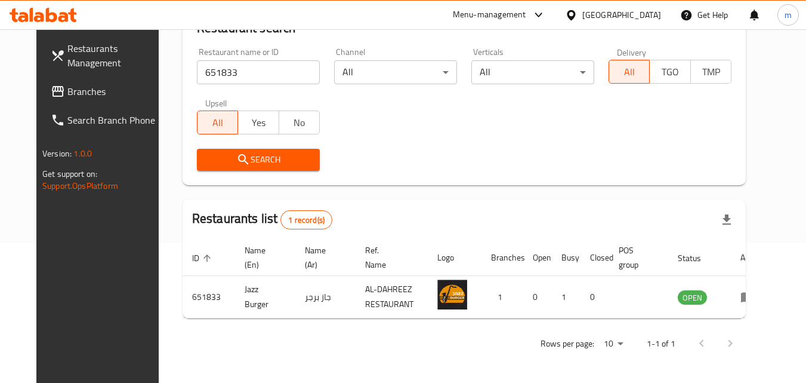
click at [649, 13] on div "[GEOGRAPHIC_DATA]" at bounding box center [622, 14] width 79 height 13
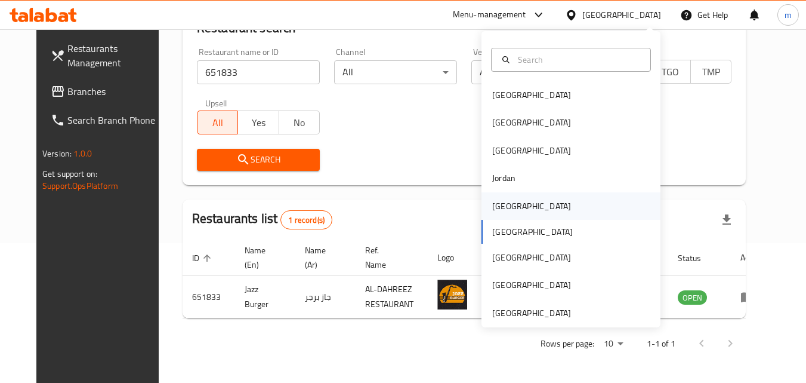
click at [507, 211] on div "[GEOGRAPHIC_DATA]" at bounding box center [531, 205] width 79 height 13
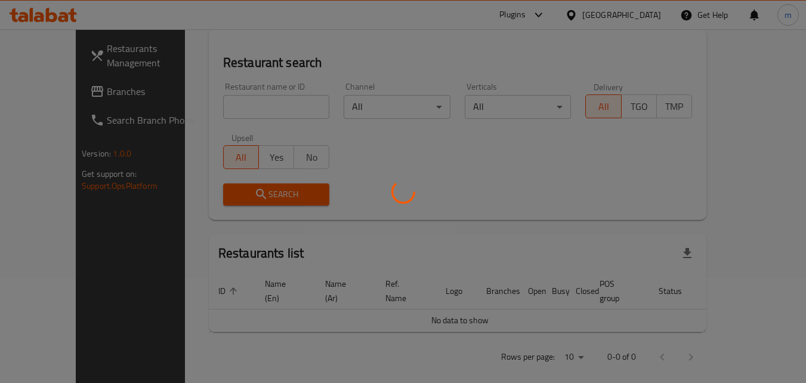
scroll to position [140, 0]
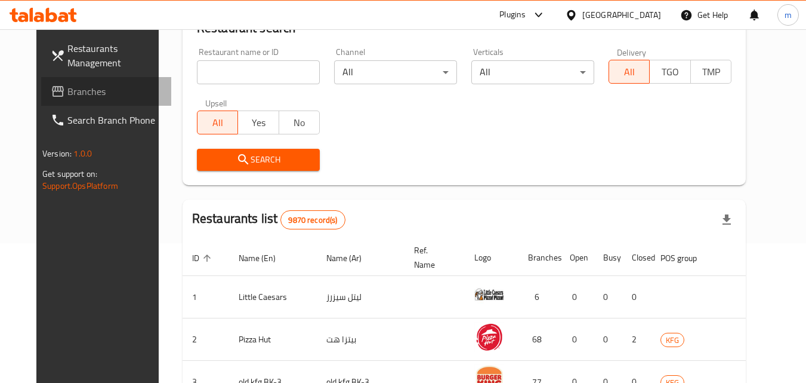
click at [67, 92] on span "Branches" at bounding box center [114, 91] width 94 height 14
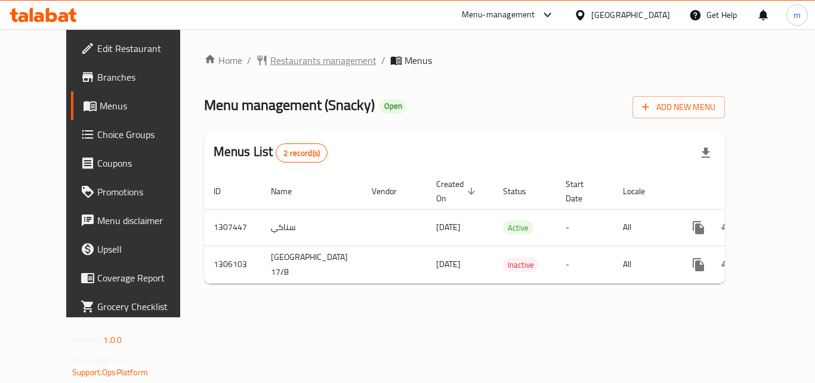
click at [300, 61] on span "Restaurants management" at bounding box center [323, 60] width 106 height 14
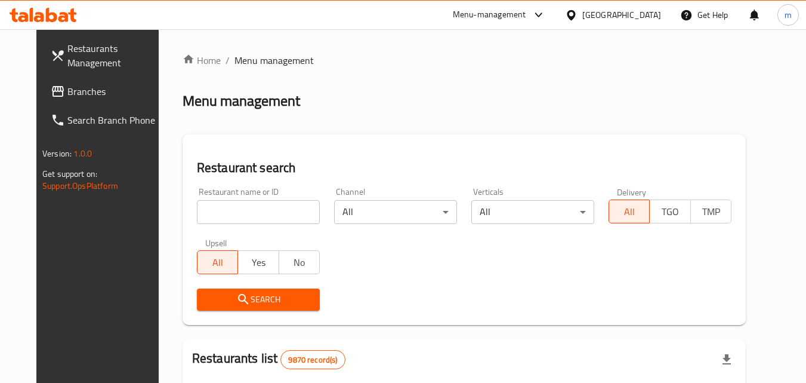
click at [213, 211] on input "search" at bounding box center [258, 212] width 123 height 24
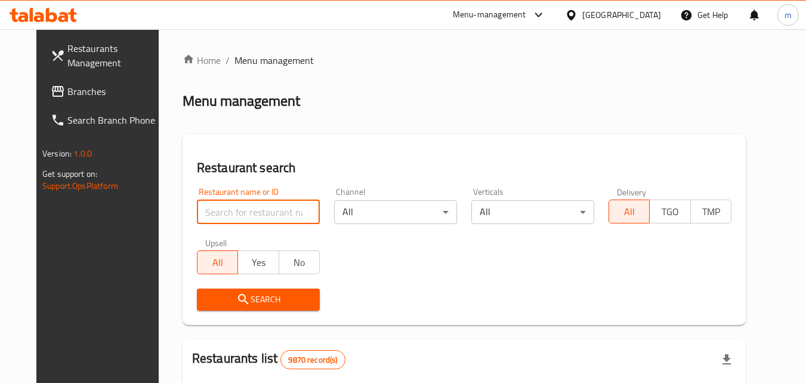
paste input "/703957"
click at [197, 213] on input "/703957" at bounding box center [258, 212] width 123 height 24
type input "703957"
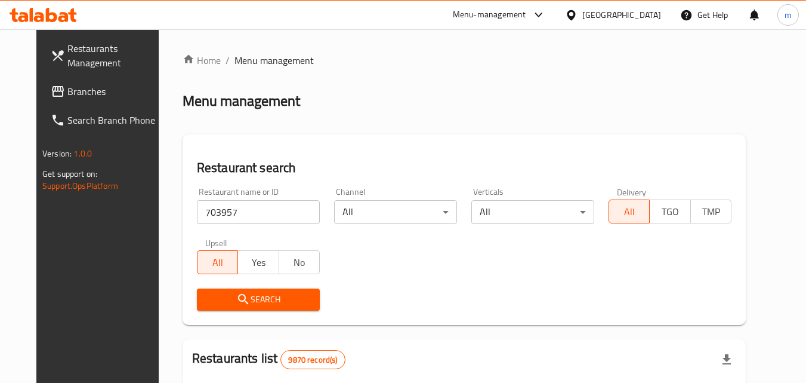
click at [249, 301] on span "Search" at bounding box center [259, 299] width 104 height 15
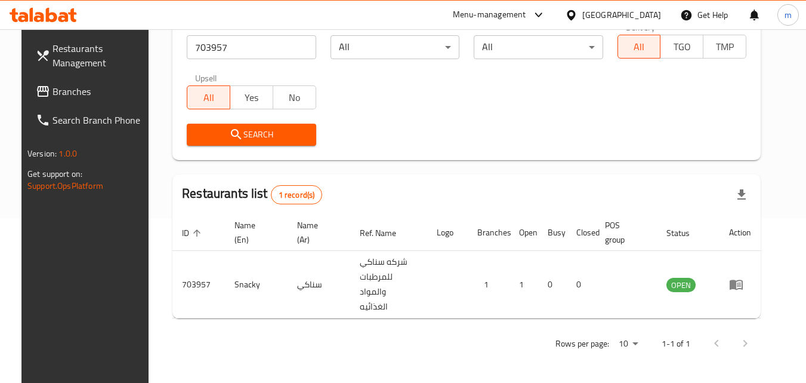
scroll to position [150, 0]
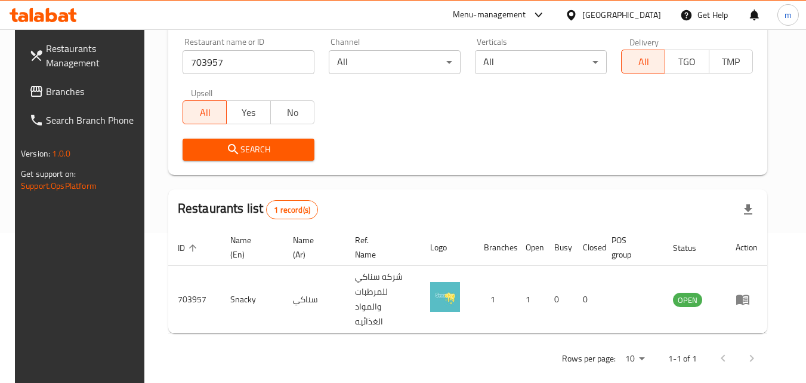
click at [578, 16] on icon at bounding box center [571, 15] width 13 height 13
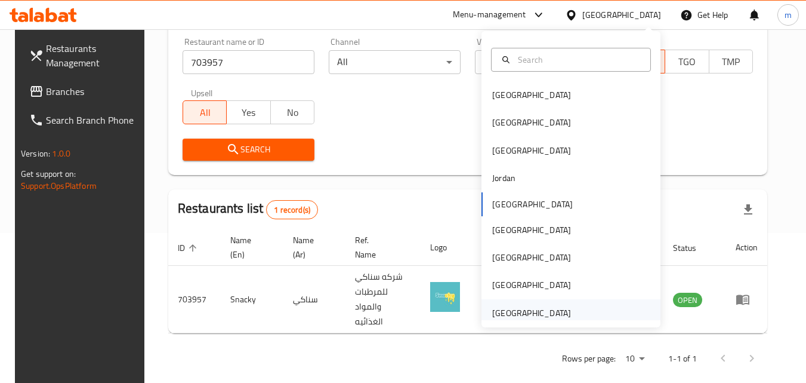
click at [537, 311] on div "[GEOGRAPHIC_DATA]" at bounding box center [531, 312] width 79 height 13
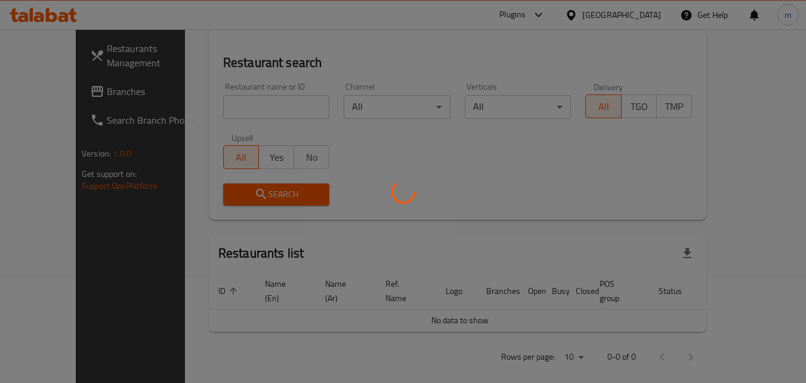
scroll to position [150, 0]
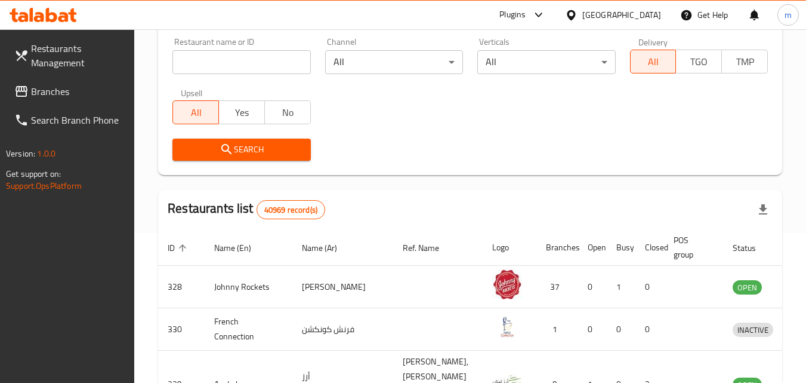
click at [79, 93] on span "Branches" at bounding box center [78, 91] width 94 height 14
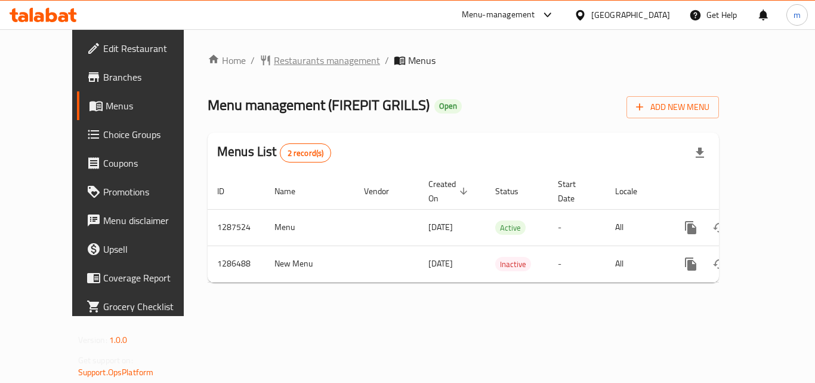
click at [303, 53] on span "Restaurants management" at bounding box center [327, 60] width 106 height 14
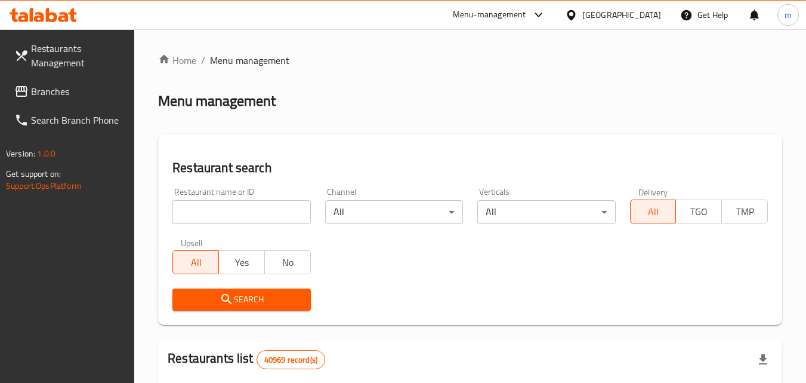
click at [239, 205] on input "search" at bounding box center [241, 212] width 138 height 24
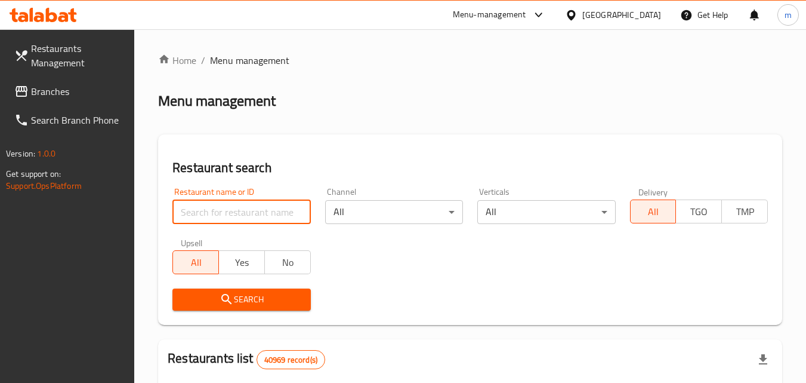
paste input "696424"
type input "696424"
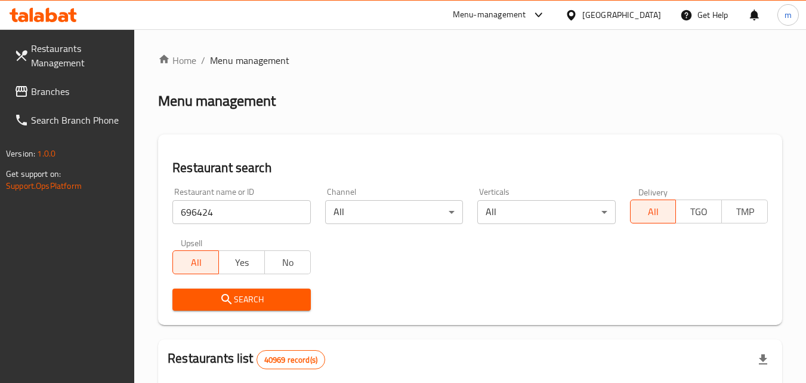
click at [239, 297] on span "Search" at bounding box center [241, 299] width 119 height 15
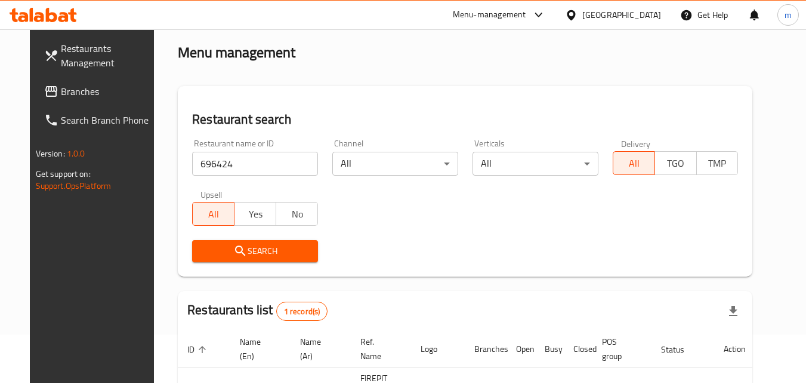
scroll to position [140, 0]
